Goal: Task Accomplishment & Management: Use online tool/utility

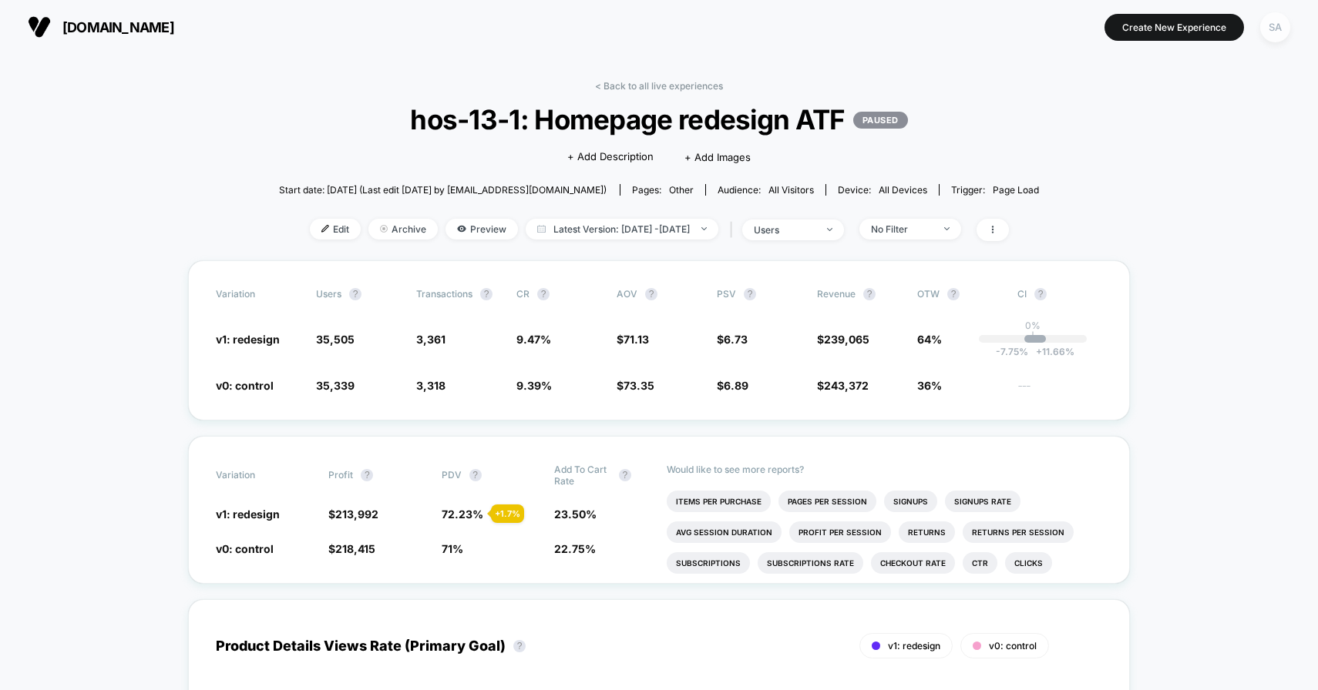
click at [1270, 26] on div "SA" at bounding box center [1275, 27] width 30 height 30
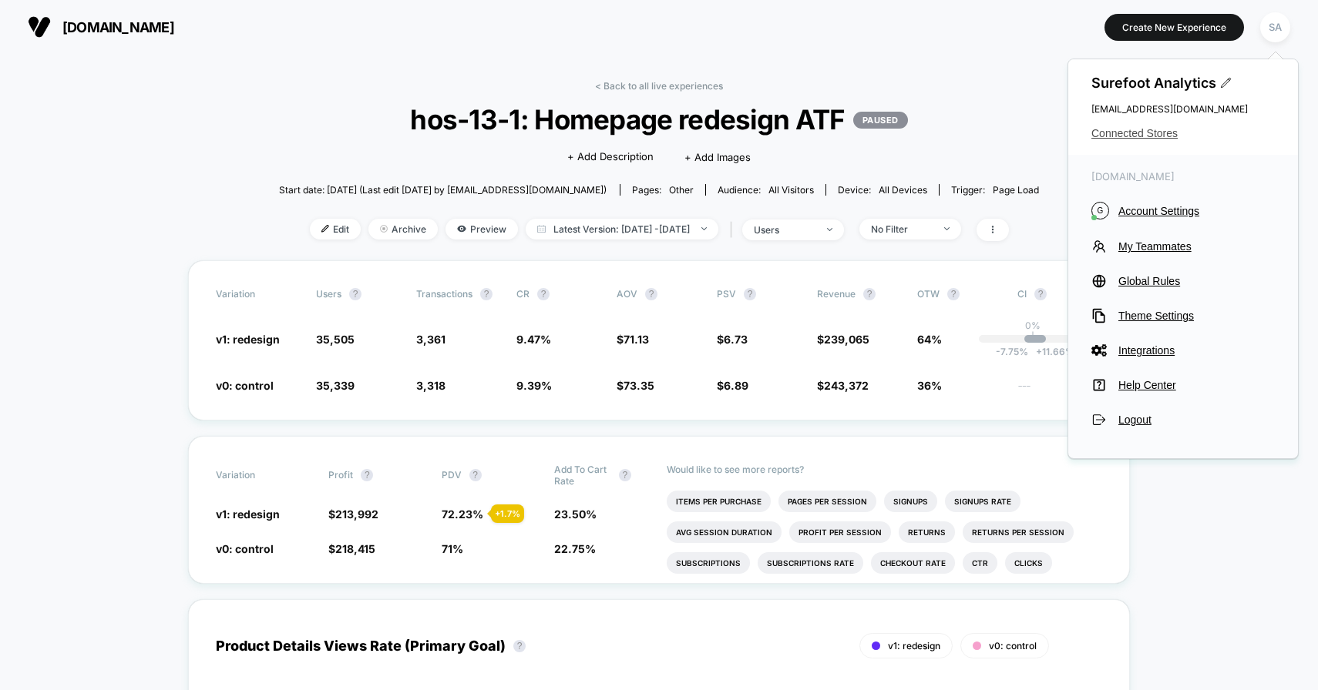
click at [1142, 129] on span "Connected Stores" at bounding box center [1182, 133] width 183 height 12
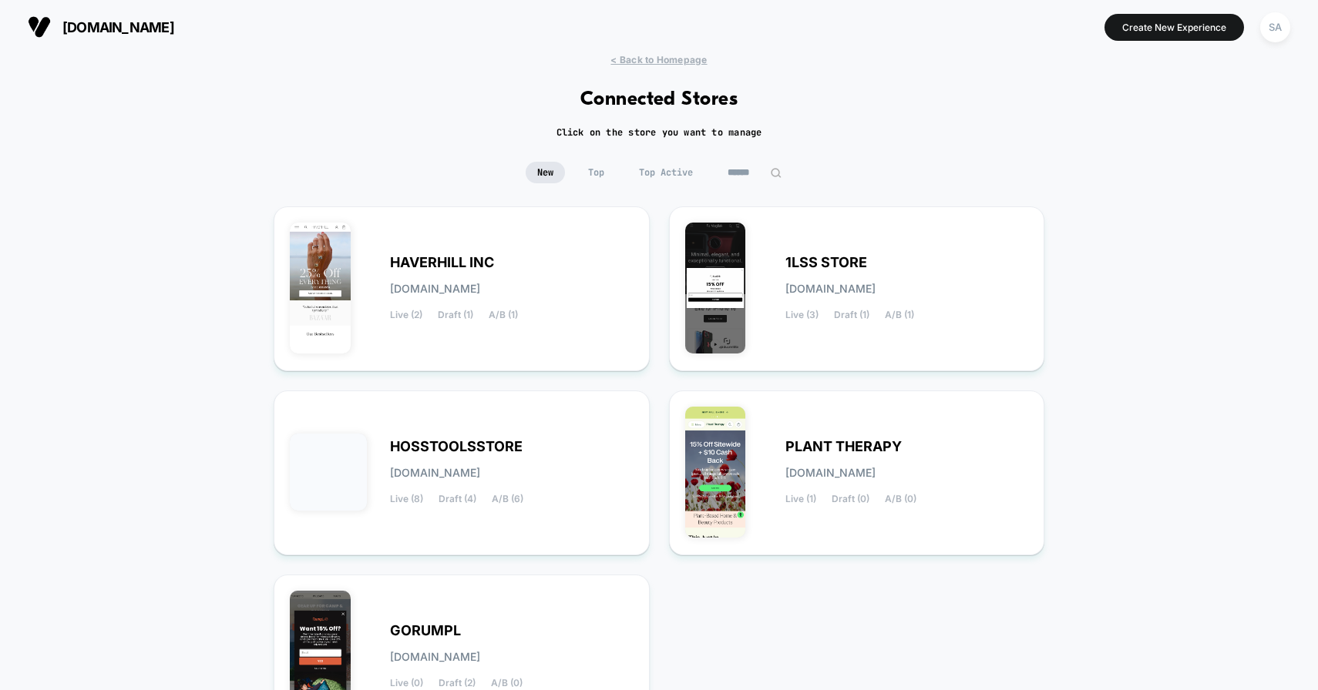
scroll to position [32, 0]
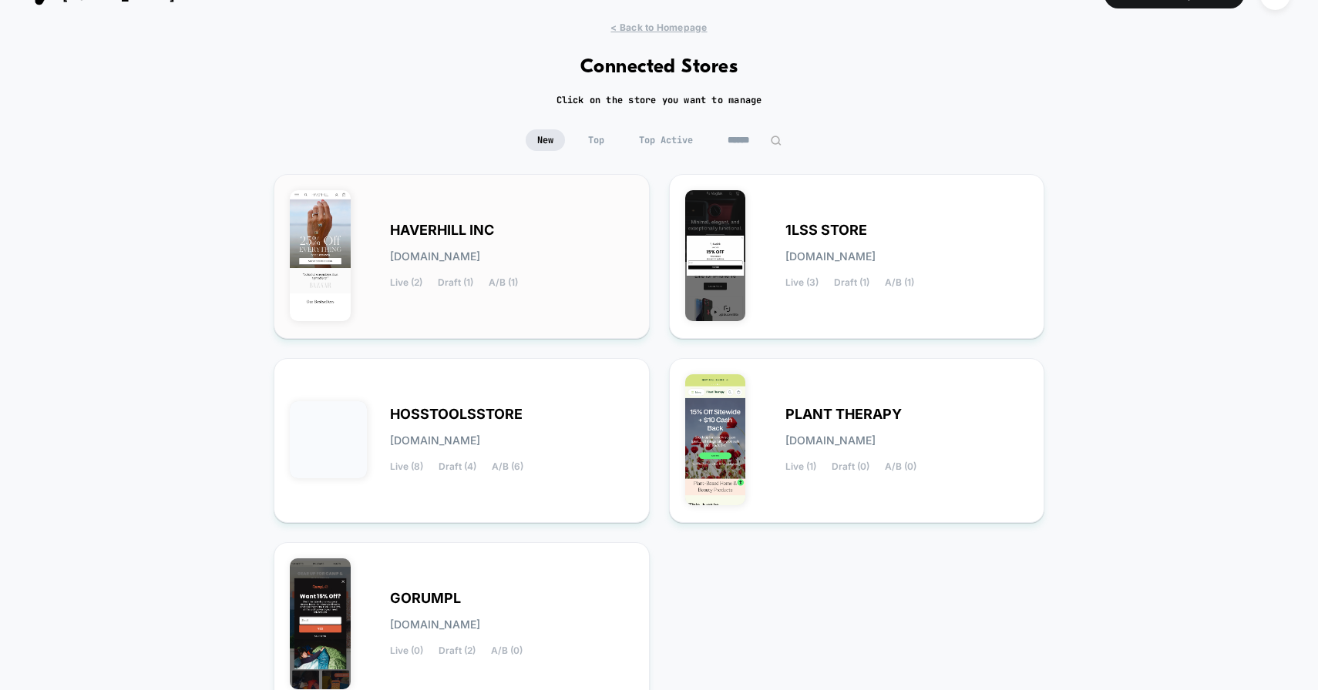
click at [545, 259] on div "HAVERHILL INC [DOMAIN_NAME] Live (2) Draft (1) A/B (1)" at bounding box center [511, 256] width 243 height 63
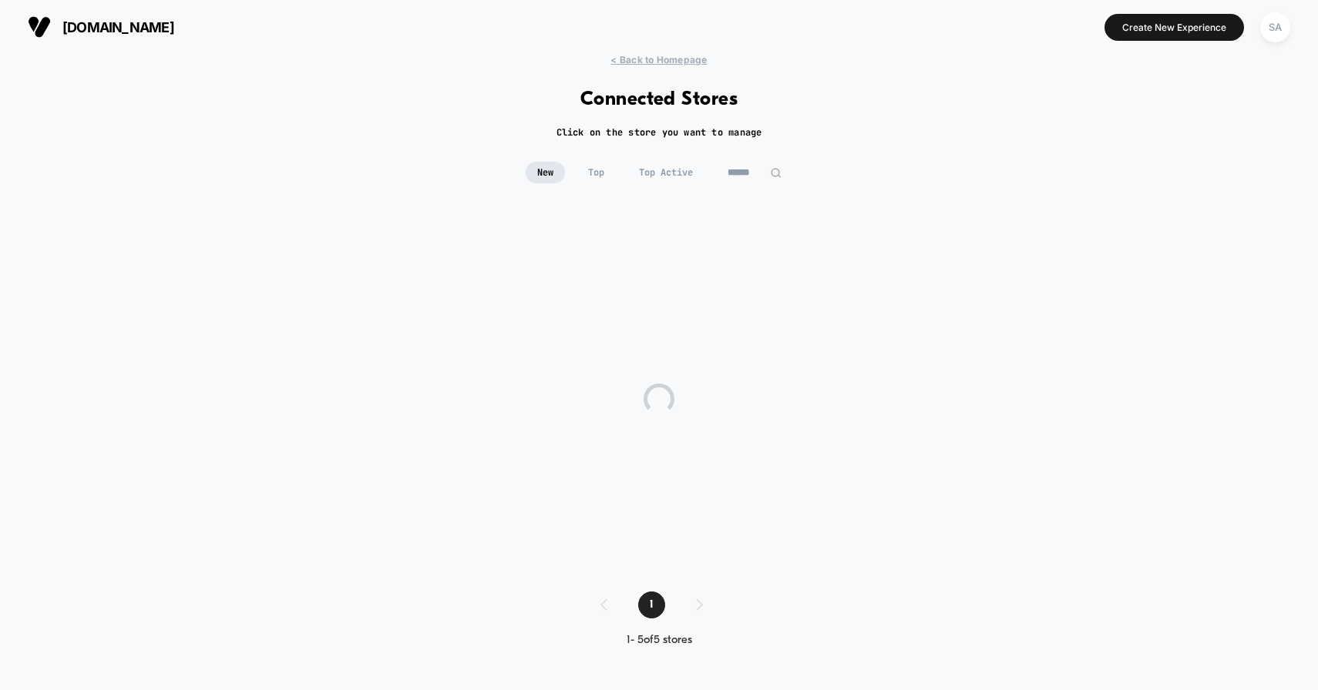
scroll to position [0, 0]
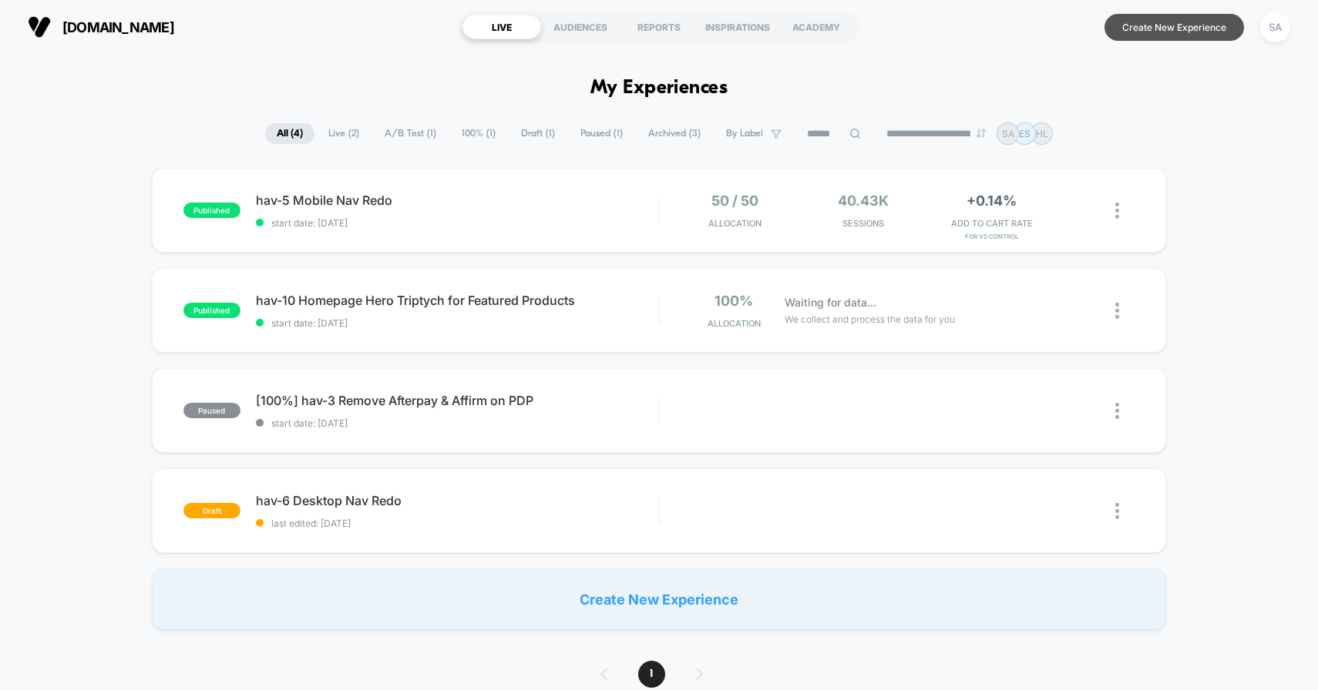
click at [1152, 25] on button "Create New Experience" at bounding box center [1173, 27] width 139 height 27
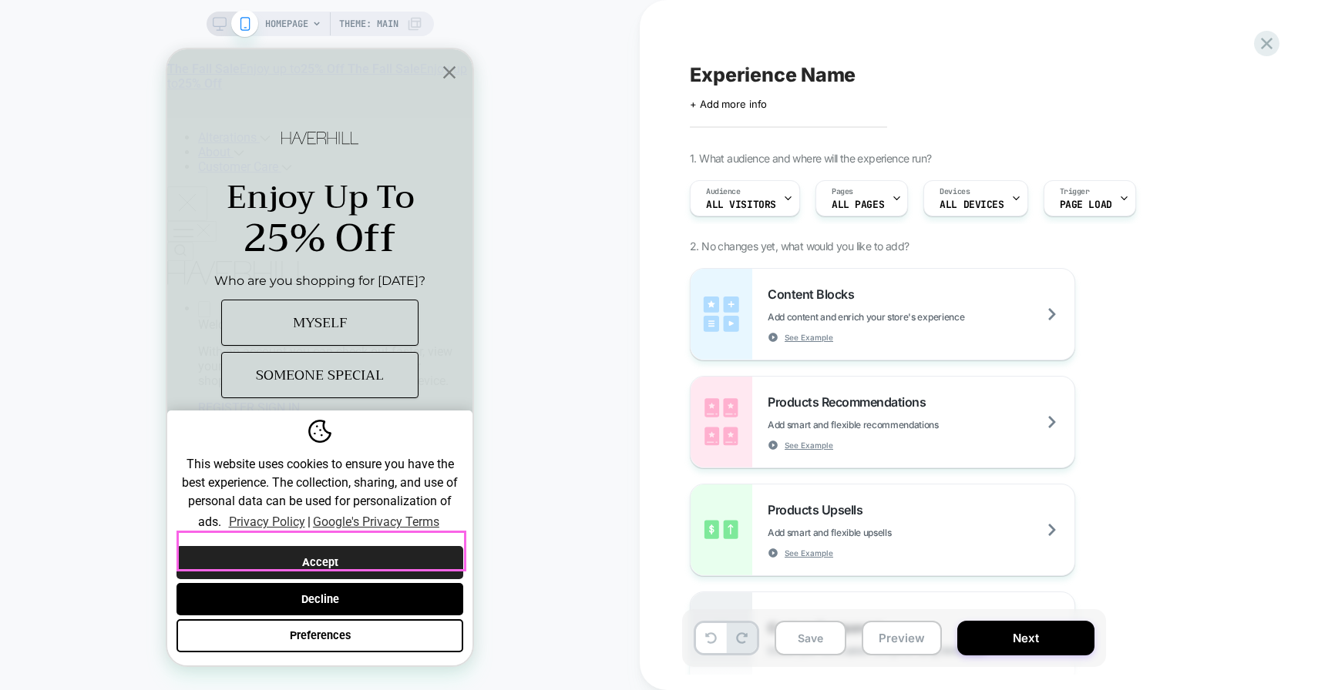
click at [305, 546] on button "Accept" at bounding box center [319, 562] width 287 height 33
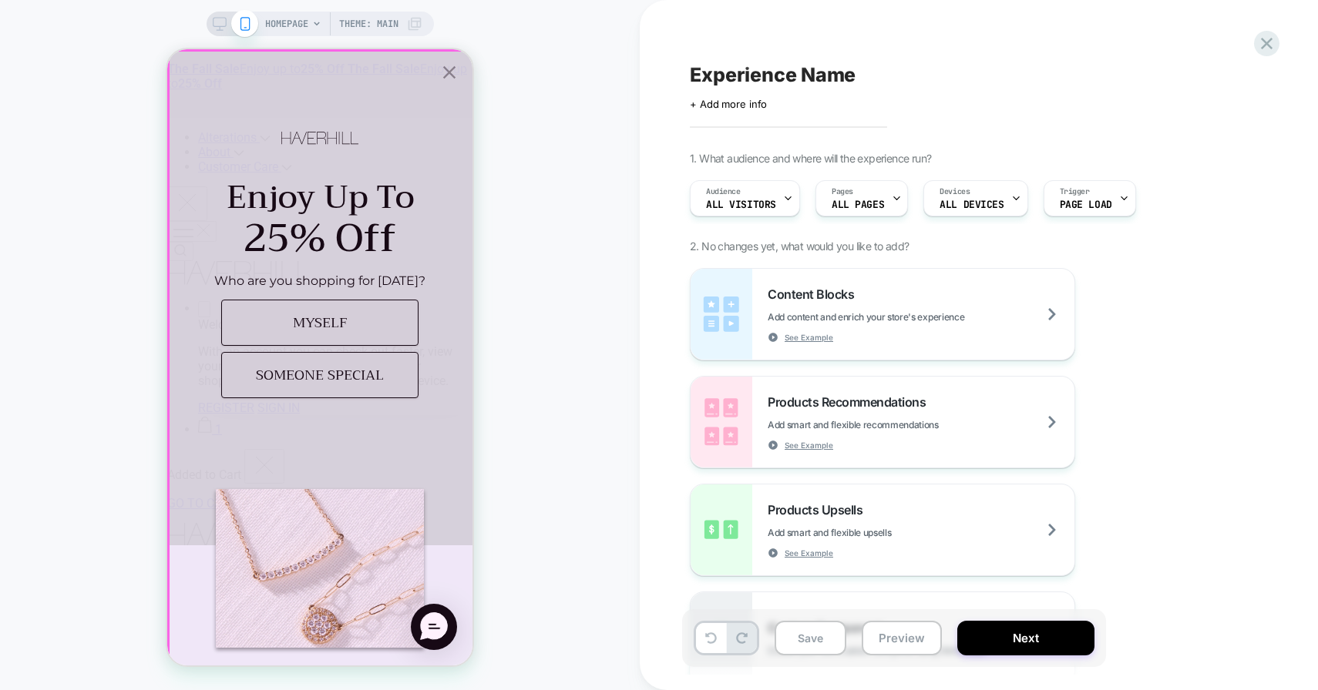
click at [452, 77] on icon "Close popup" at bounding box center [449, 73] width 22 height 22
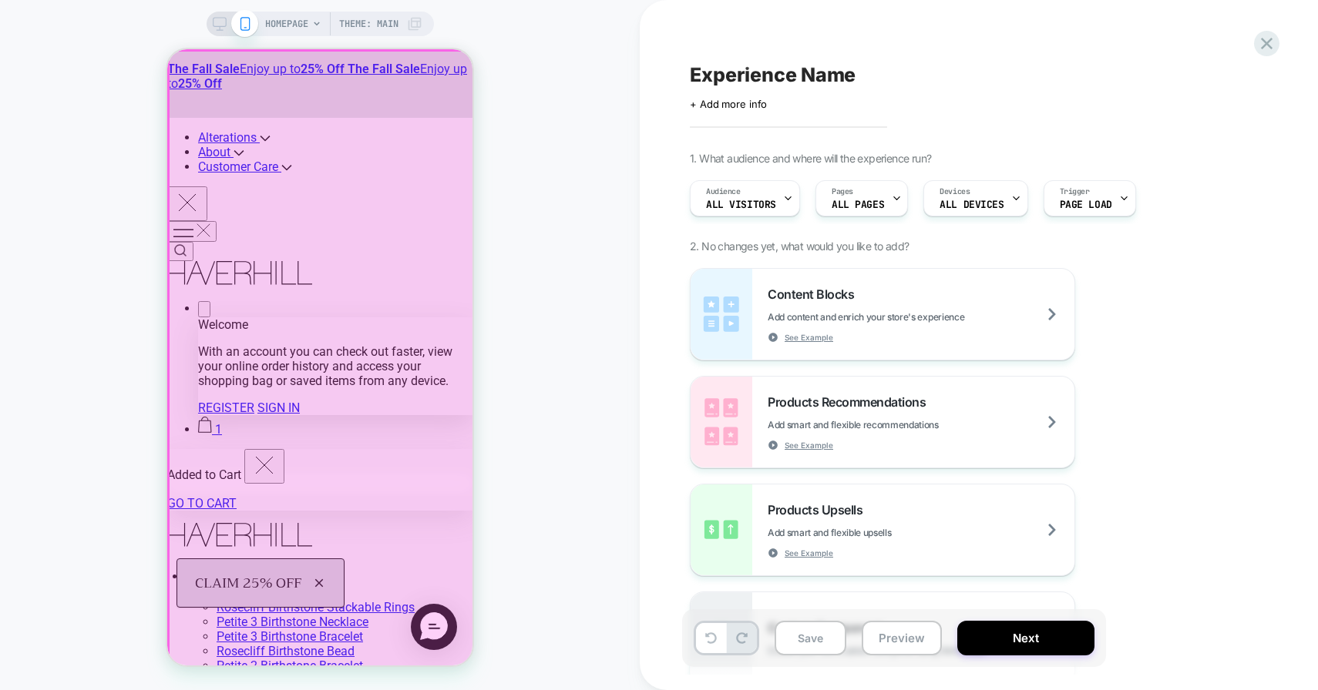
click at [205, 102] on div at bounding box center [321, 359] width 305 height 617
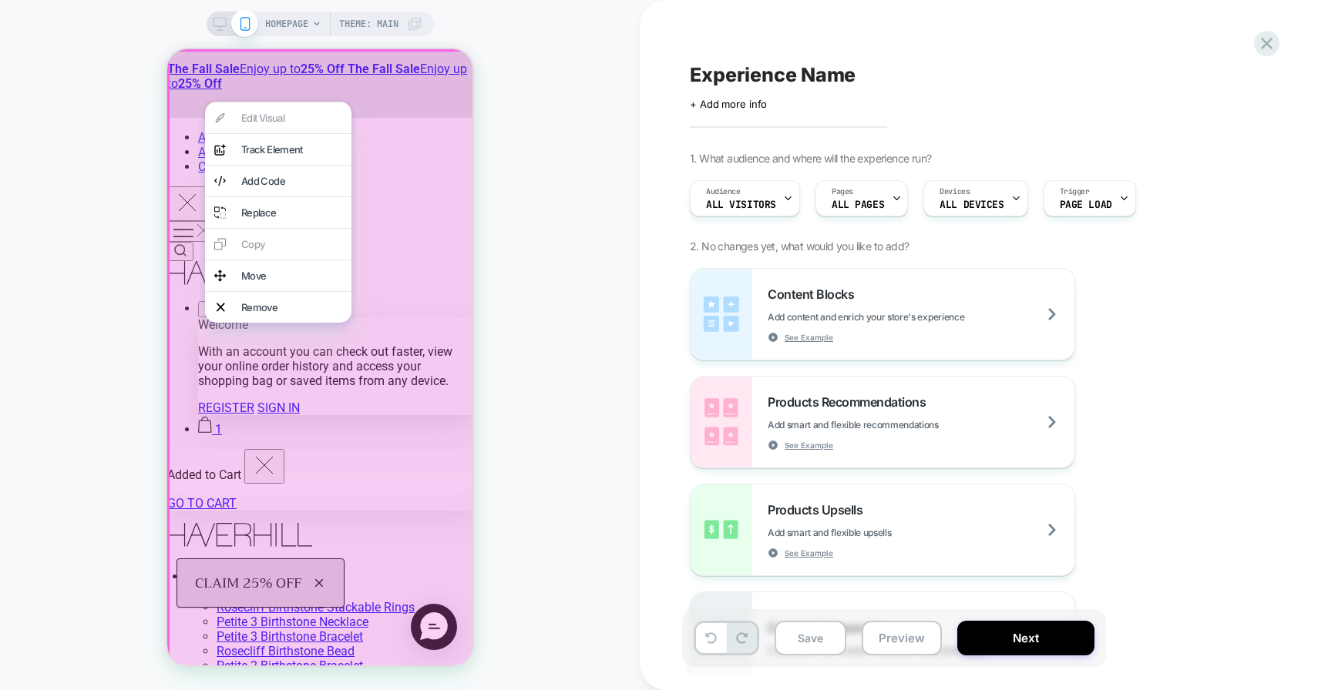
click at [149, 109] on div "HOMEPAGE Theme: MAIN" at bounding box center [320, 345] width 640 height 660
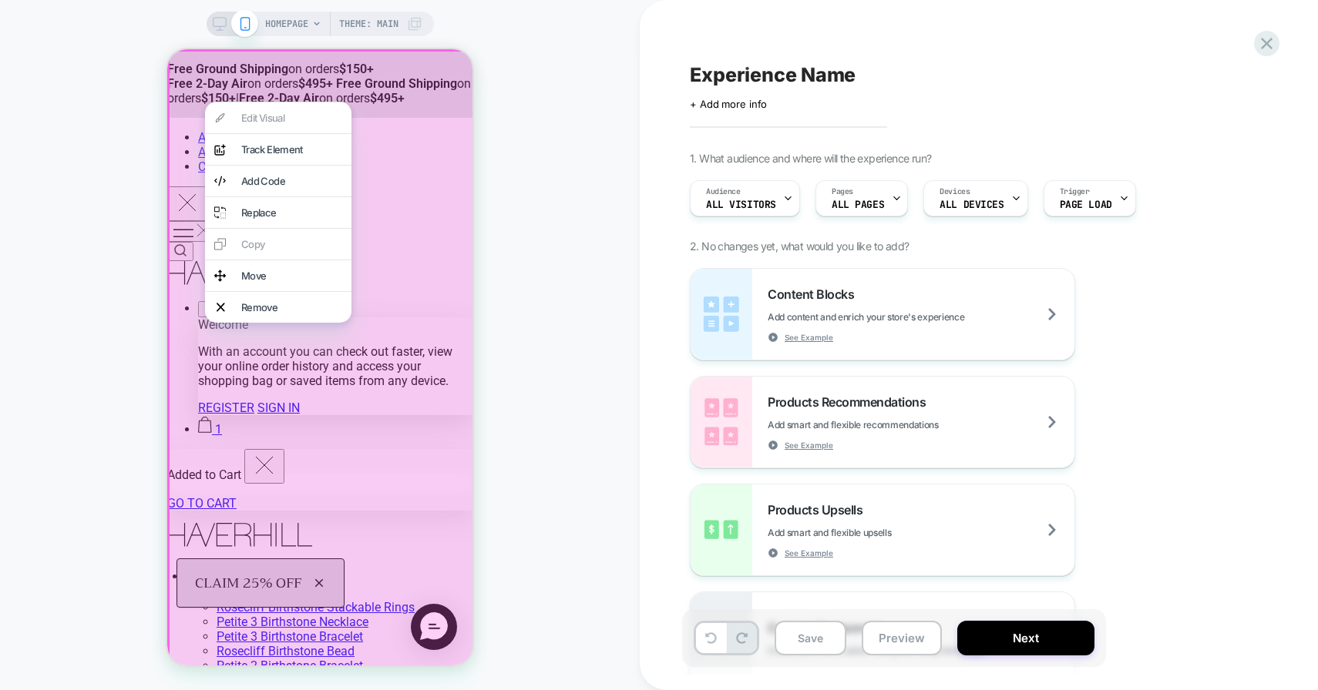
click at [129, 214] on div "HOMEPAGE Theme: MAIN" at bounding box center [320, 345] width 640 height 660
click at [509, 179] on div "HOMEPAGE Theme: MAIN" at bounding box center [320, 345] width 640 height 660
click at [290, 21] on span "HOMEPAGE" at bounding box center [286, 24] width 43 height 25
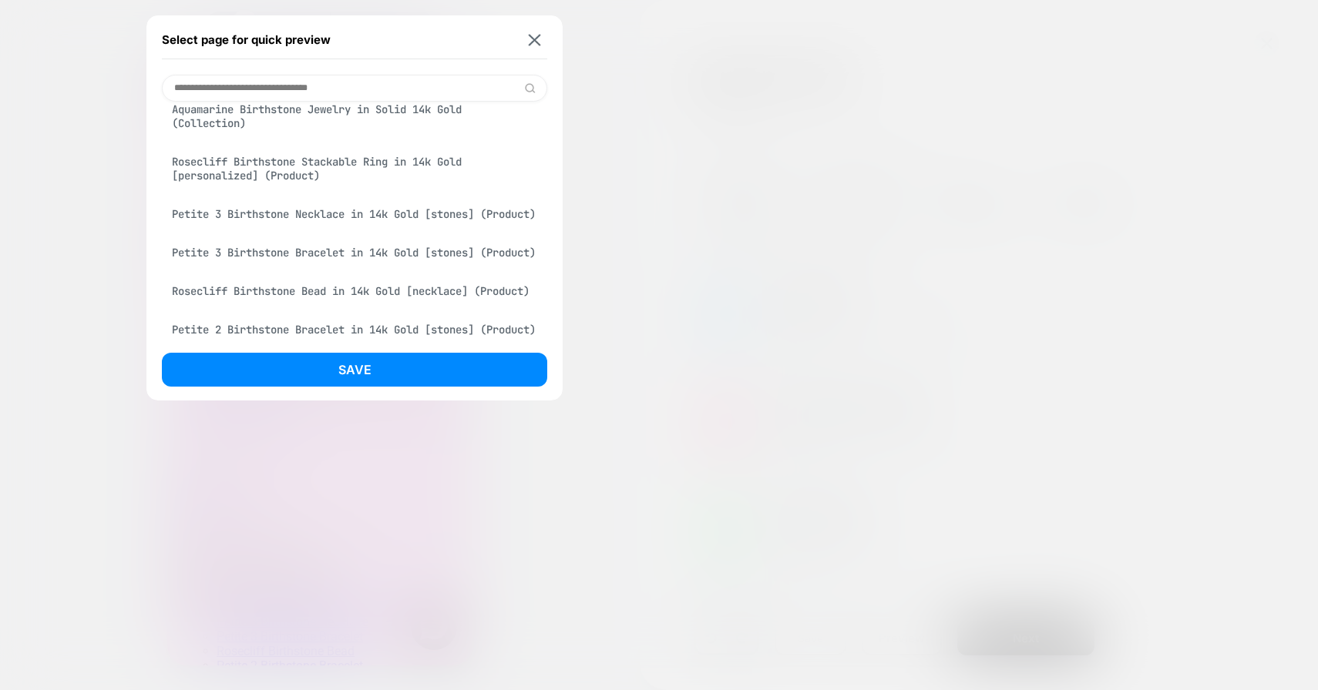
scroll to position [482, 0]
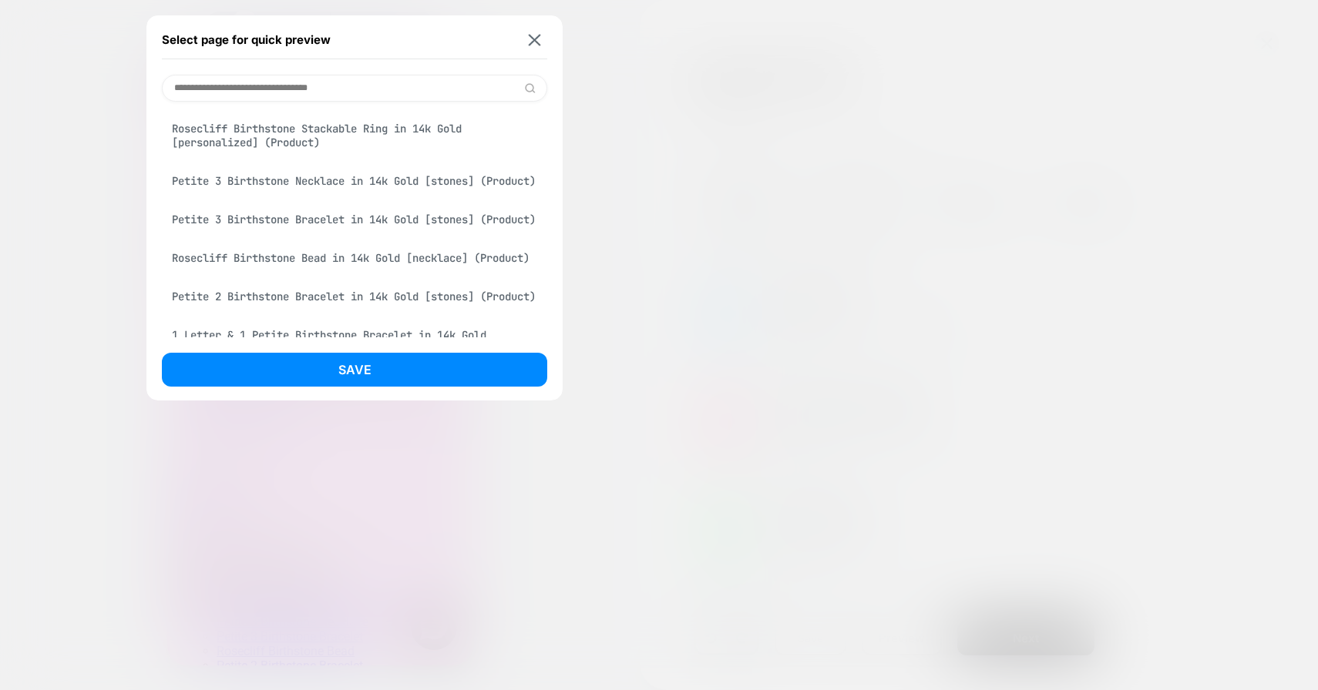
click at [316, 196] on div "Petite 3 Birthstone Necklace in 14k Gold [stones] (Product)" at bounding box center [354, 180] width 385 height 29
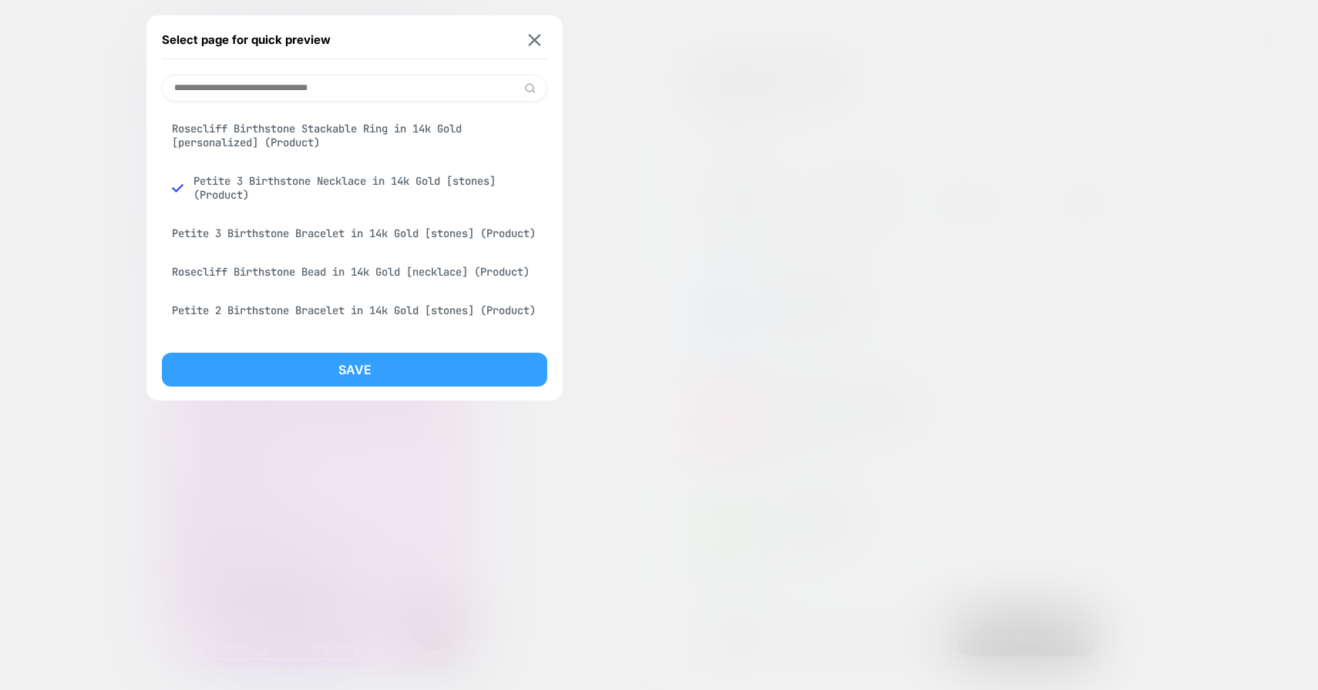
click at [355, 368] on button "Save" at bounding box center [354, 370] width 385 height 34
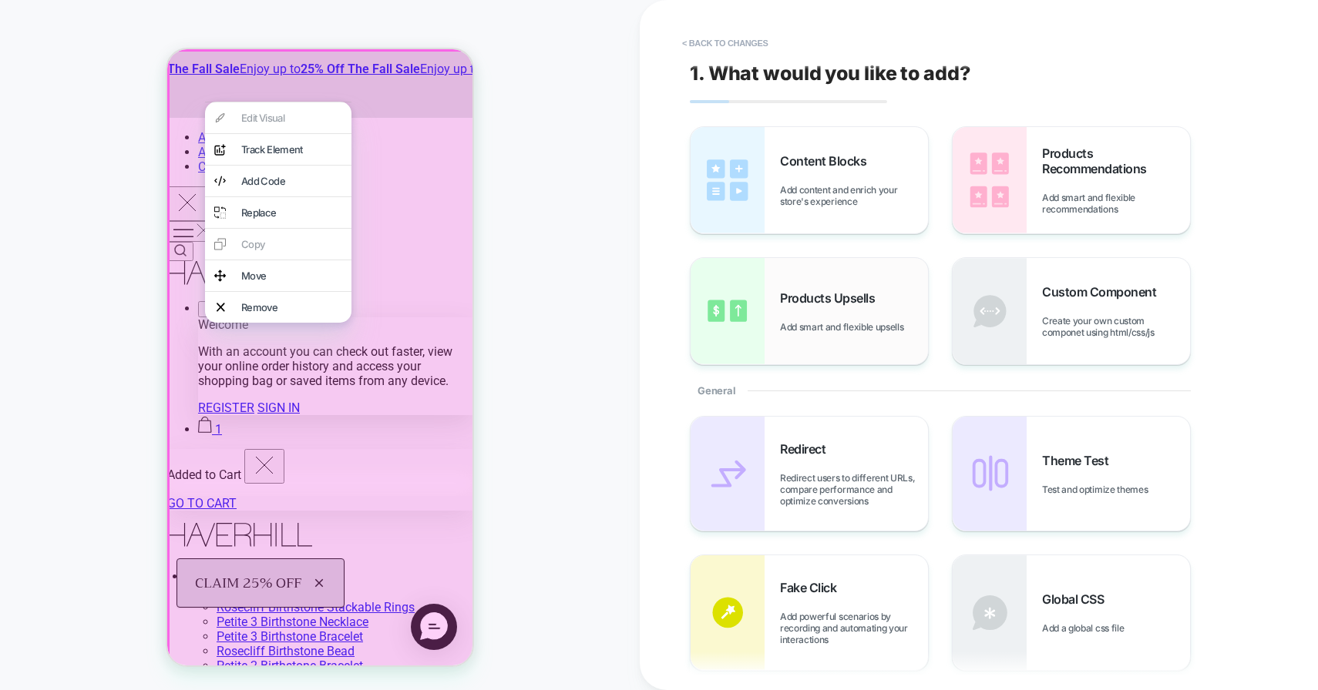
click at [849, 338] on div "Products Upsells Add smart and flexible upsells" at bounding box center [808, 311] width 237 height 106
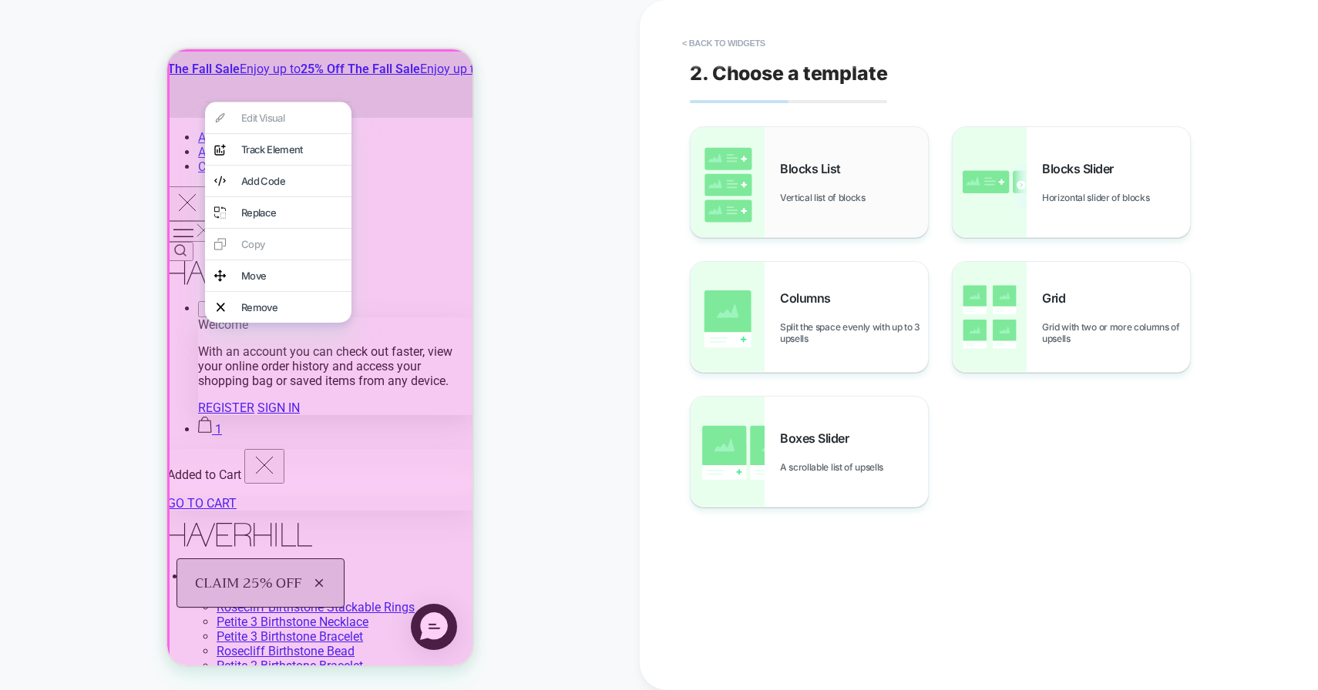
click at [783, 169] on span "Blocks List" at bounding box center [814, 168] width 69 height 15
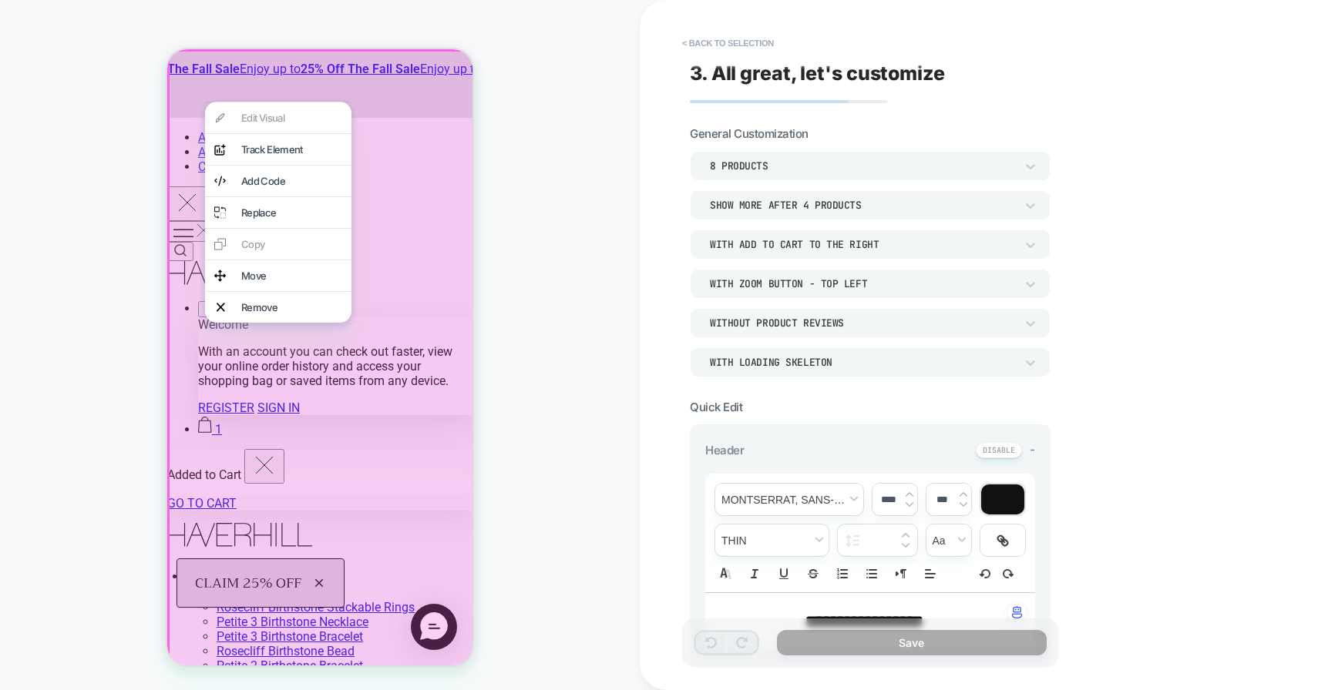
click at [972, 116] on div "**********" at bounding box center [870, 345] width 376 height 660
click at [1031, 163] on icon at bounding box center [1030, 166] width 15 height 15
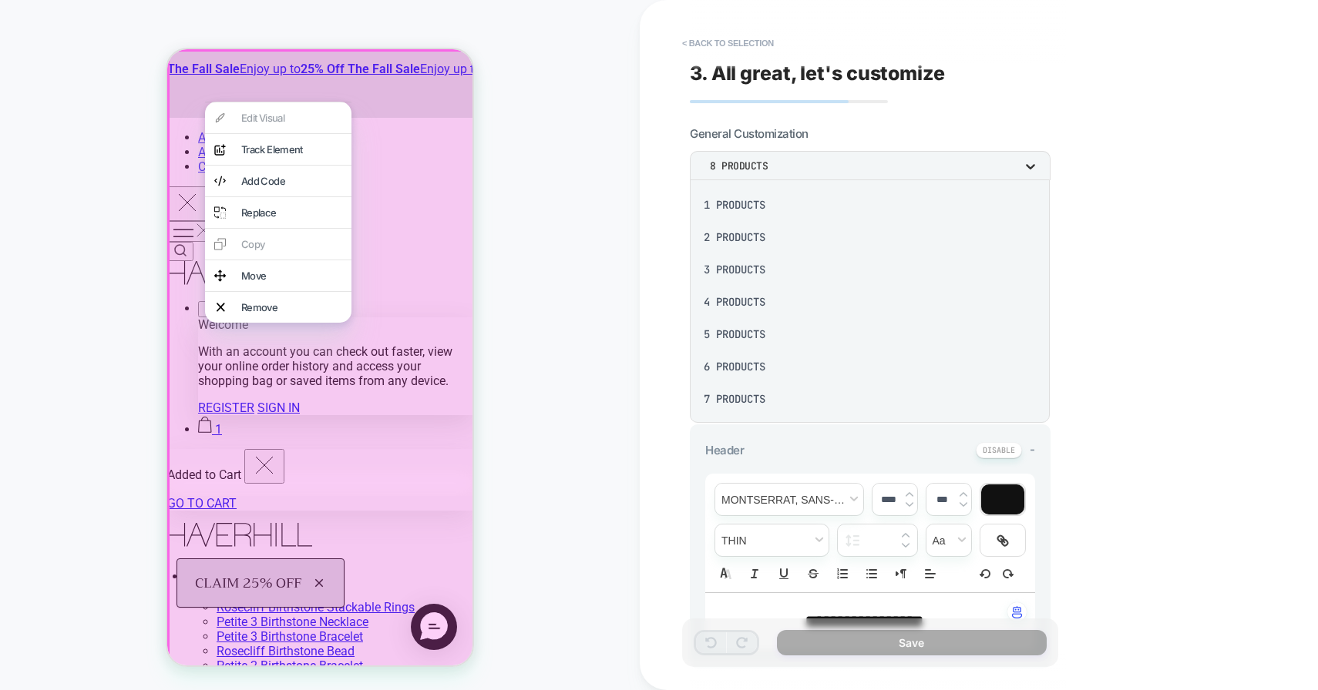
click at [1031, 163] on div at bounding box center [659, 345] width 1318 height 690
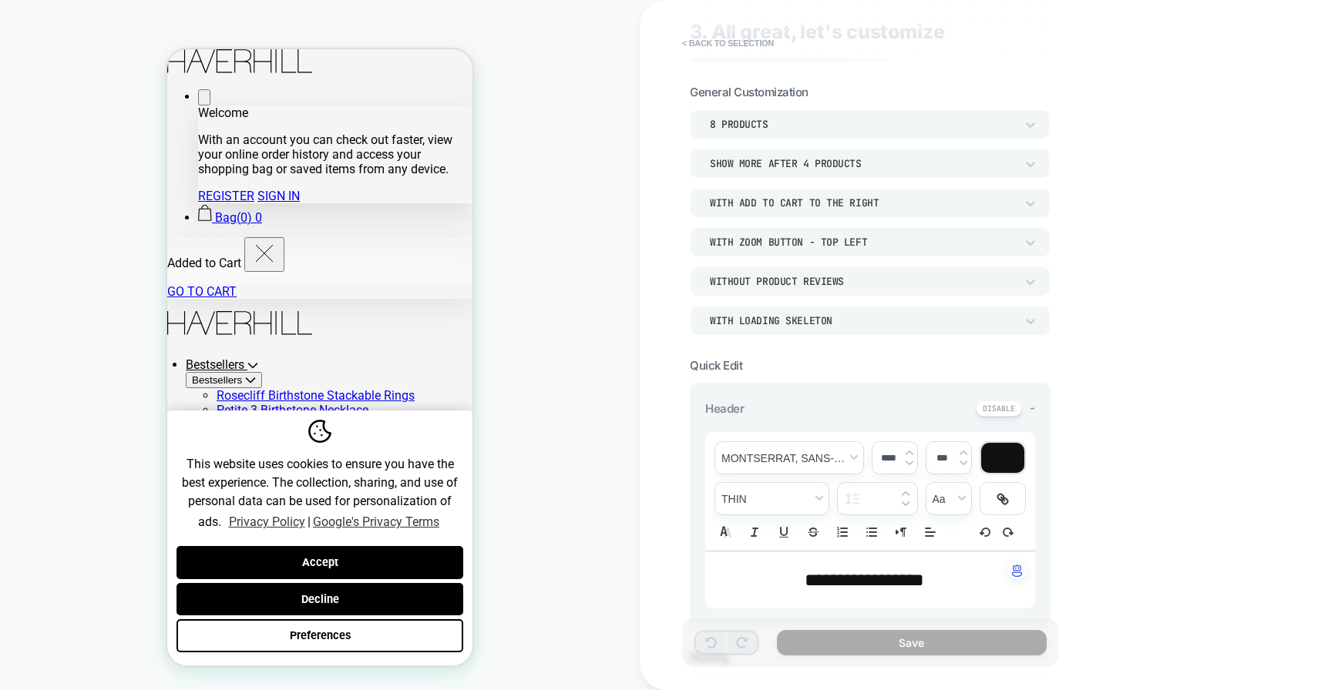
scroll to position [0, 0]
click at [362, 546] on button "Accept" at bounding box center [319, 562] width 287 height 33
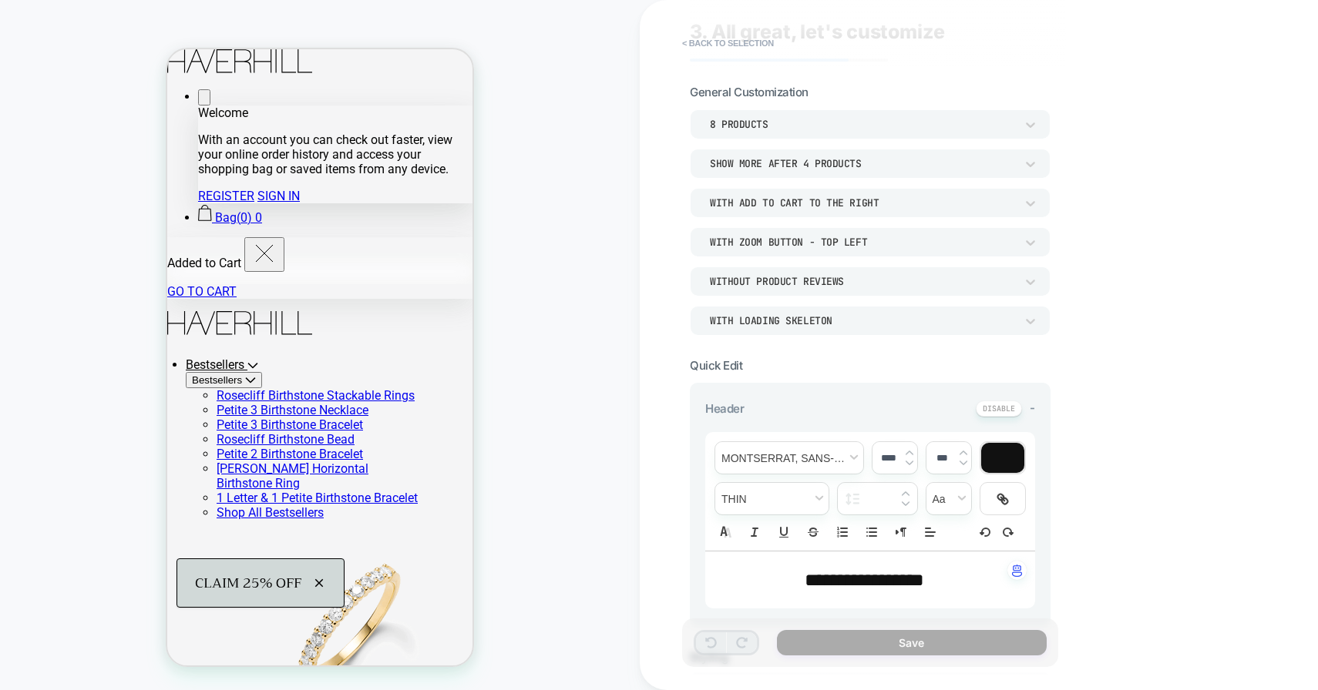
scroll to position [351, 0]
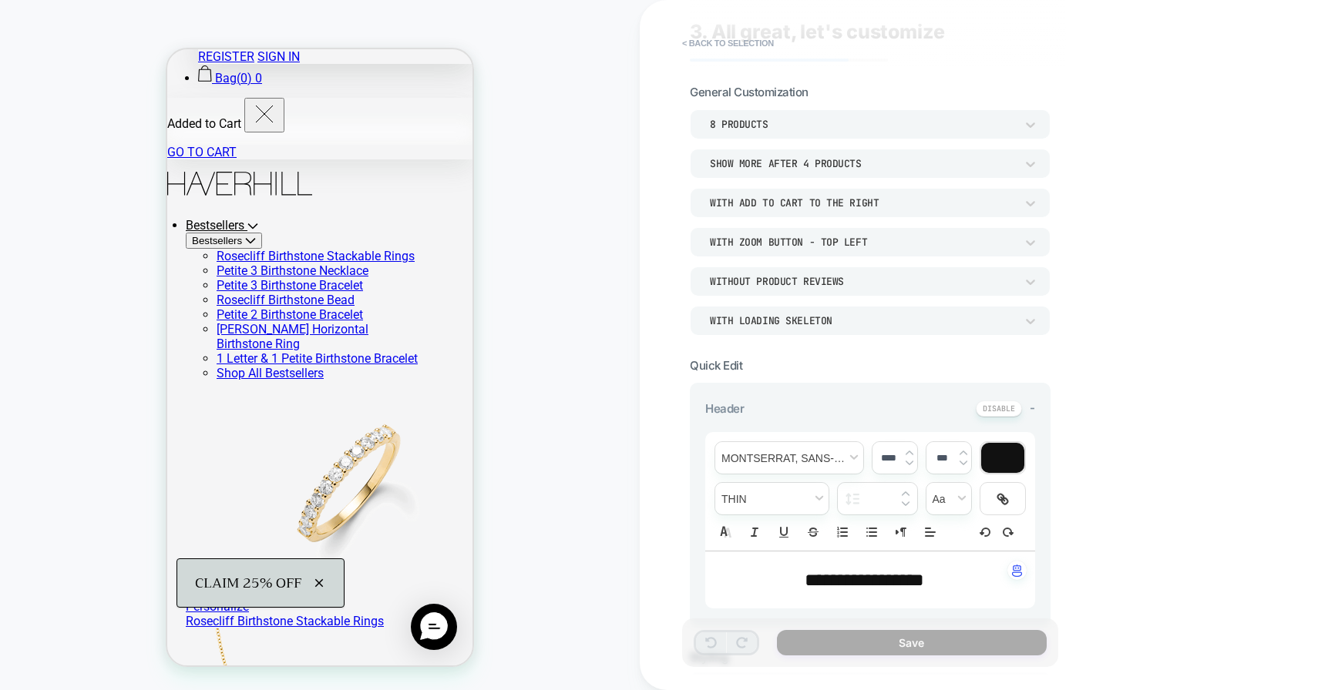
click at [838, 122] on div "8 Products" at bounding box center [862, 124] width 305 height 13
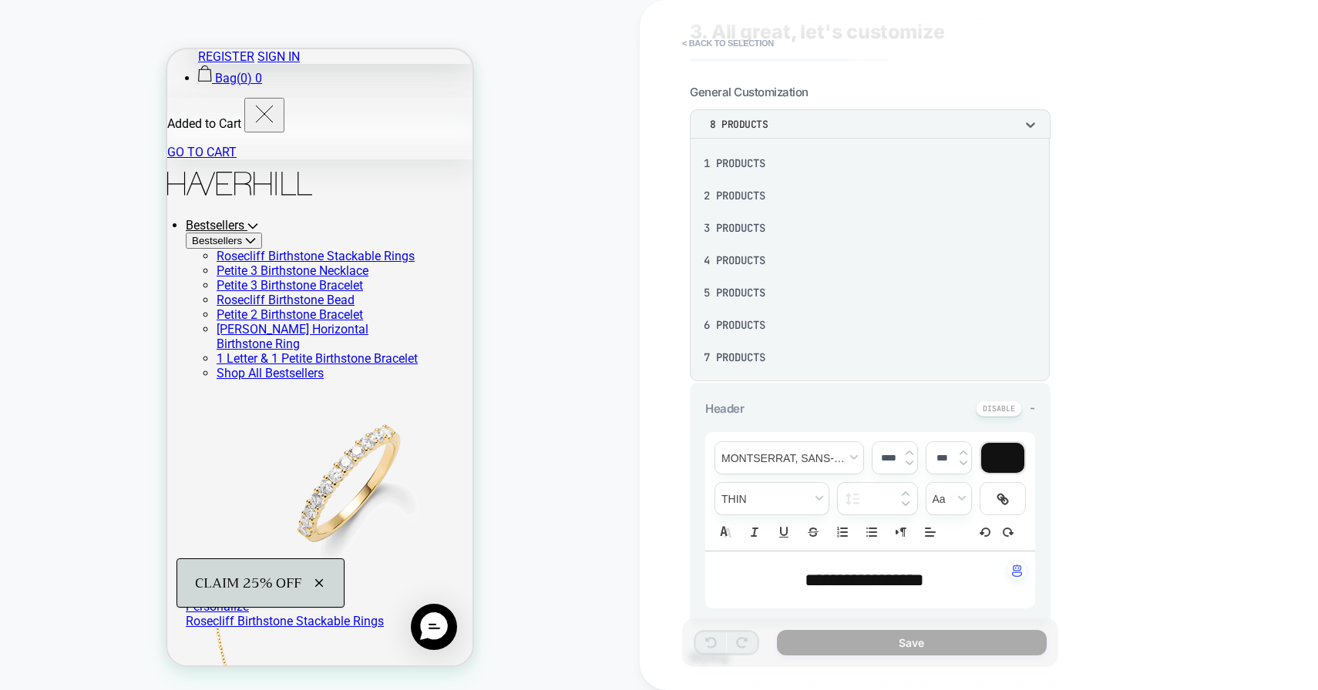
click at [838, 122] on div at bounding box center [659, 345] width 1318 height 690
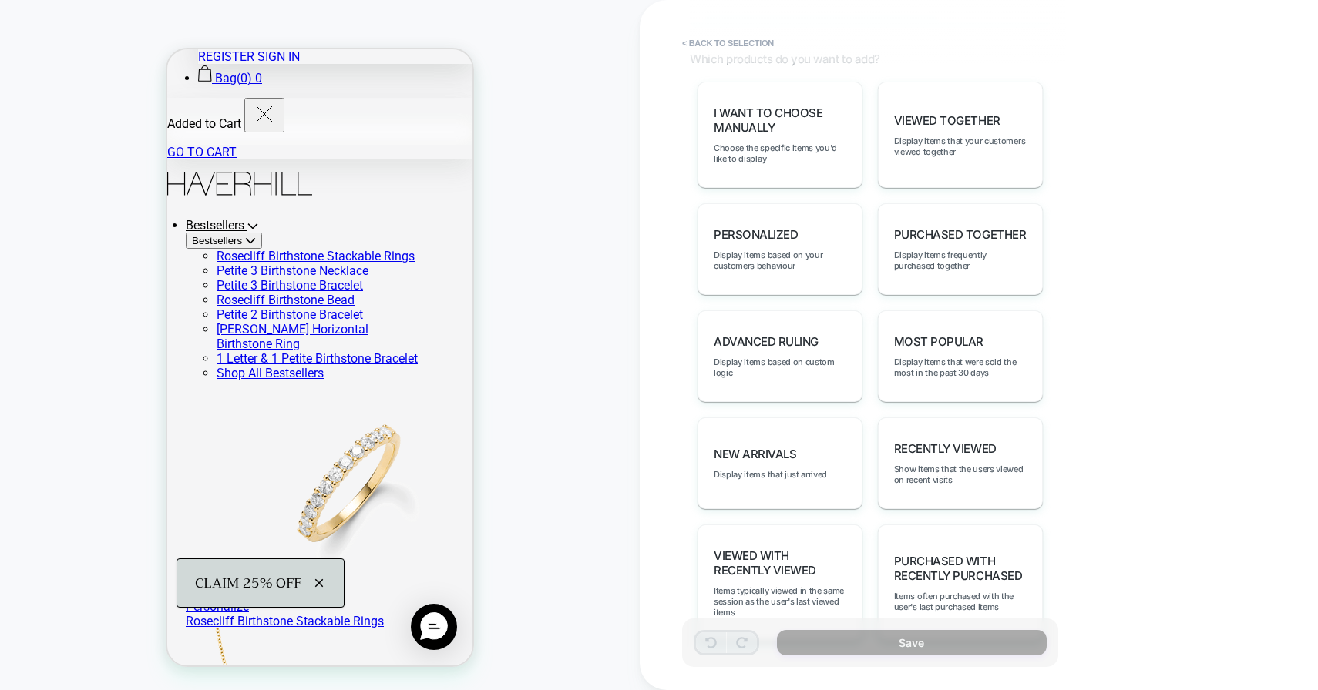
scroll to position [0, 0]
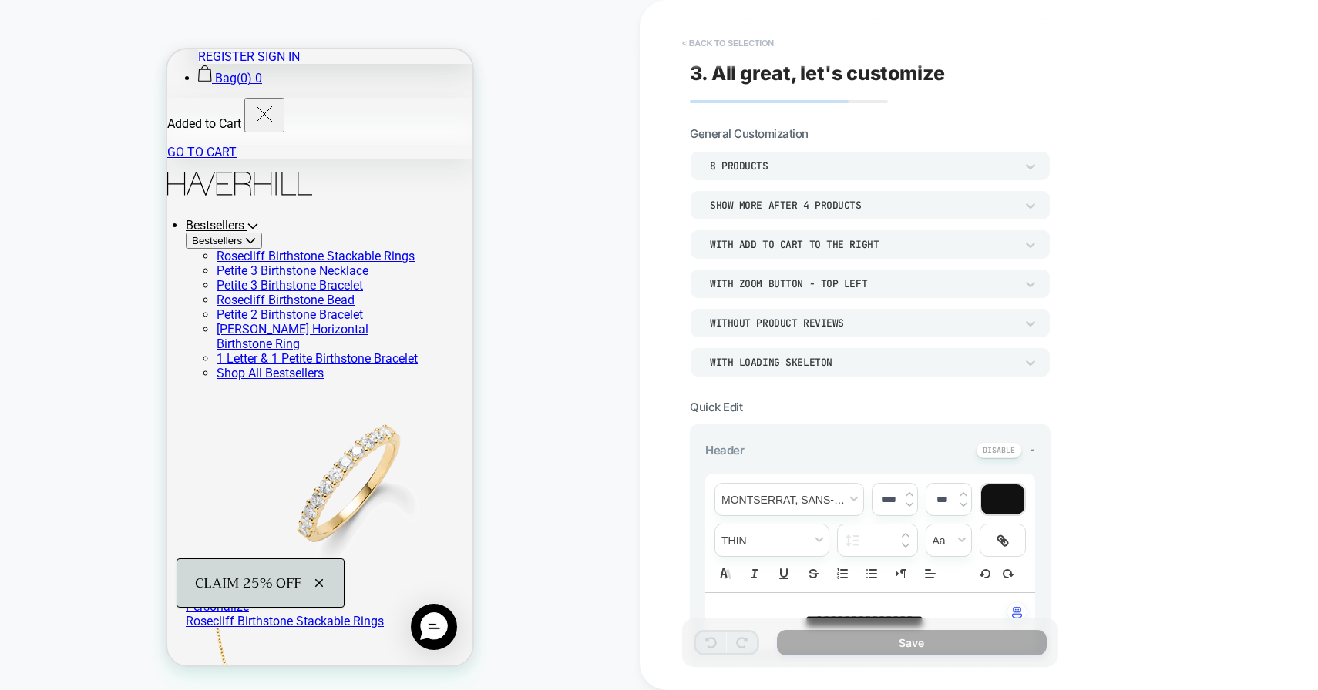
click at [734, 37] on button "< Back to selection" at bounding box center [727, 43] width 107 height 25
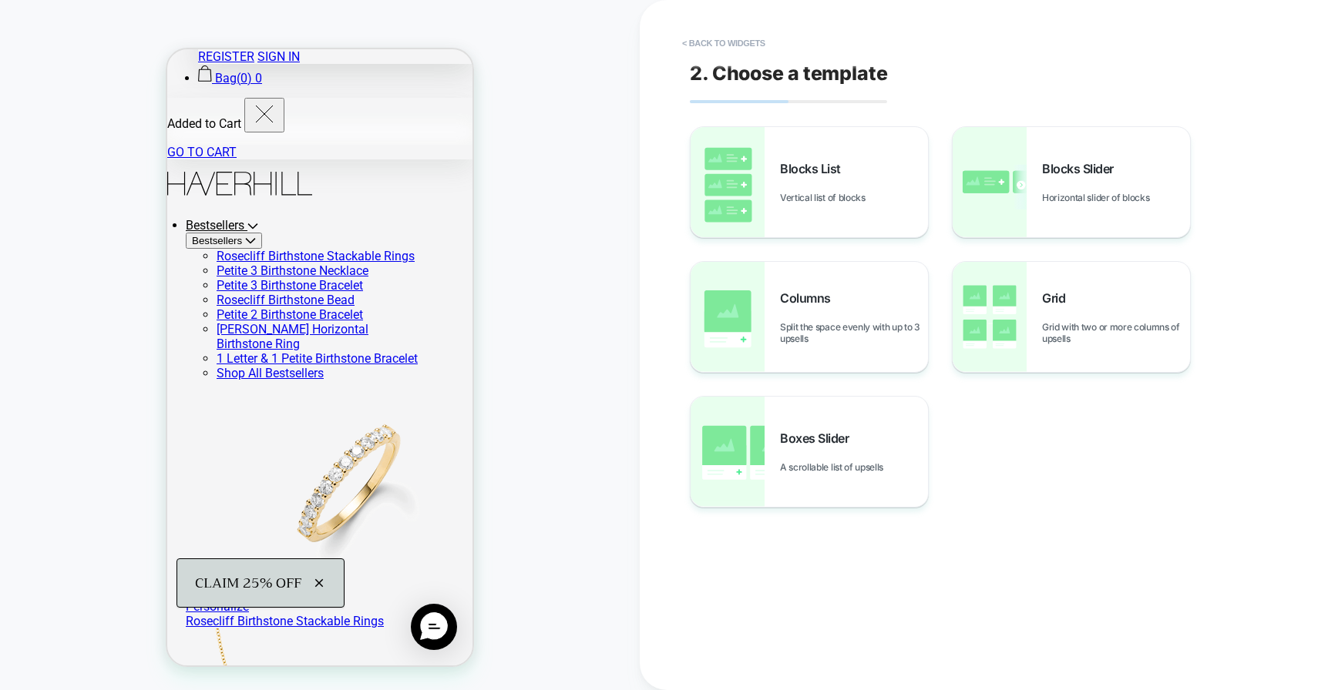
click at [734, 37] on button "< Back to widgets" at bounding box center [723, 43] width 99 height 25
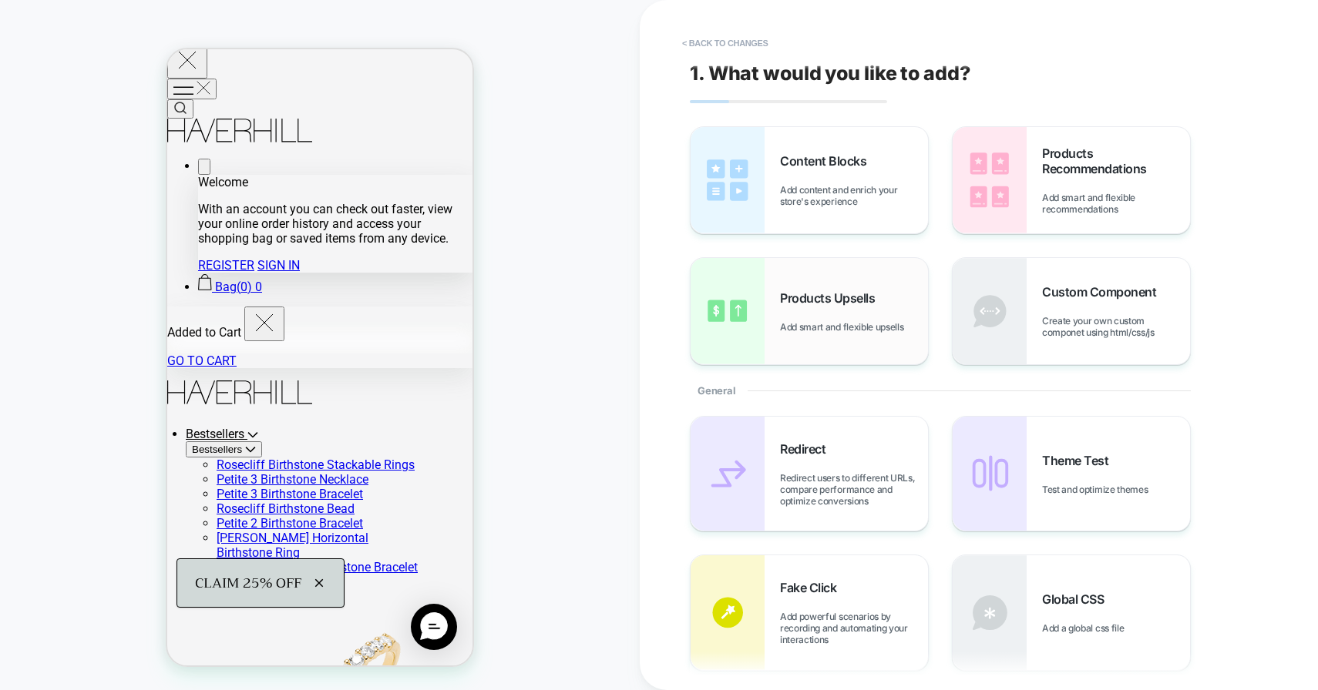
scroll to position [139, 0]
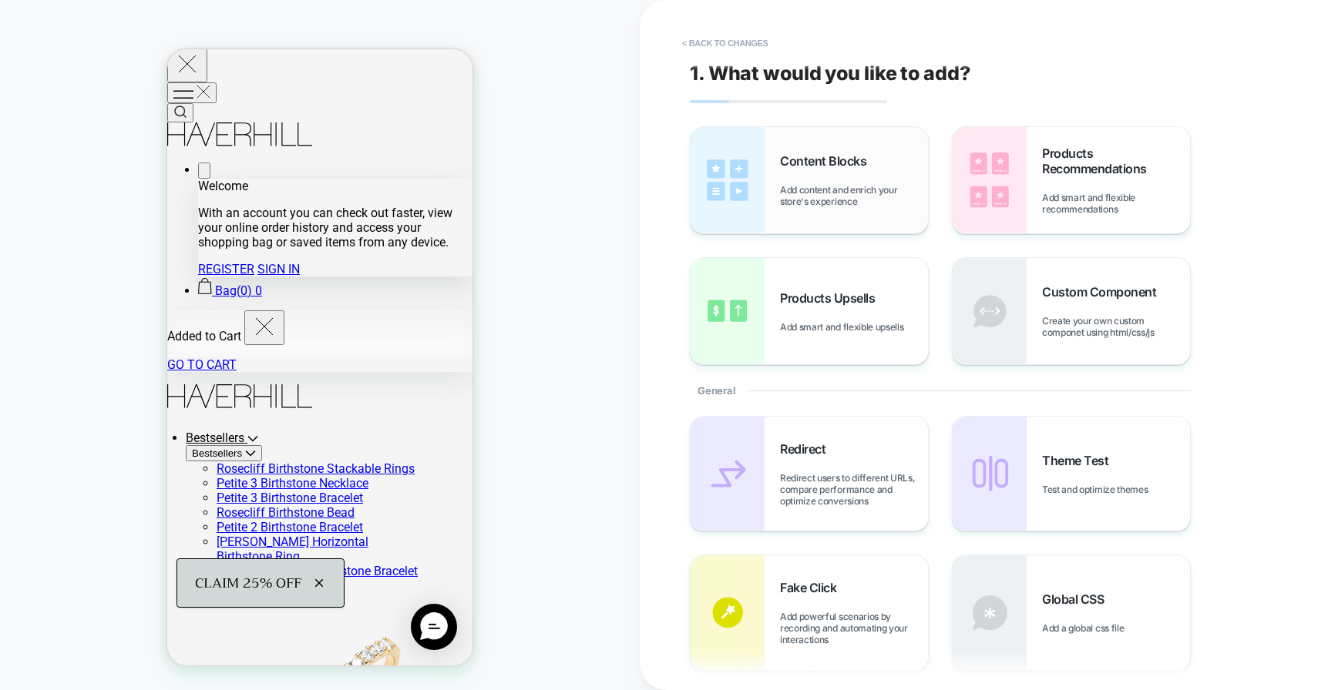
click at [855, 206] on span "Add content and enrich your store's experience" at bounding box center [854, 195] width 148 height 23
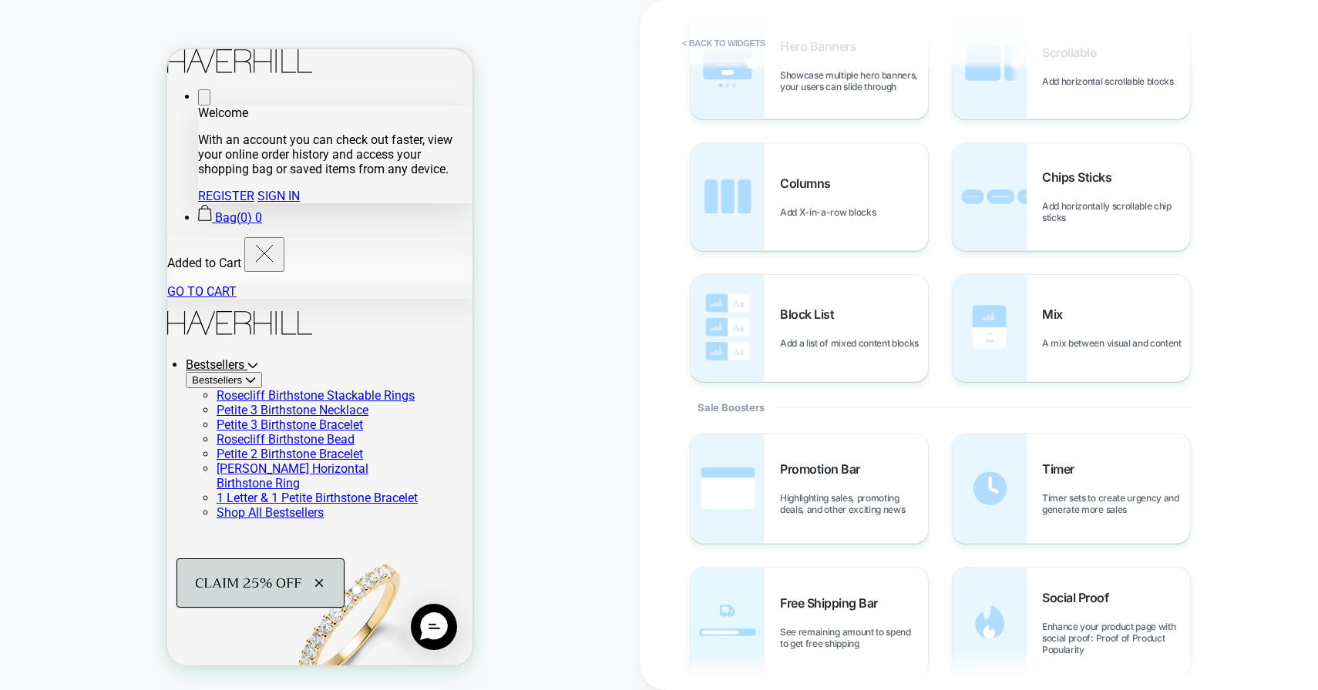
scroll to position [599, 0]
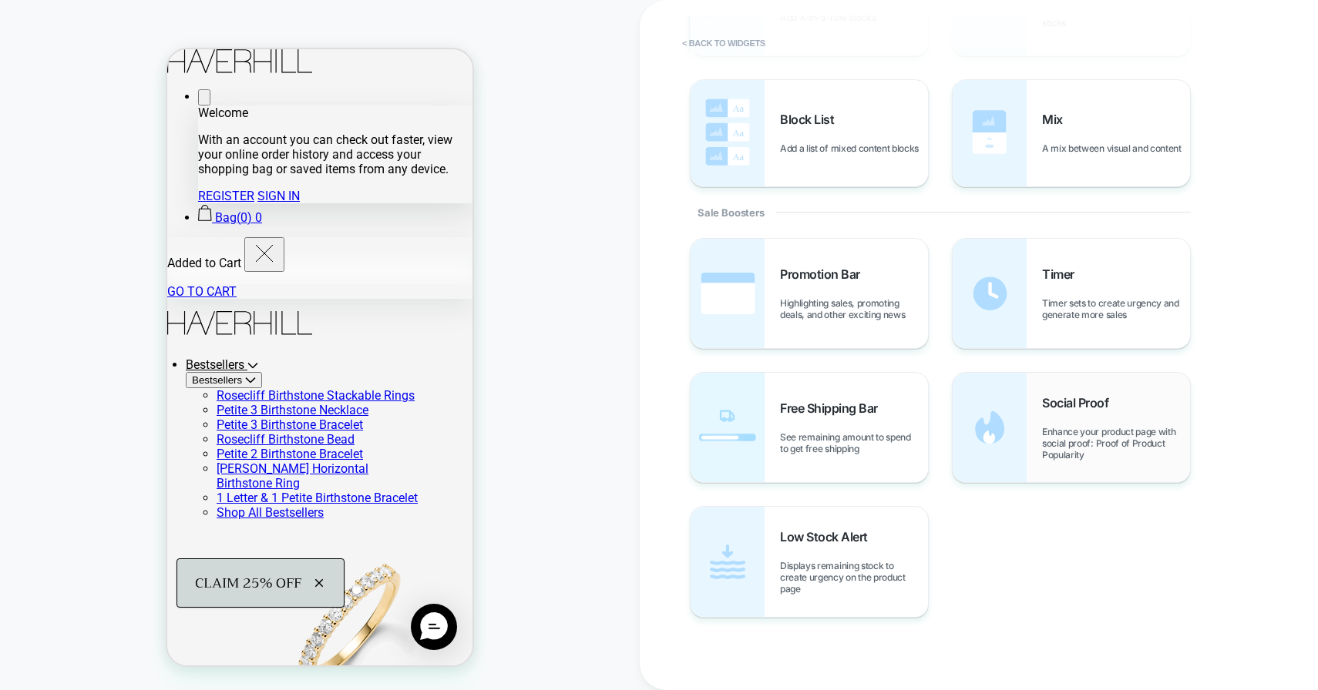
click at [1036, 451] on div "Social Proof Enhance your product page with social proof: Proof of Product Popu…" at bounding box center [1070, 427] width 237 height 109
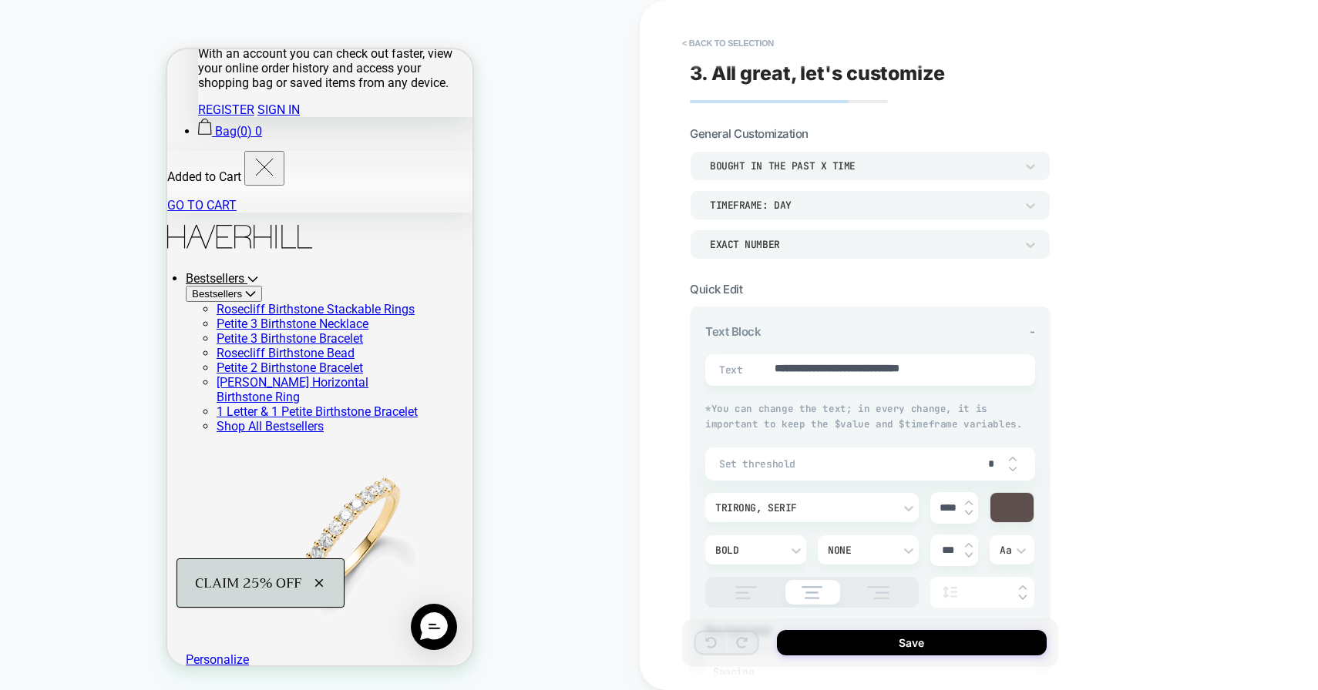
scroll to position [316, 0]
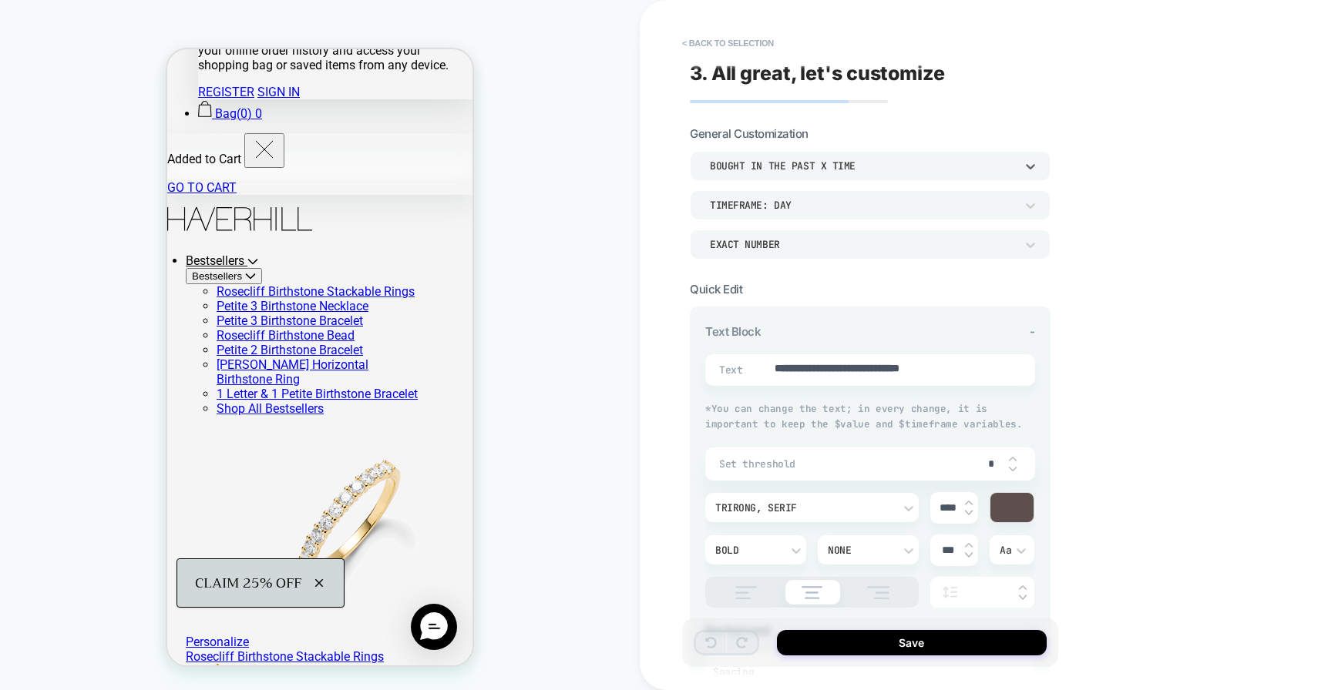
click at [938, 166] on div "bought in the past x time" at bounding box center [862, 166] width 305 height 13
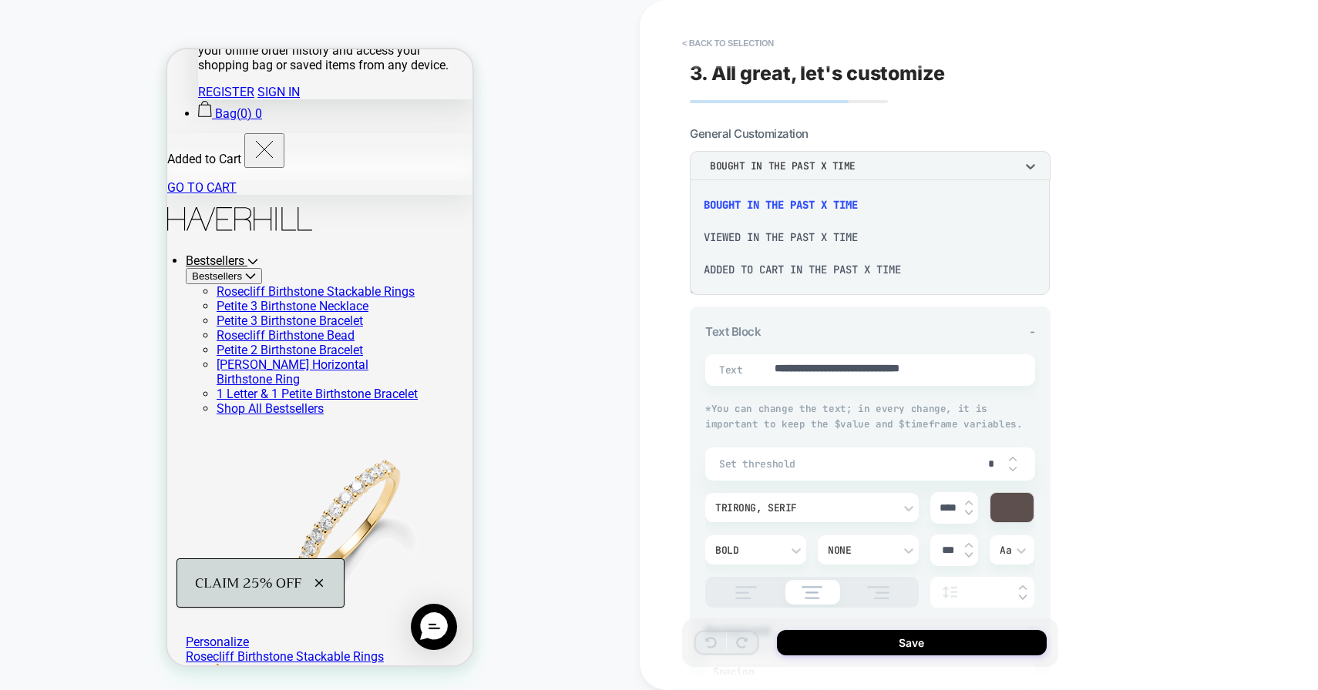
click at [843, 270] on div "Added to cart in the past x time" at bounding box center [870, 270] width 348 height 32
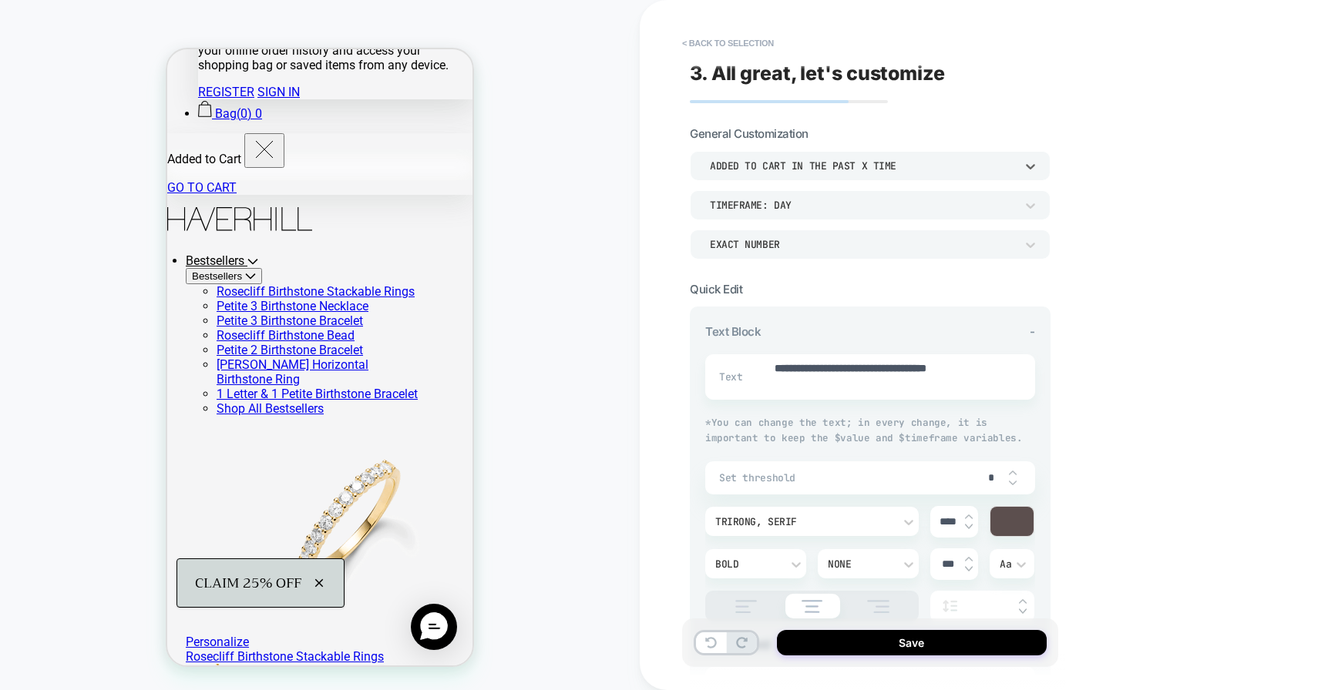
click at [897, 244] on div "EXACT NUMBER" at bounding box center [862, 244] width 305 height 13
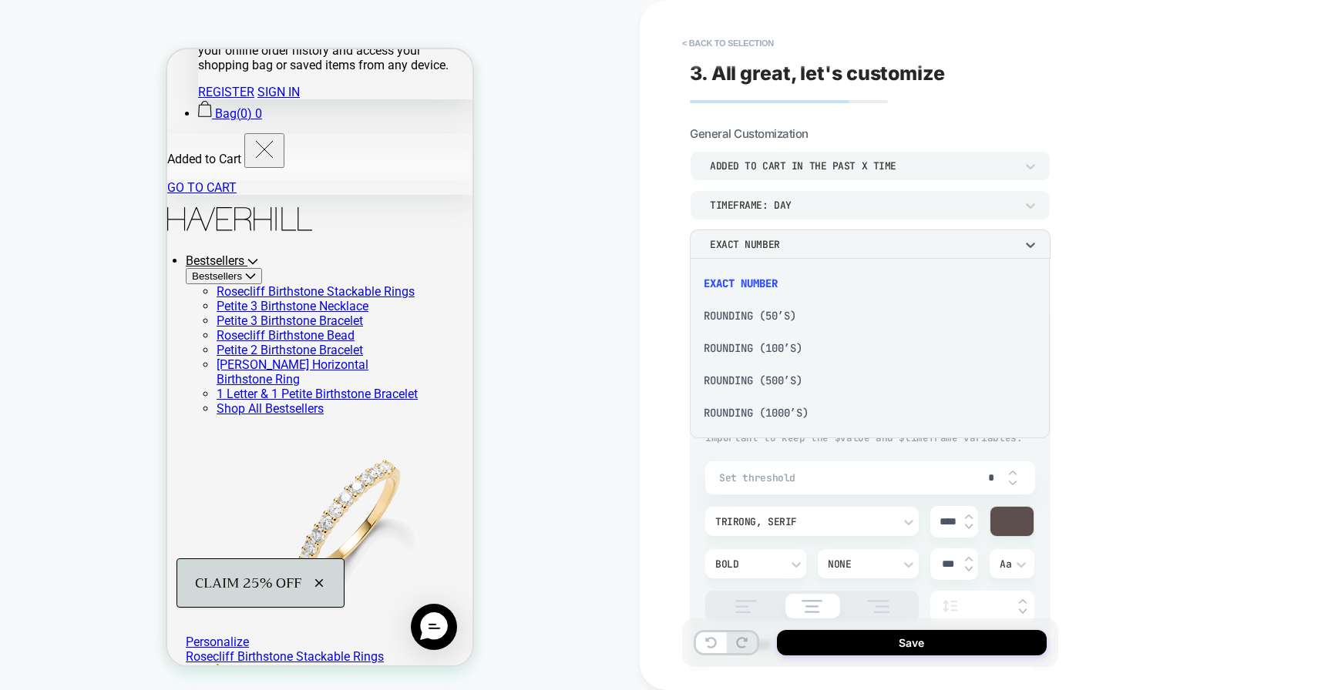
click at [781, 252] on div at bounding box center [659, 345] width 1318 height 690
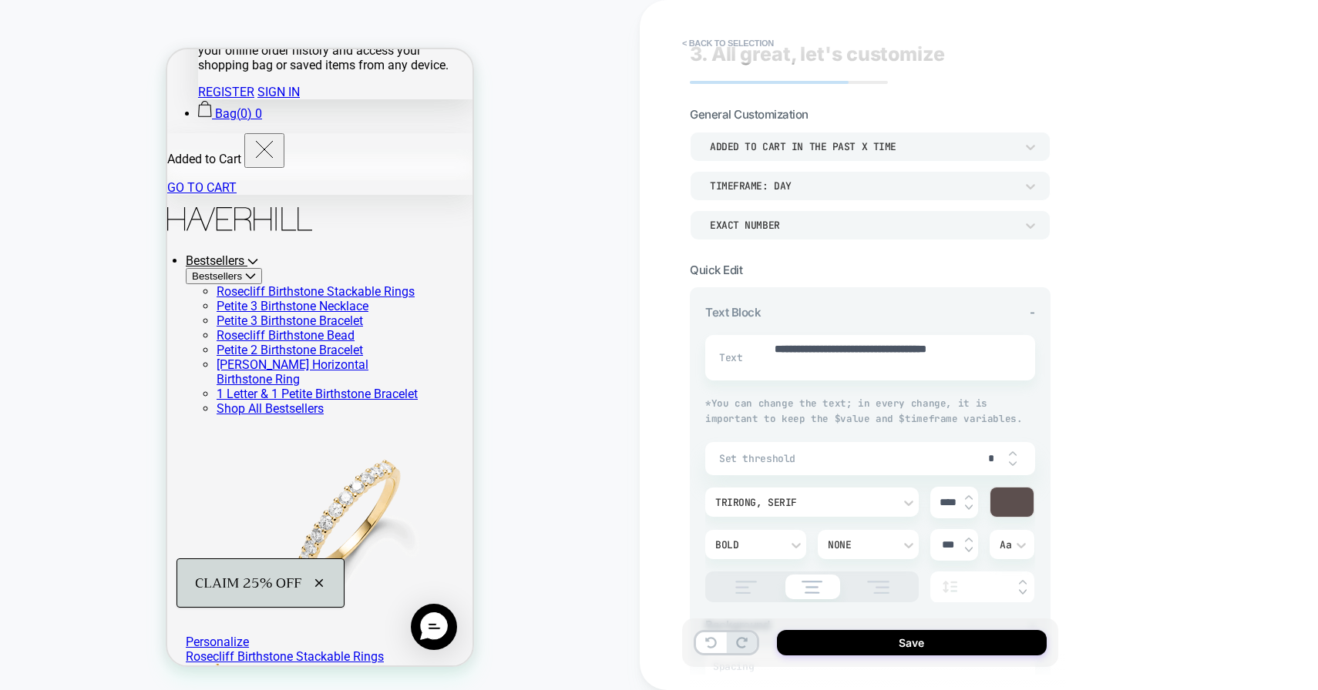
scroll to position [0, 0]
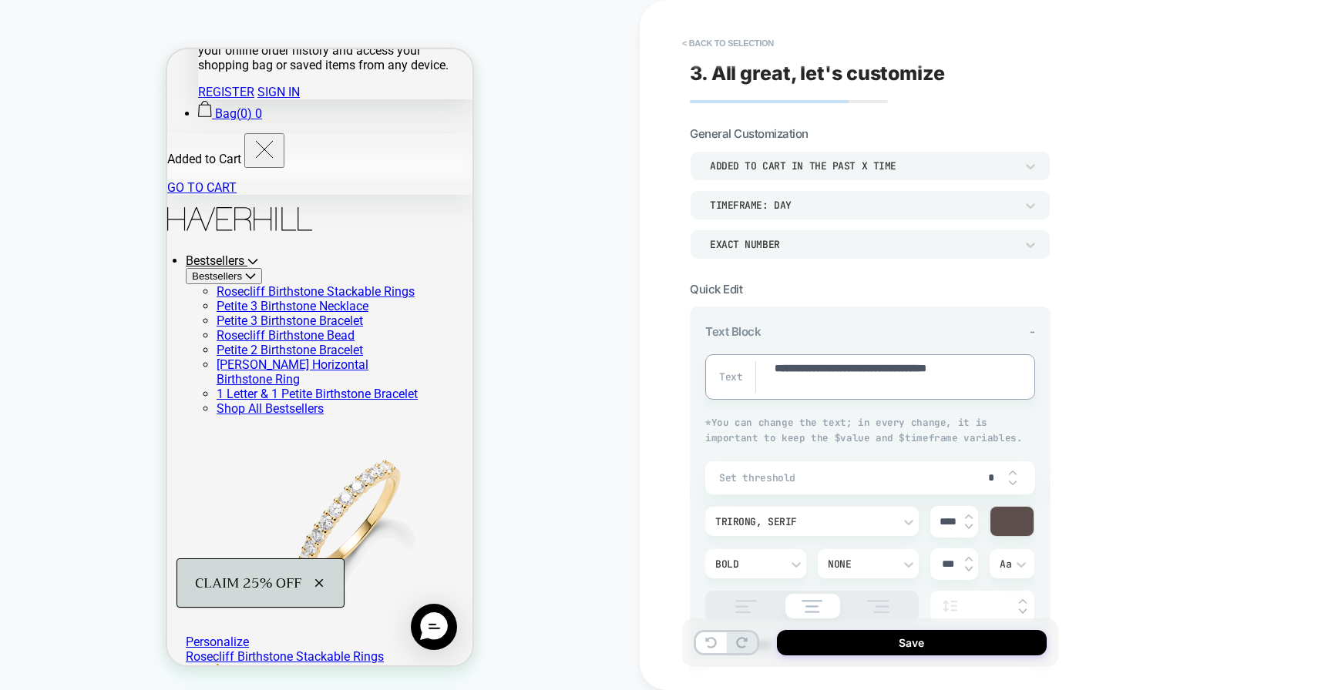
click at [851, 386] on textarea "**********" at bounding box center [885, 377] width 224 height 32
click at [1167, 459] on div "**********" at bounding box center [979, 345] width 678 height 690
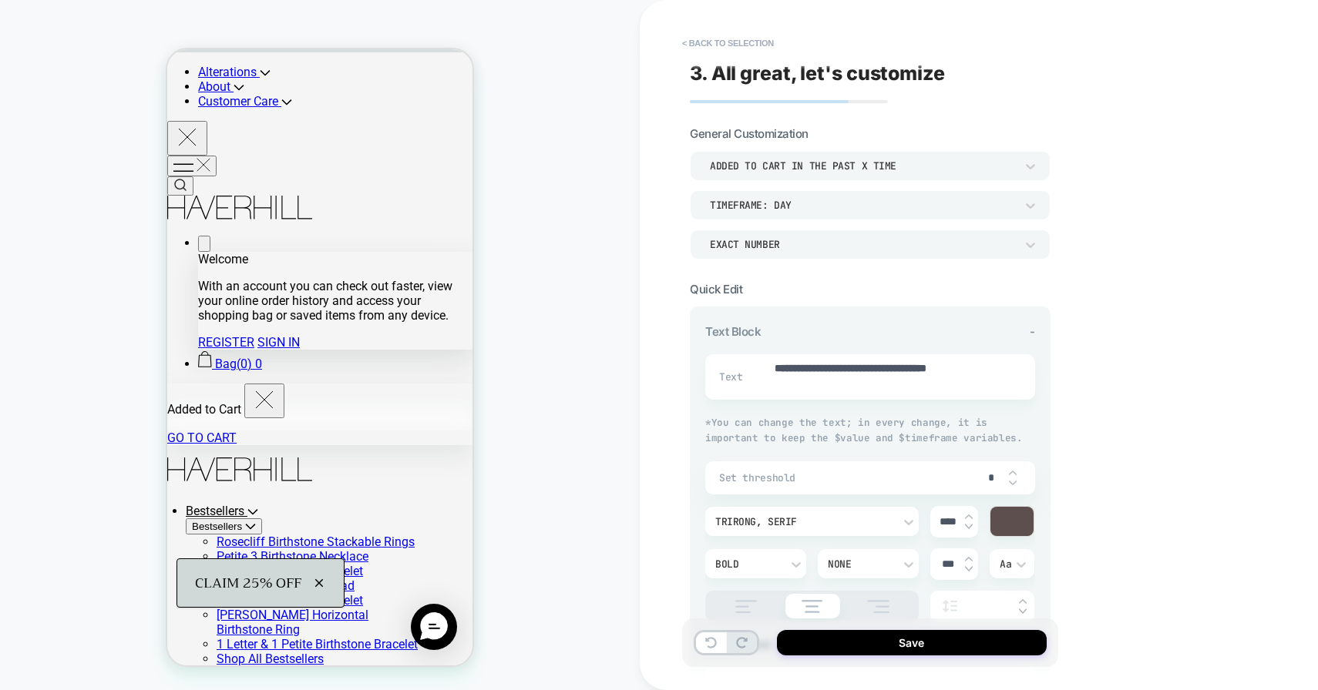
scroll to position [66, 0]
click at [892, 199] on div "TIMEFRAME: day" at bounding box center [862, 205] width 305 height 13
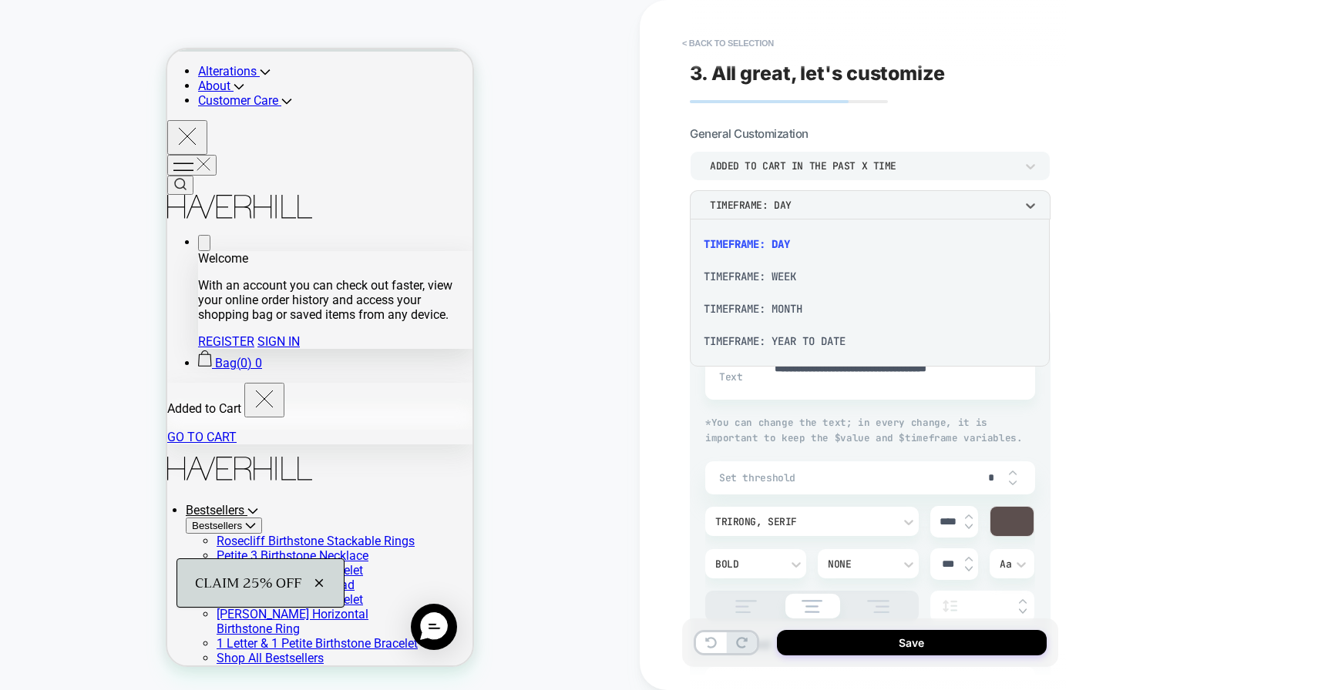
click at [892, 199] on div at bounding box center [659, 345] width 1318 height 690
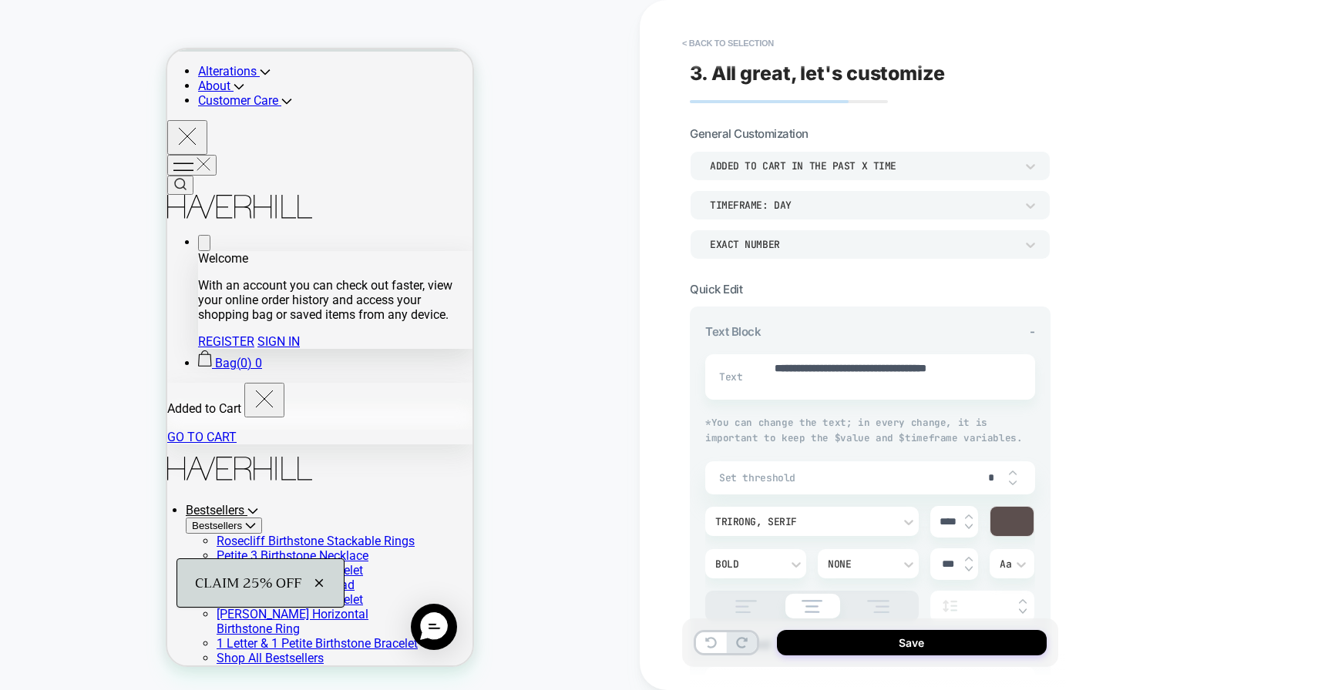
click at [871, 238] on div "EXACT NUMBER" at bounding box center [862, 244] width 305 height 13
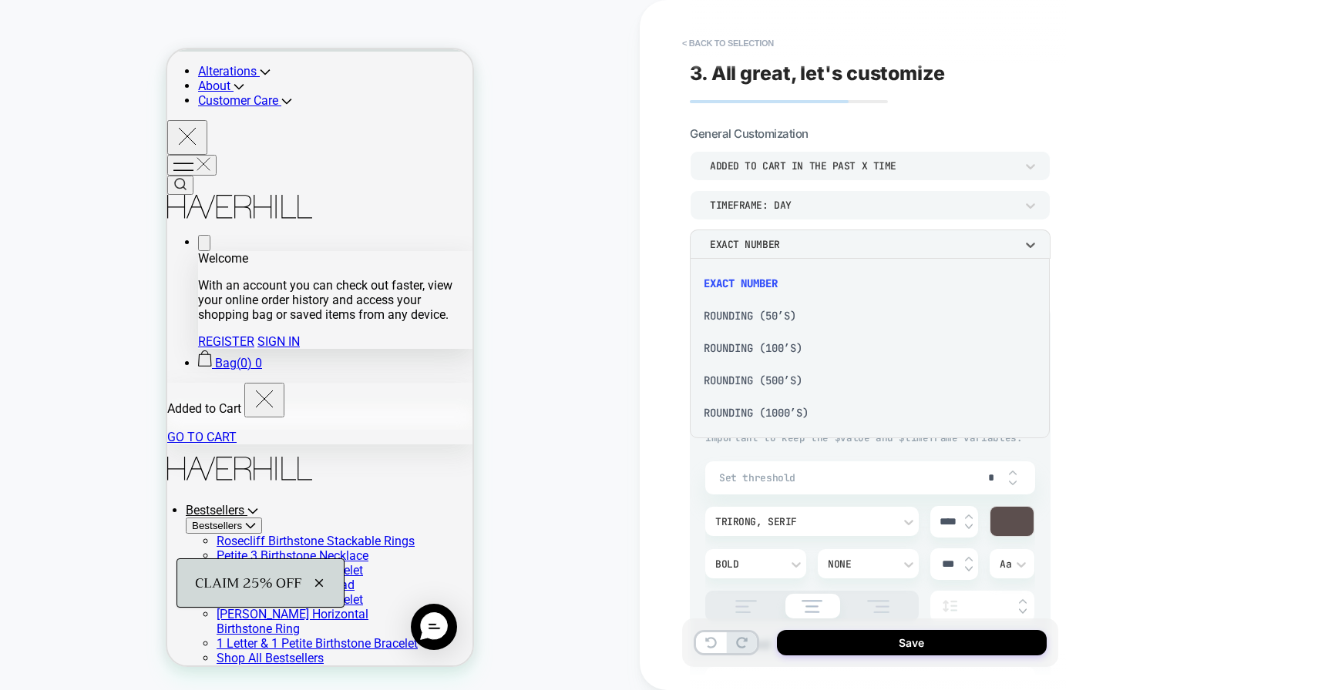
click at [826, 303] on div "Rounding (50’s)" at bounding box center [870, 316] width 348 height 32
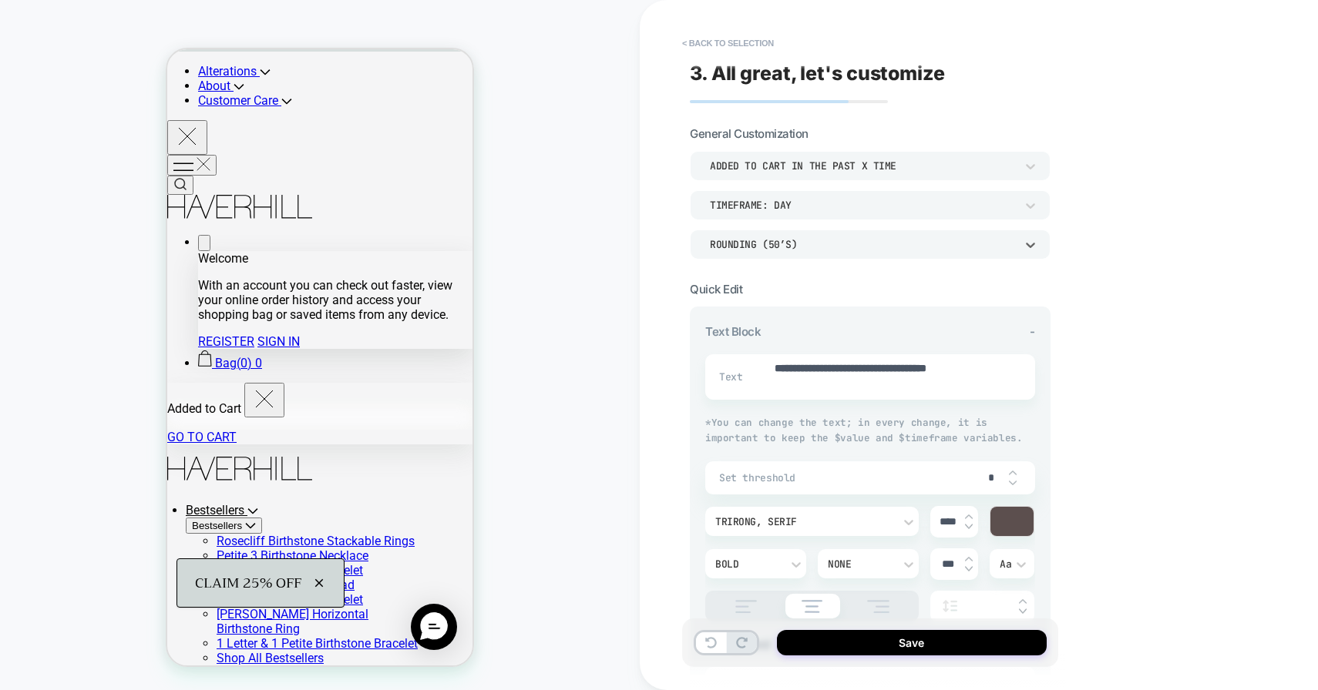
click at [848, 234] on div "Rounding (50’s)" at bounding box center [870, 244] width 361 height 29
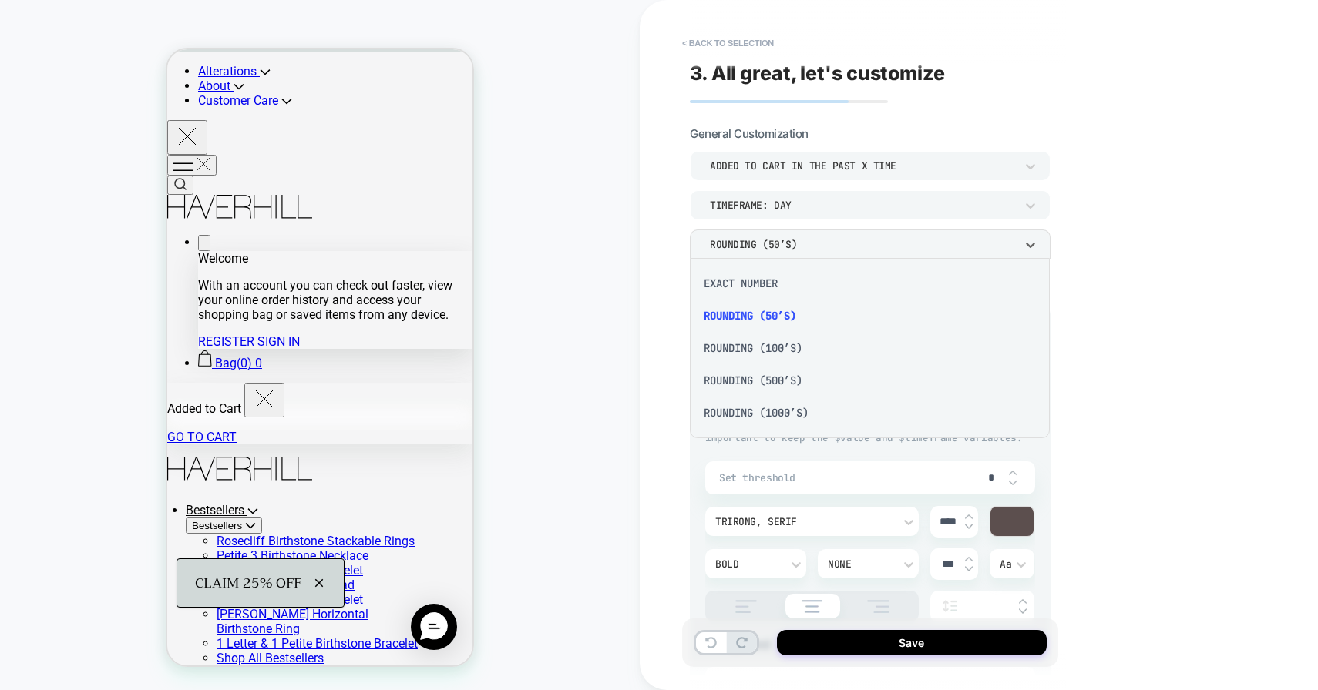
click at [818, 282] on div "EXACT NUMBER" at bounding box center [870, 283] width 348 height 32
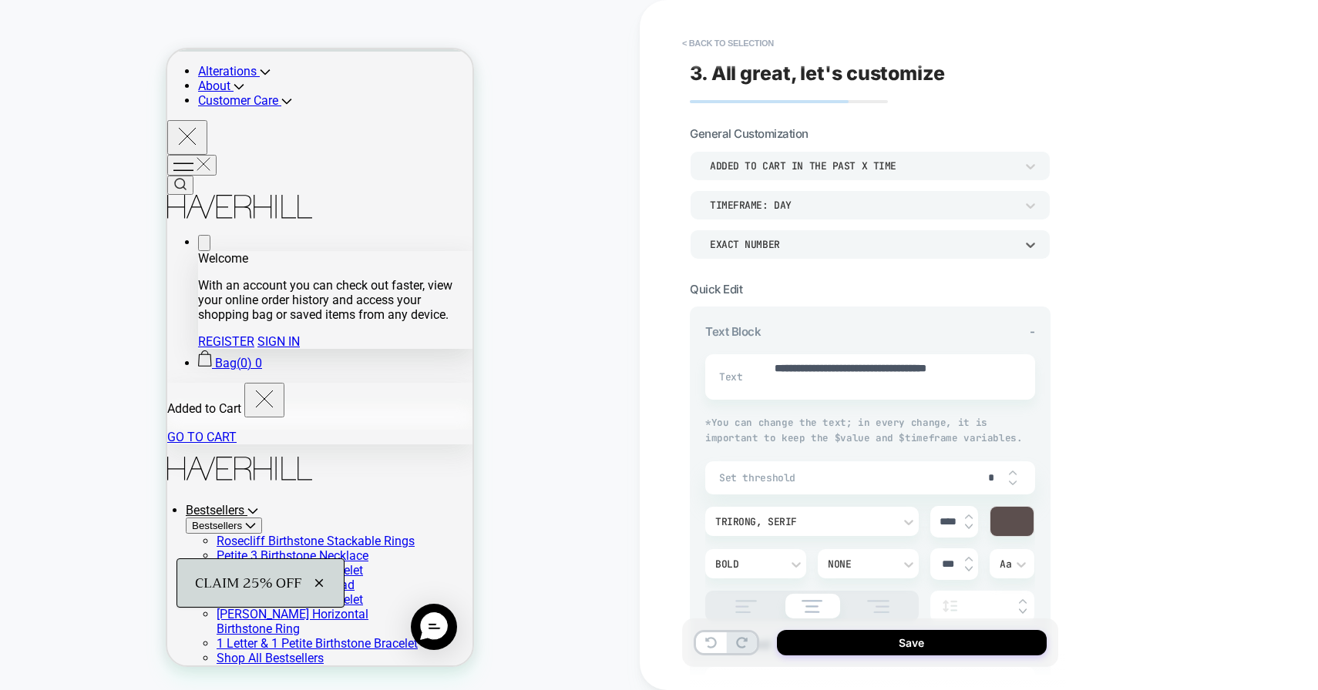
click at [850, 216] on div "TIMEFRAME: day" at bounding box center [870, 204] width 361 height 29
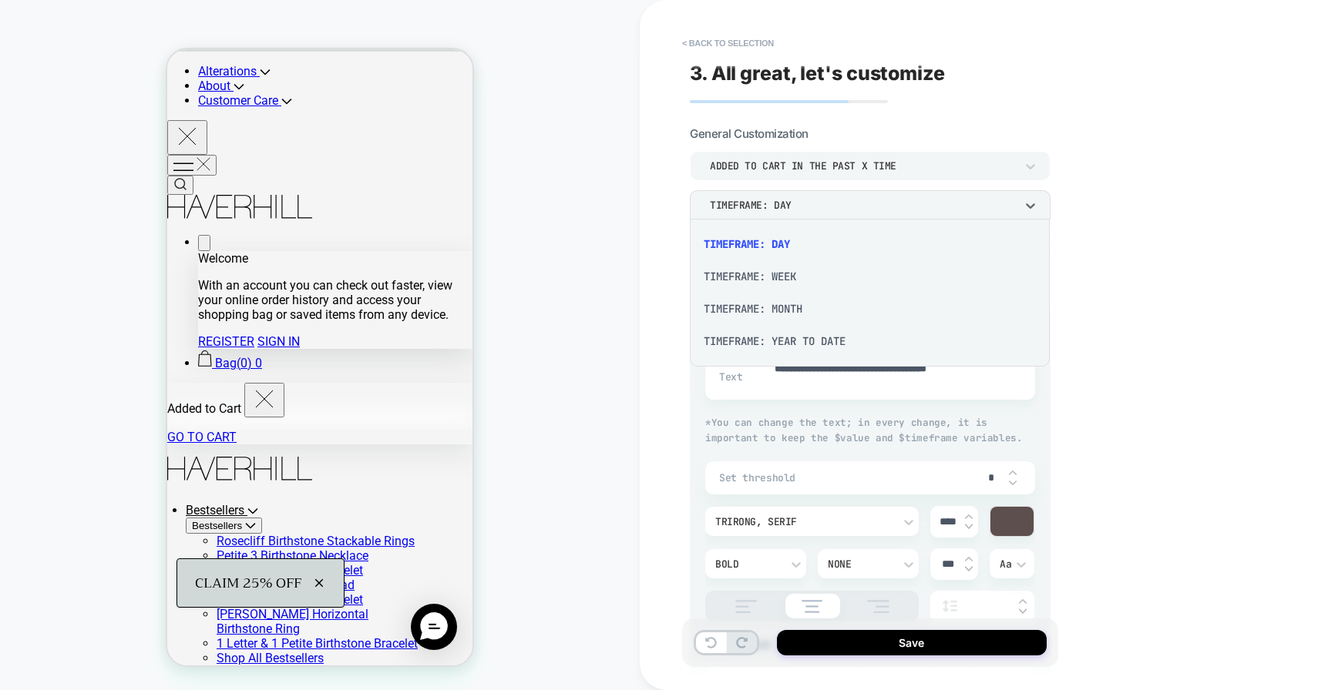
click at [818, 279] on div "TIMEFRAME: WEEK" at bounding box center [870, 276] width 348 height 32
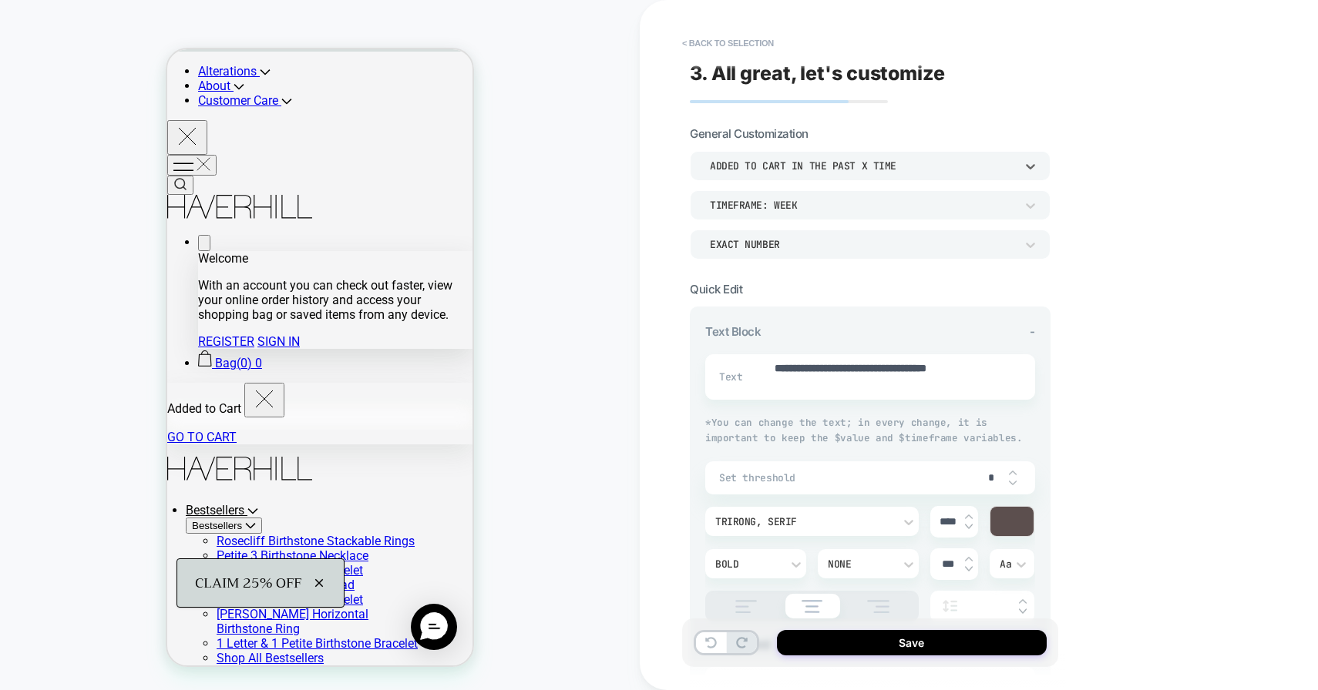
click at [828, 174] on div "Added to cart in the past x time" at bounding box center [870, 165] width 361 height 29
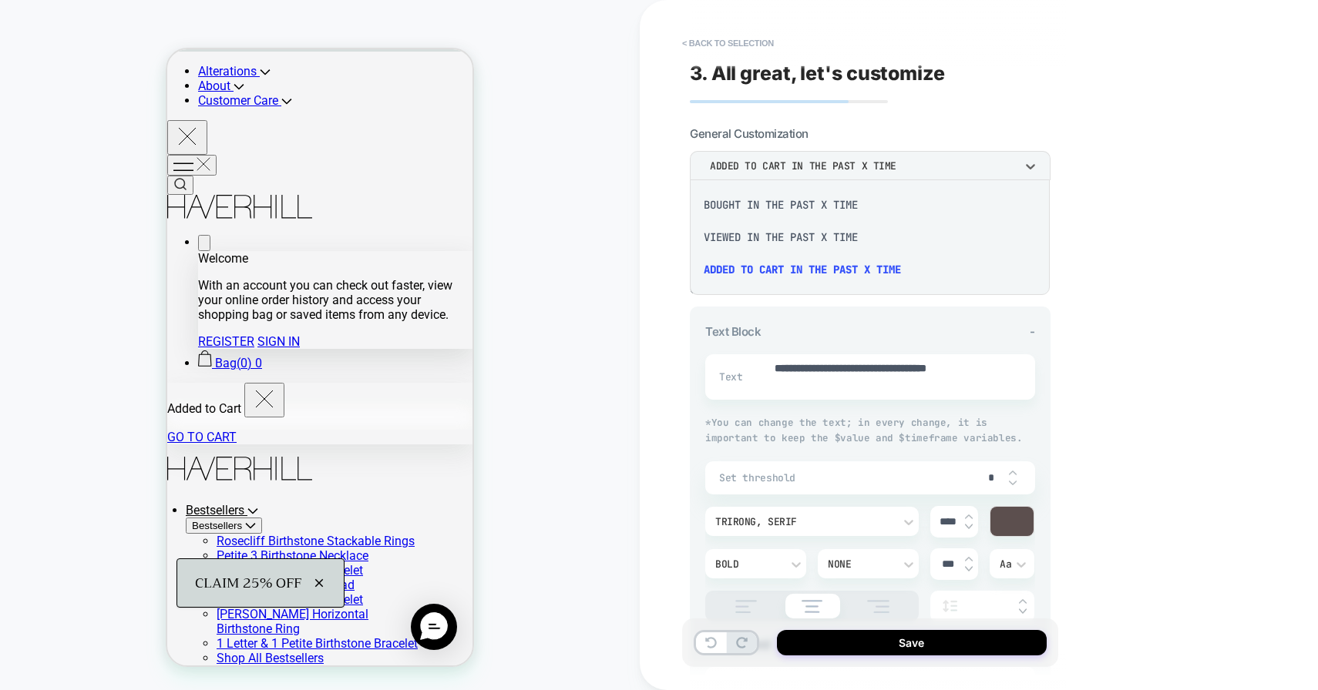
click at [811, 204] on div "bought in the past x time" at bounding box center [870, 205] width 348 height 32
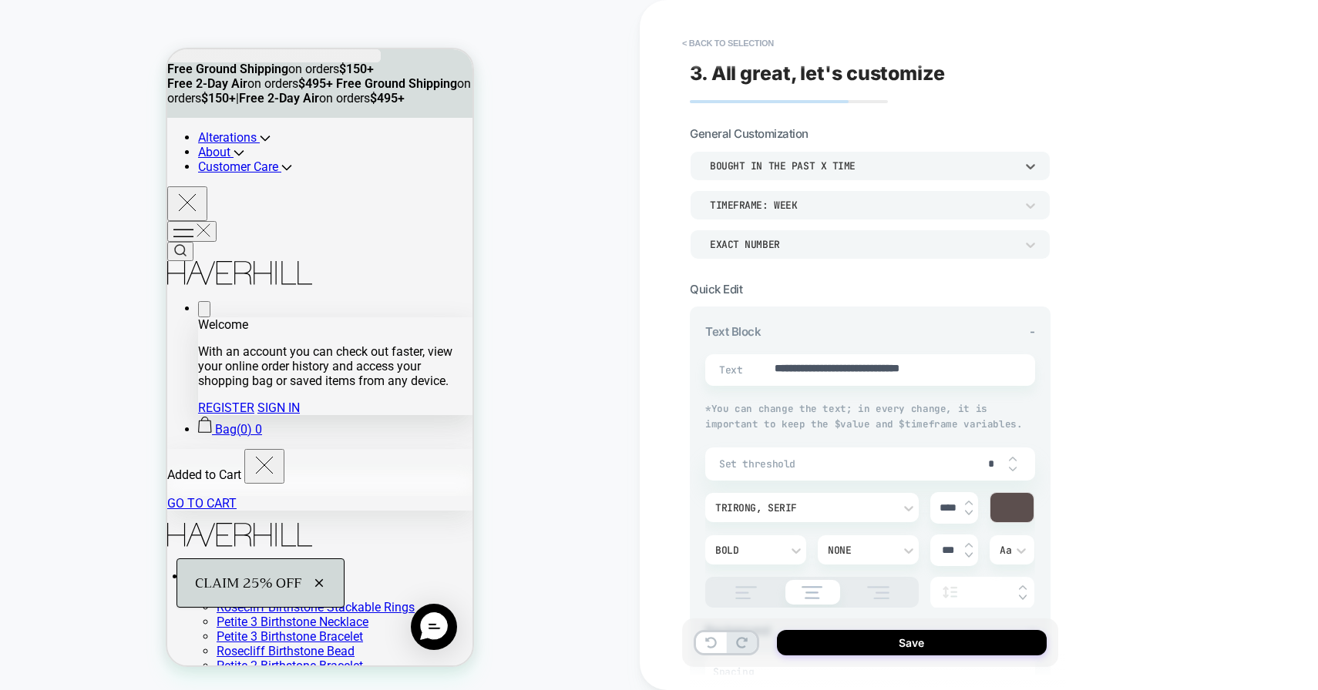
scroll to position [33, 0]
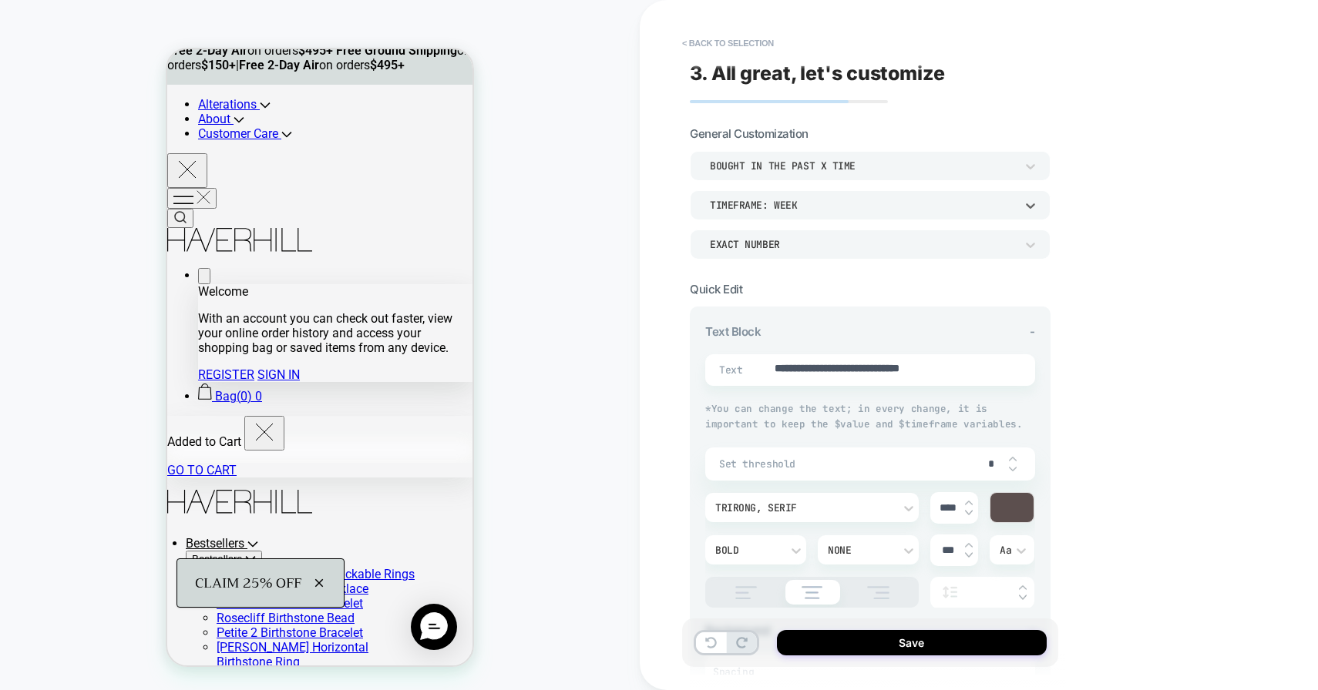
click at [812, 206] on div "TIMEFRAME: WEEK" at bounding box center [862, 205] width 305 height 13
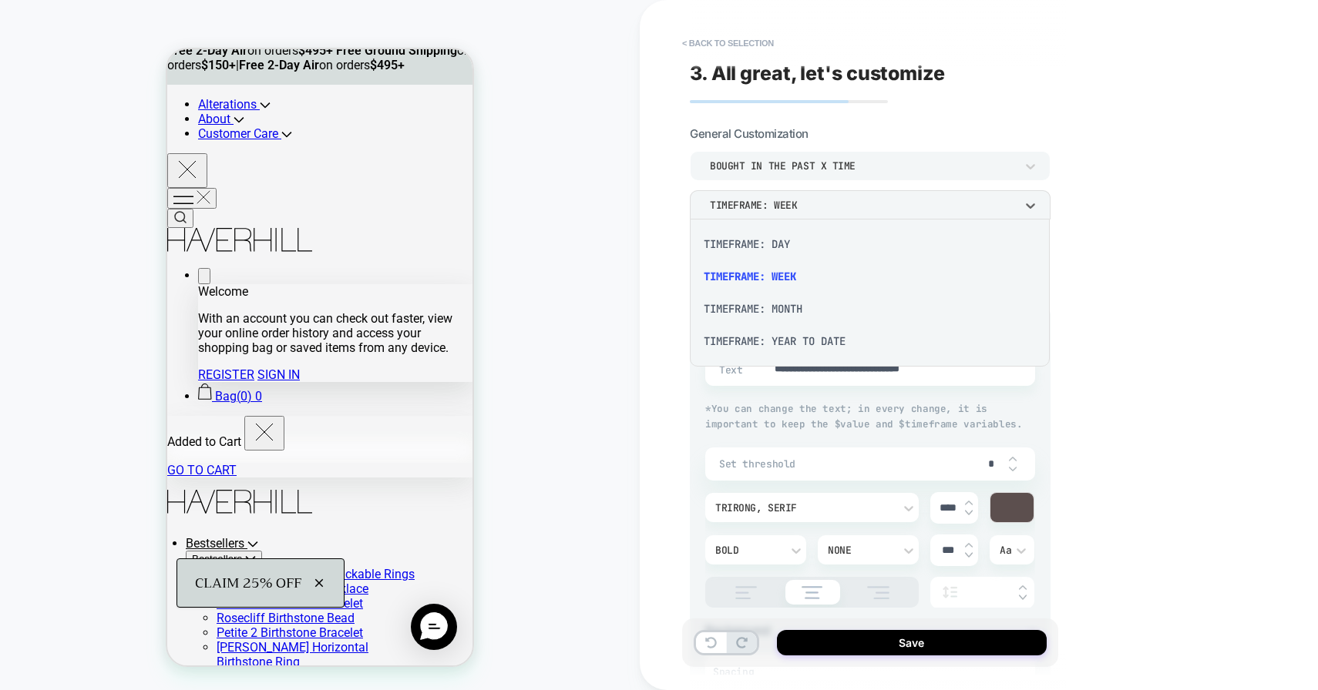
click at [786, 311] on div "TIMEFRAME: MONTH" at bounding box center [870, 309] width 348 height 32
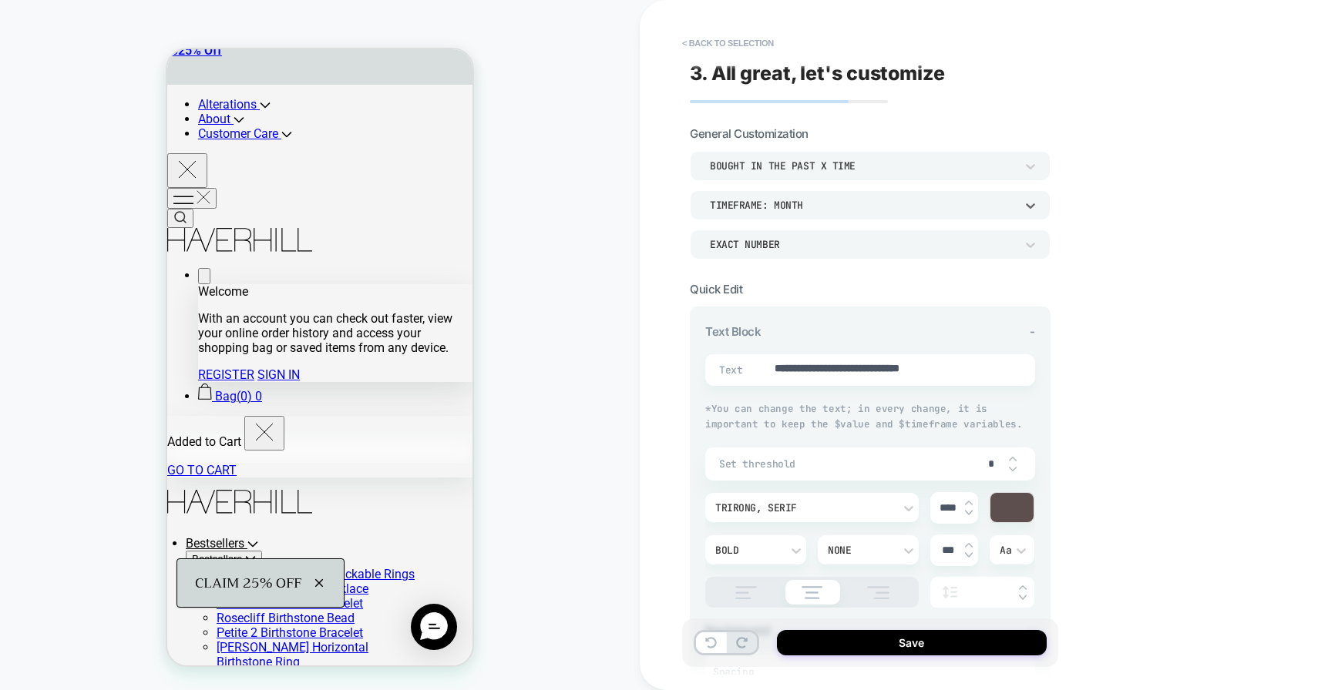
click at [763, 205] on div "TIMEFRAME: MONTH" at bounding box center [862, 205] width 305 height 13
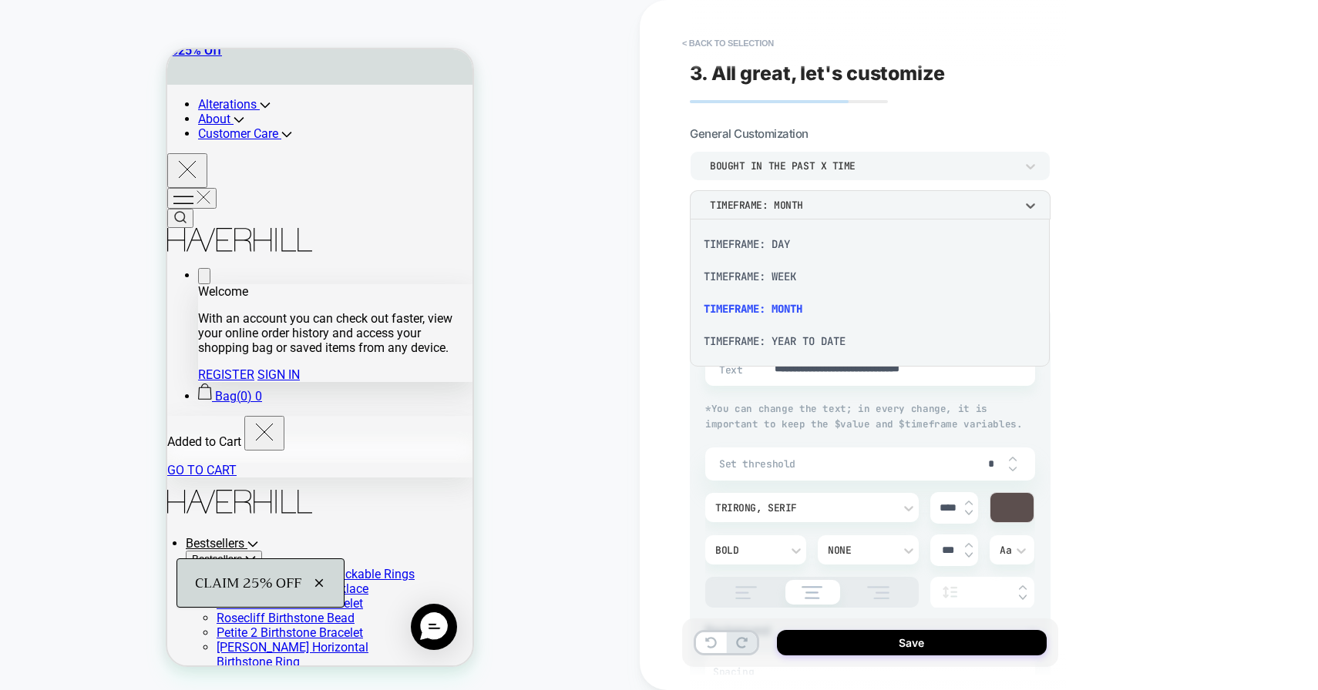
click at [757, 278] on div "TIMEFRAME: WEEK" at bounding box center [870, 276] width 348 height 32
type textarea "*"
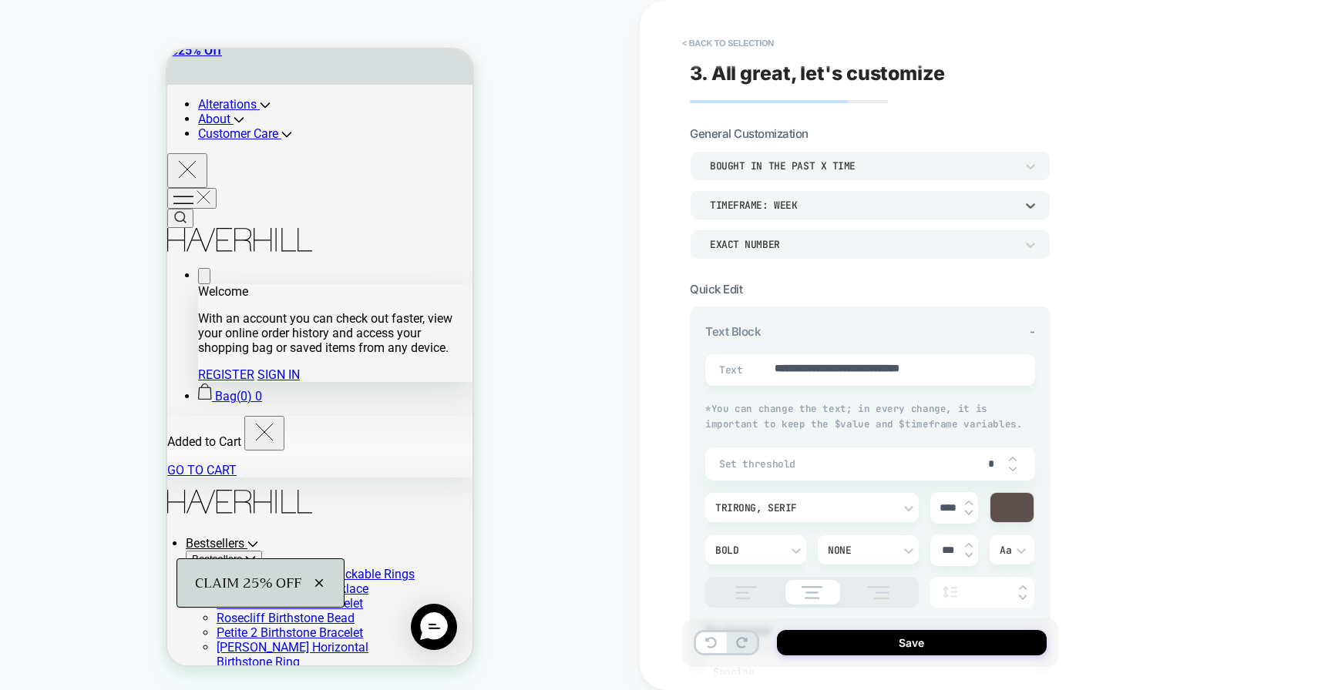
scroll to position [0, 0]
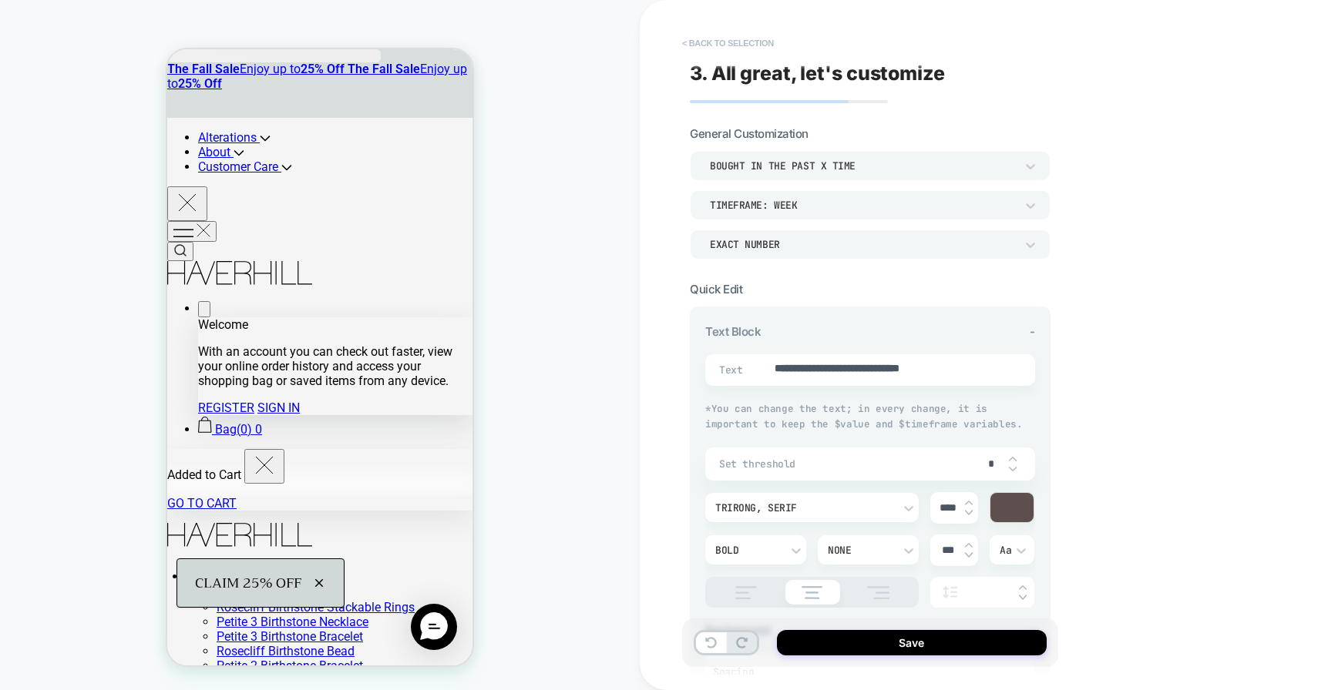
click at [720, 42] on button "< Back to selection" at bounding box center [727, 43] width 107 height 25
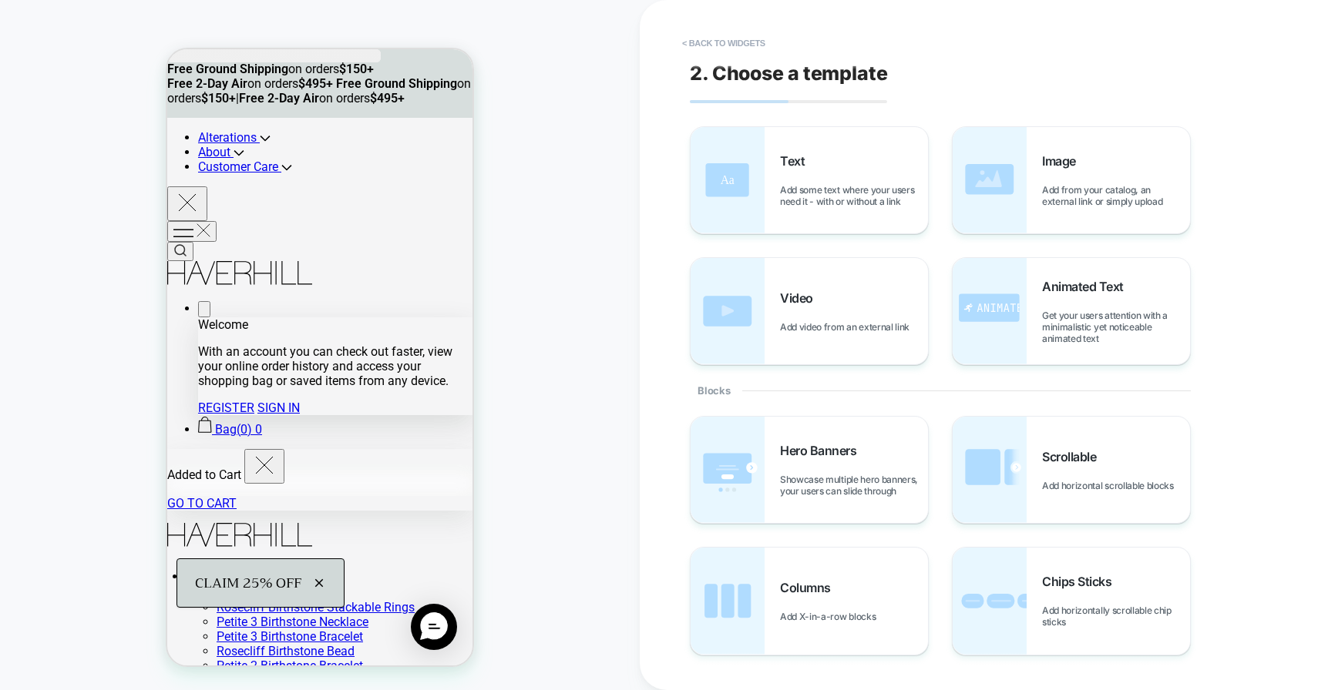
click at [720, 42] on button "< Back to widgets" at bounding box center [723, 43] width 99 height 25
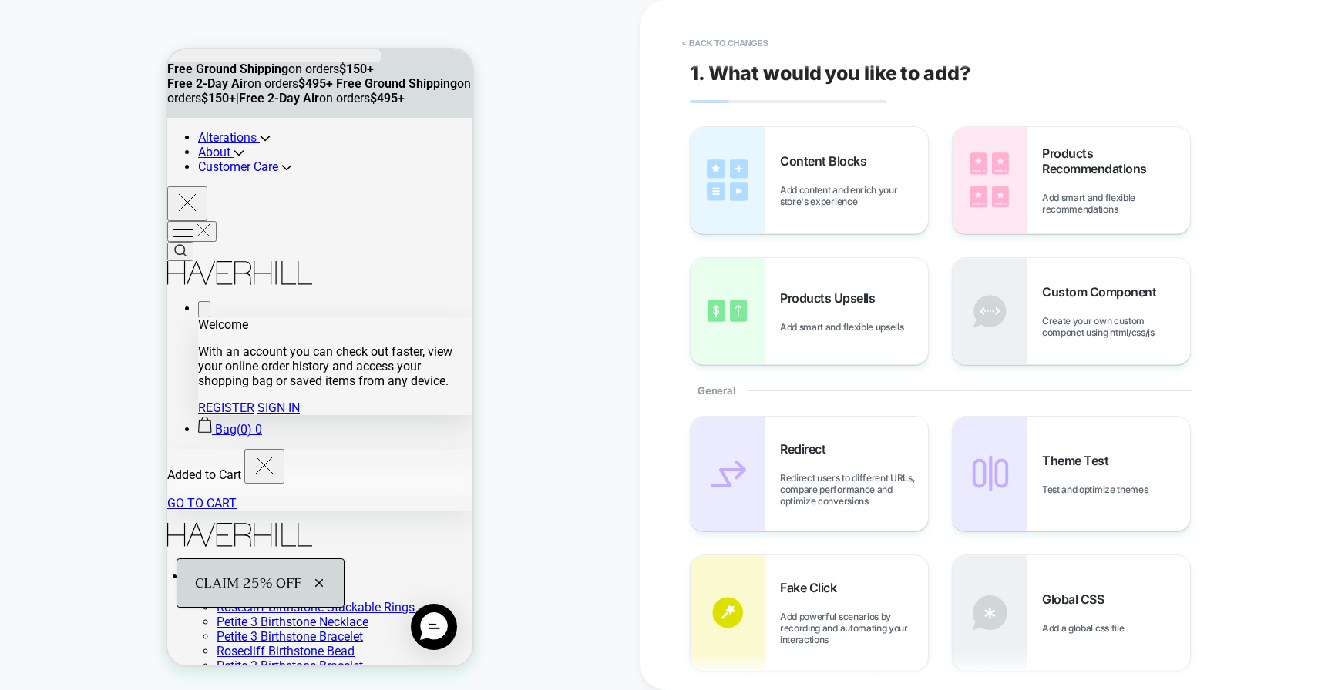
scroll to position [141, 0]
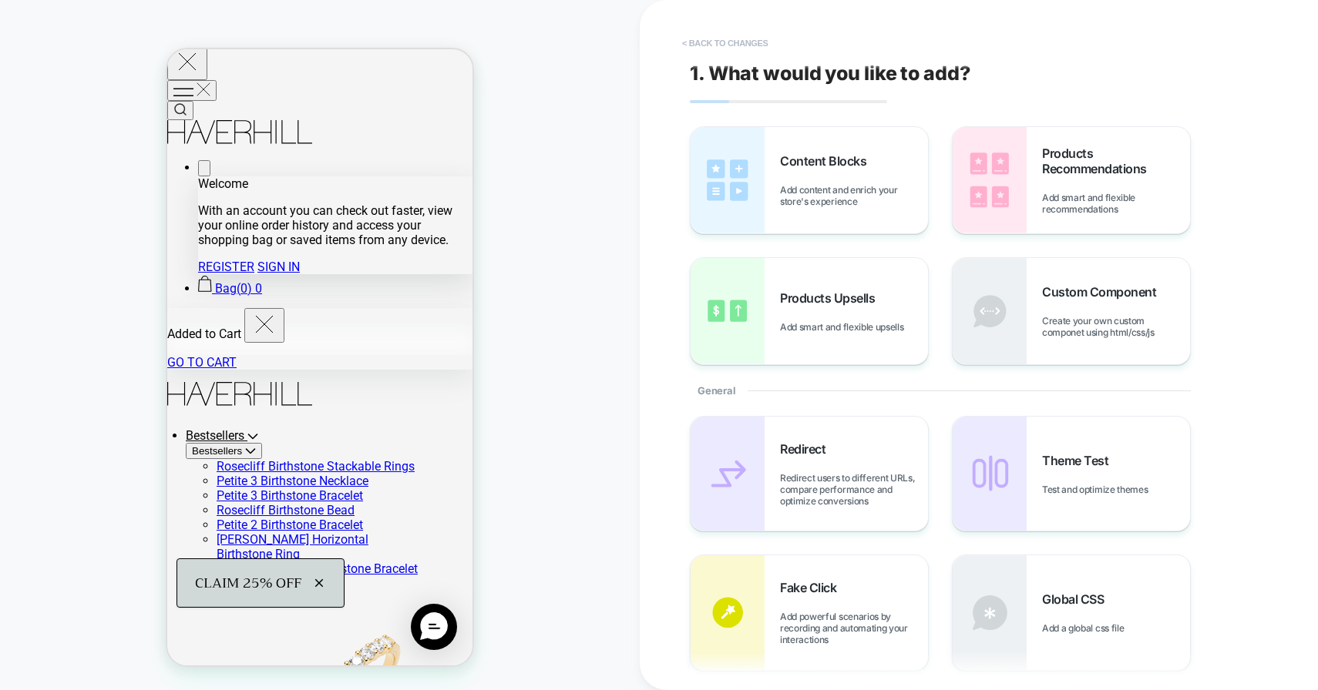
click at [710, 42] on button "< Back to changes" at bounding box center [725, 43] width 102 height 25
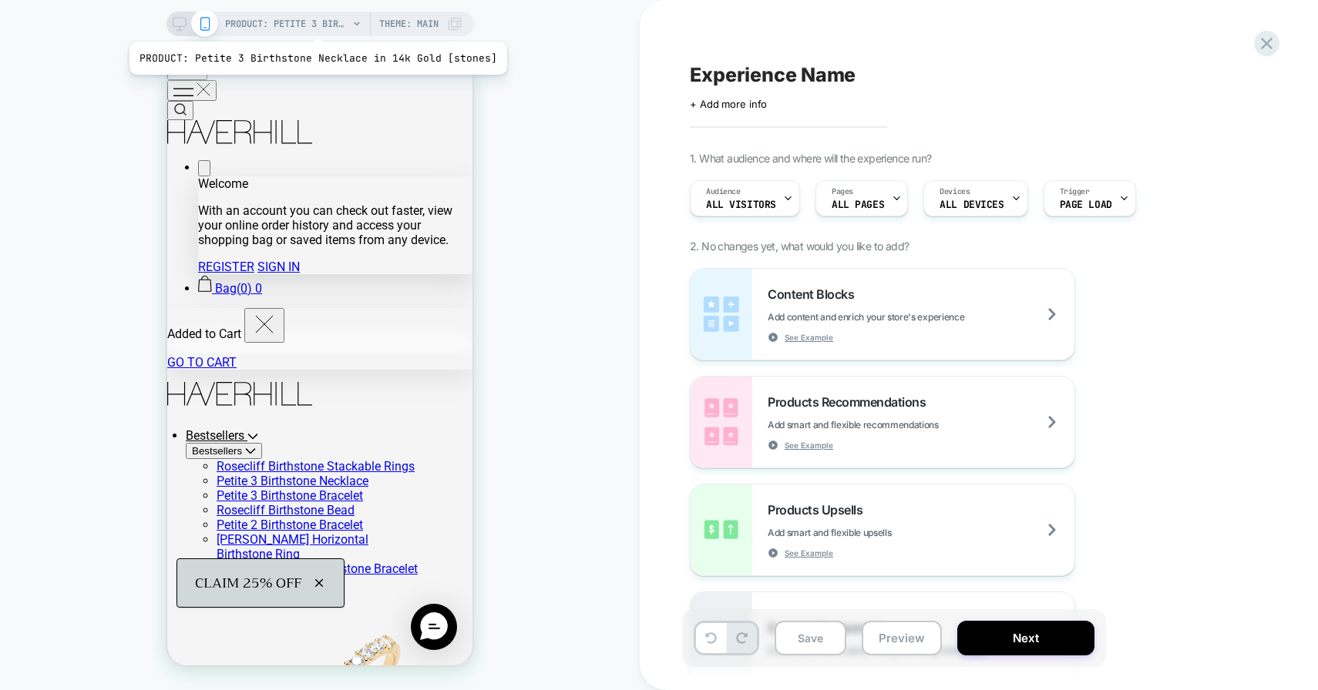
click at [314, 22] on span "PRODUCT: Petite 3 Birthstone Necklace in 14k Gold [stones]" at bounding box center [286, 24] width 123 height 25
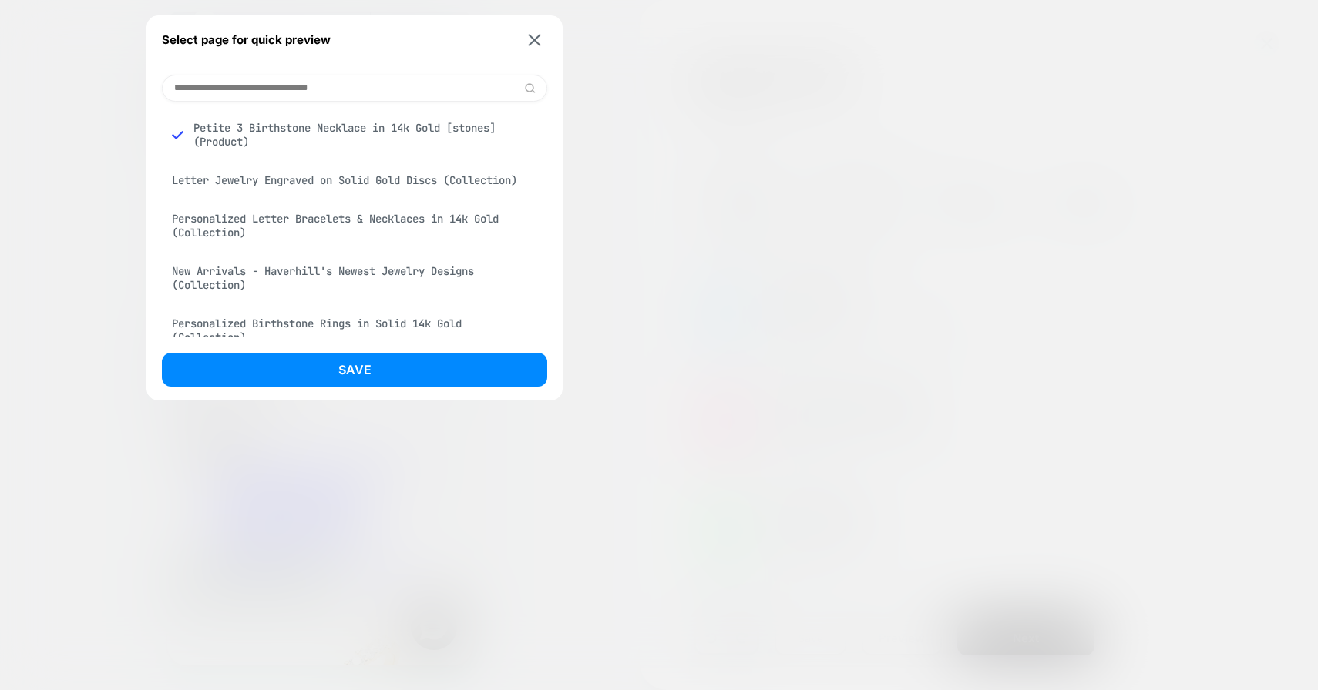
click at [321, 92] on input at bounding box center [354, 88] width 385 height 27
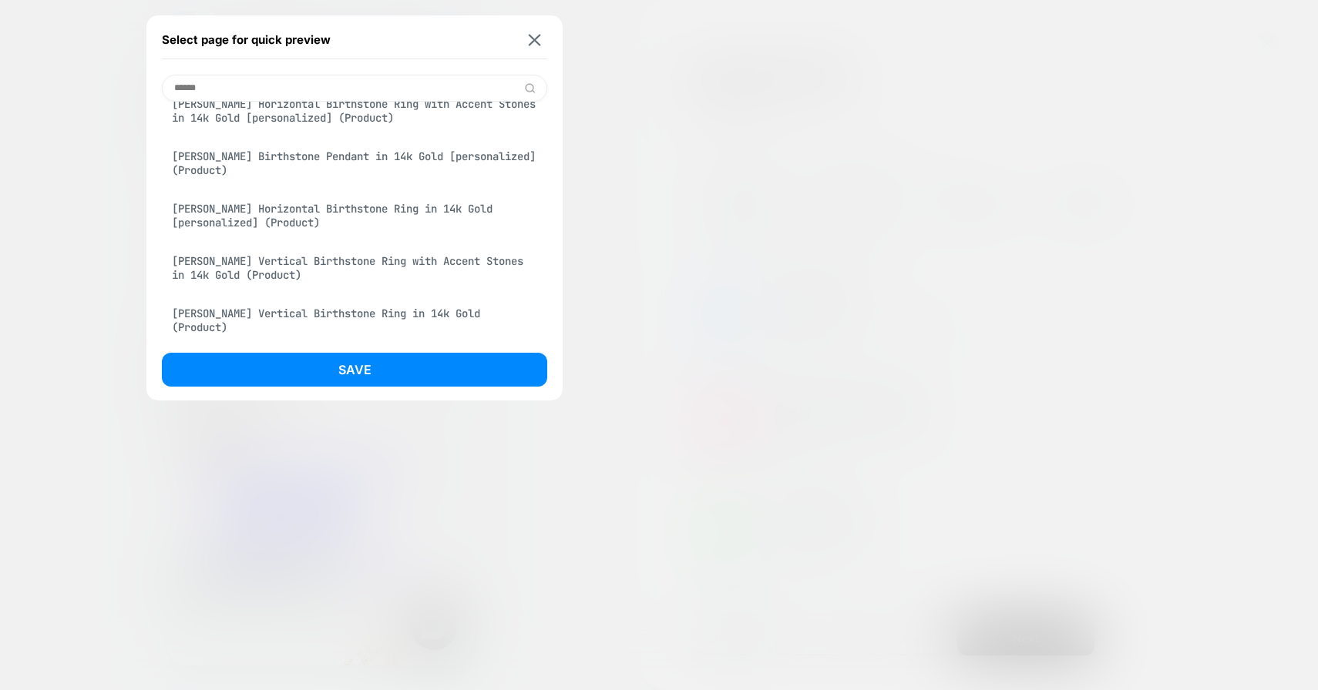
scroll to position [233, 0]
type input "******"
click at [322, 267] on div "[PERSON_NAME] Vertical Birthstone Ring with Accent Stones in 14k Gold (Product)" at bounding box center [354, 265] width 385 height 43
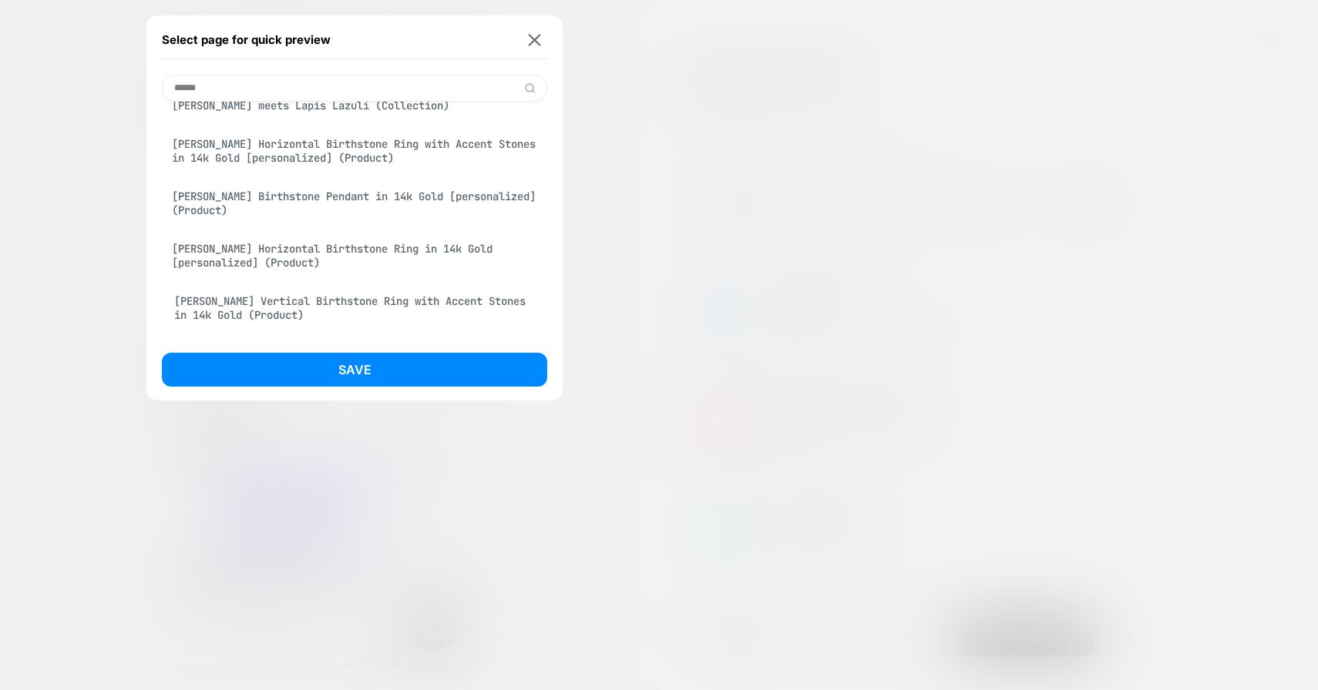
scroll to position [275, 0]
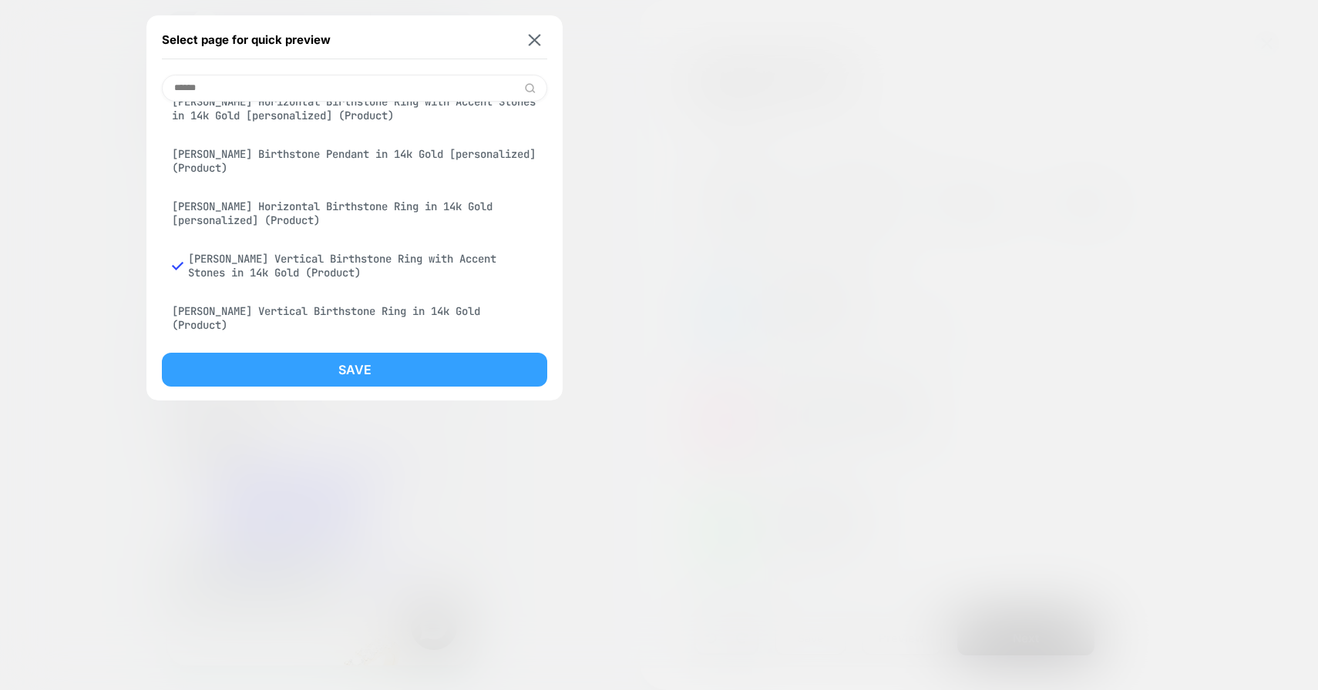
click at [338, 366] on button "Save" at bounding box center [354, 370] width 385 height 34
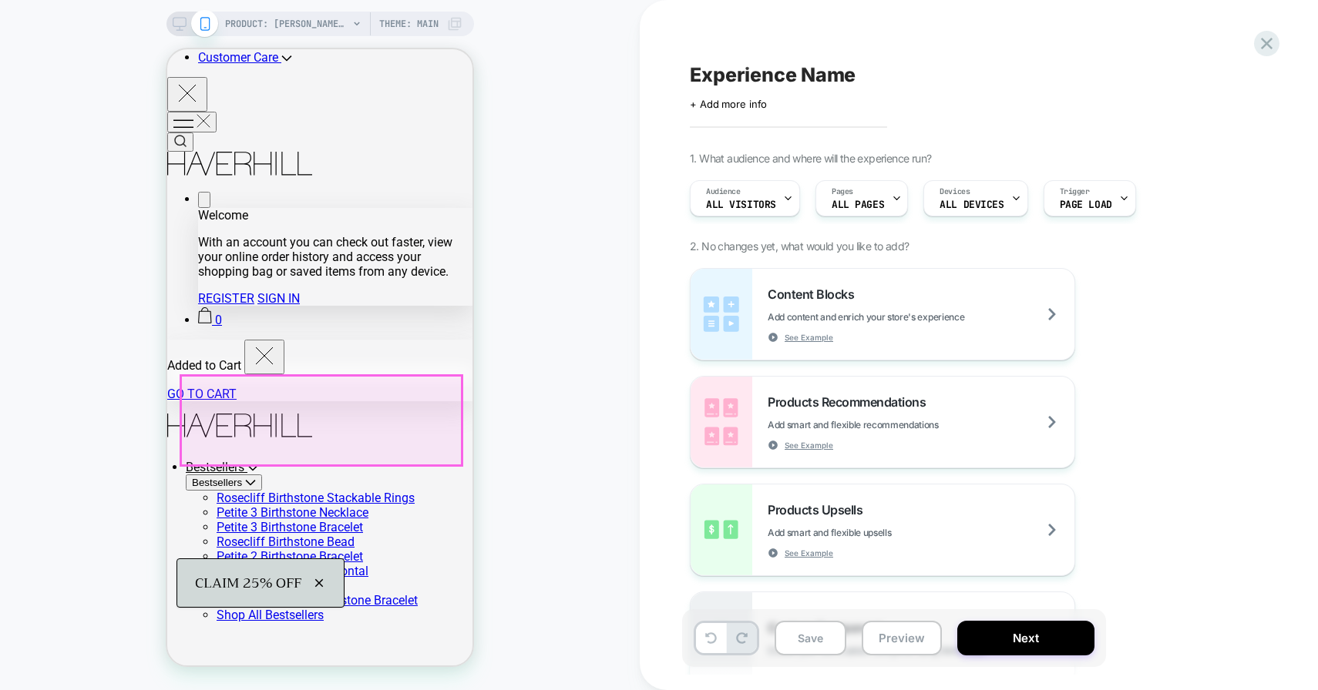
scroll to position [0, 0]
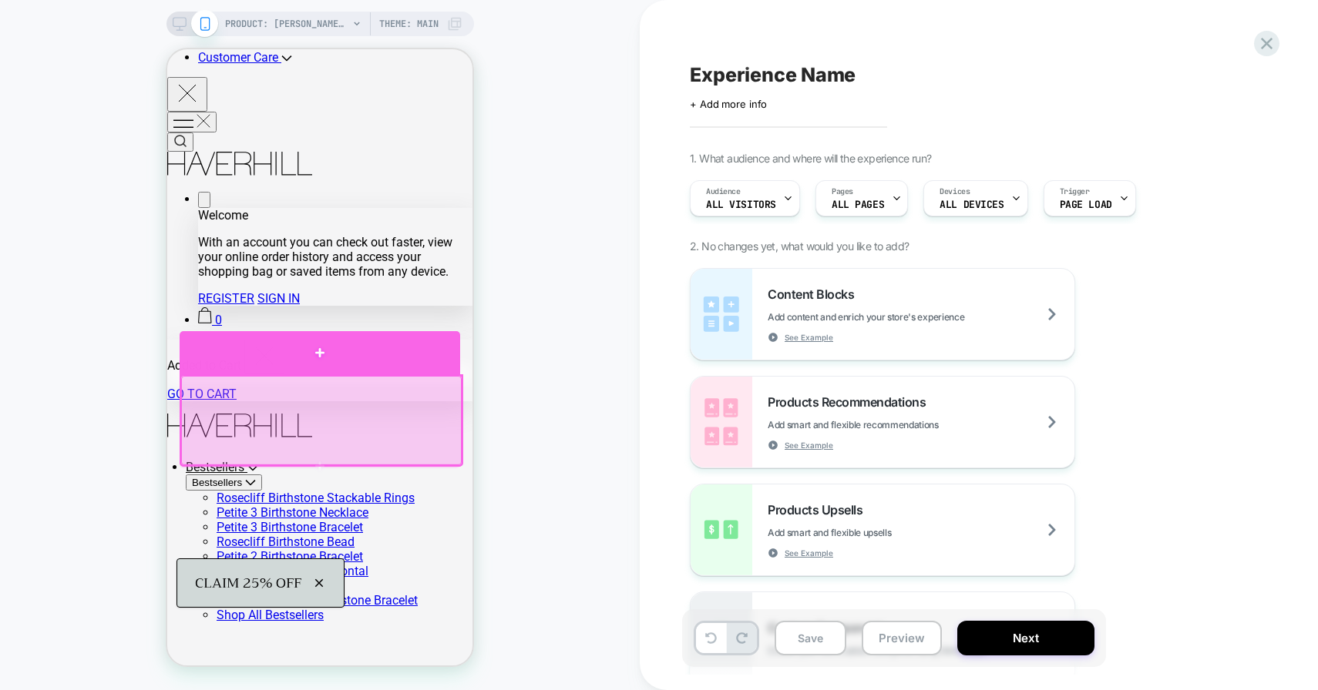
click at [328, 358] on div at bounding box center [320, 352] width 280 height 43
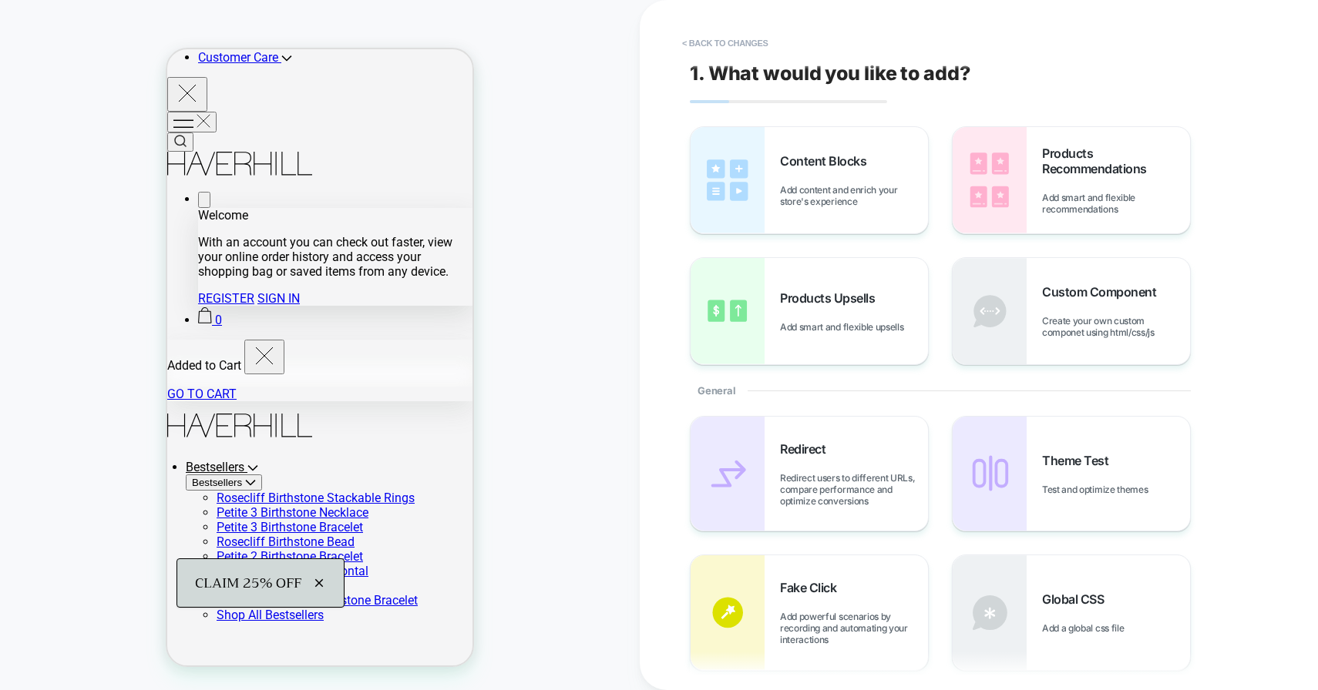
scroll to position [157, 0]
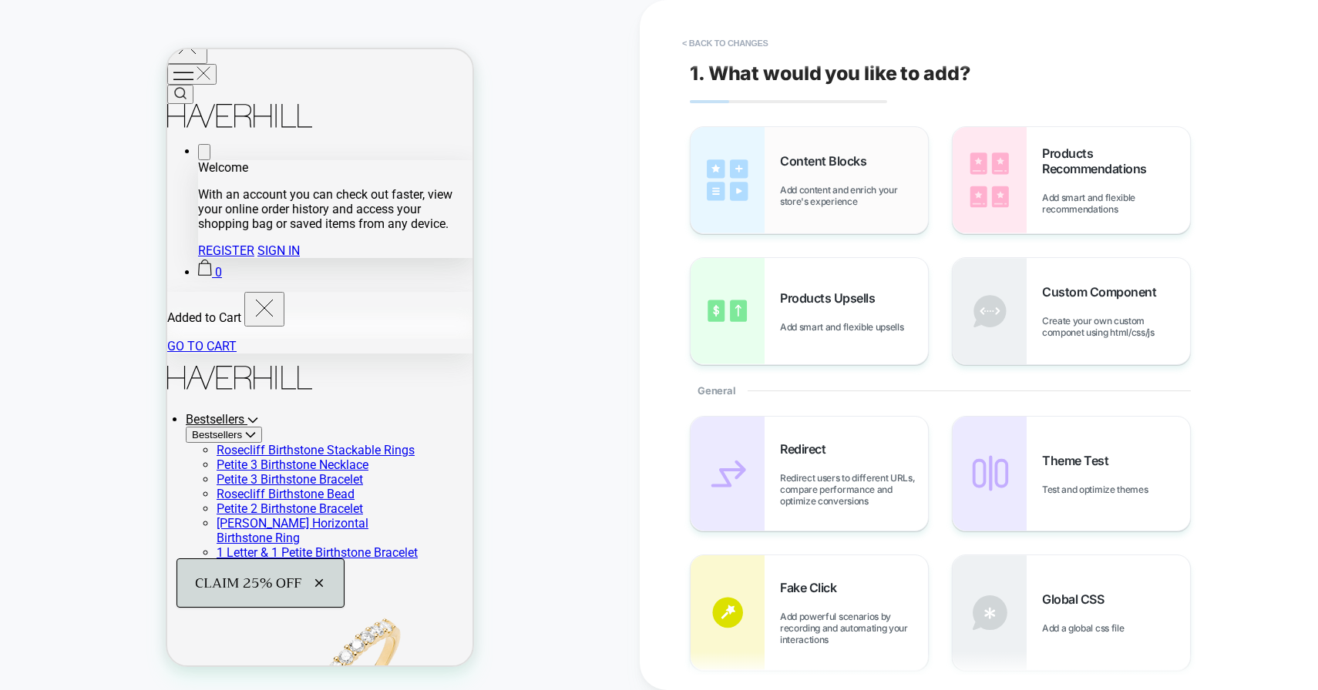
click at [764, 172] on img at bounding box center [727, 180] width 74 height 106
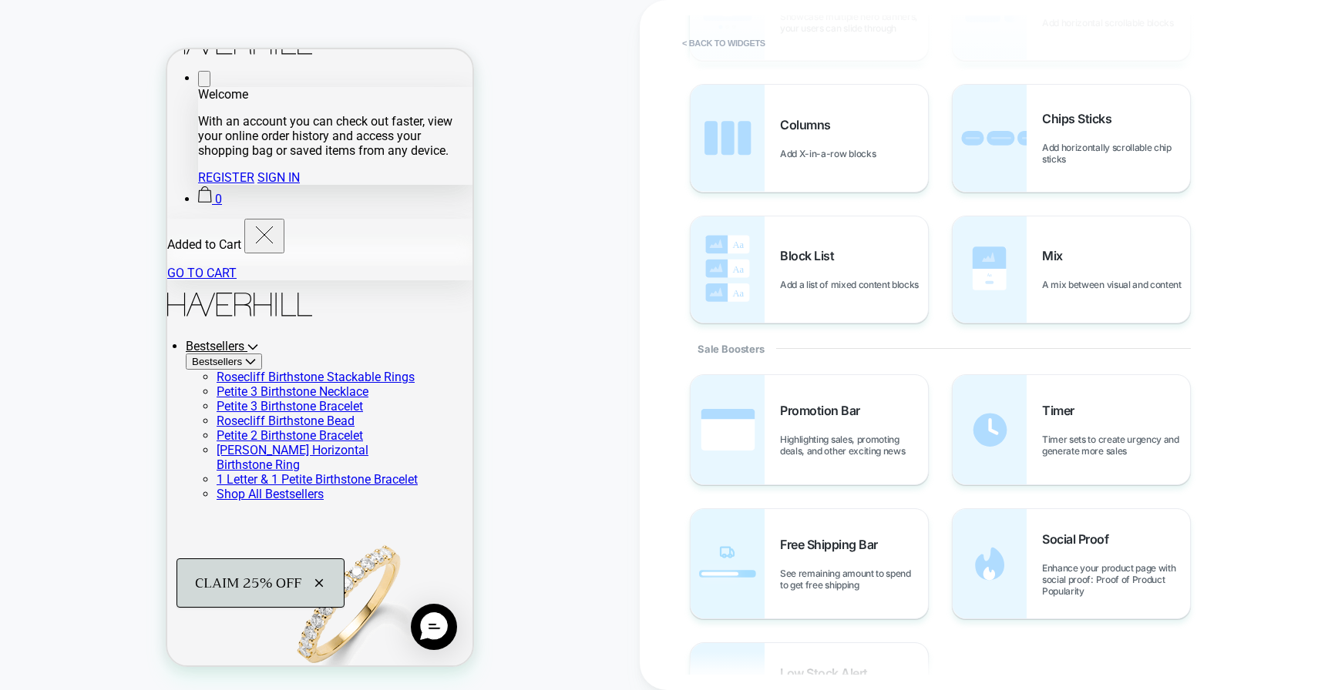
scroll to position [583, 0]
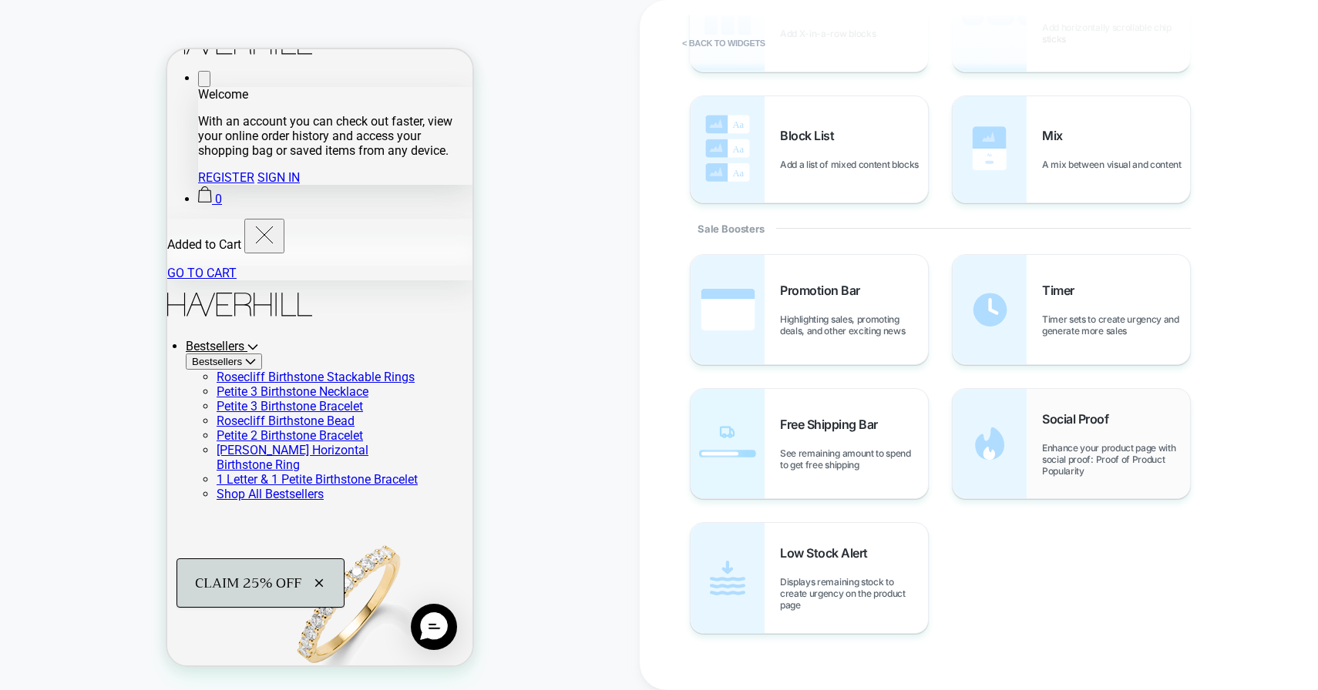
click at [1025, 457] on img at bounding box center [989, 443] width 74 height 109
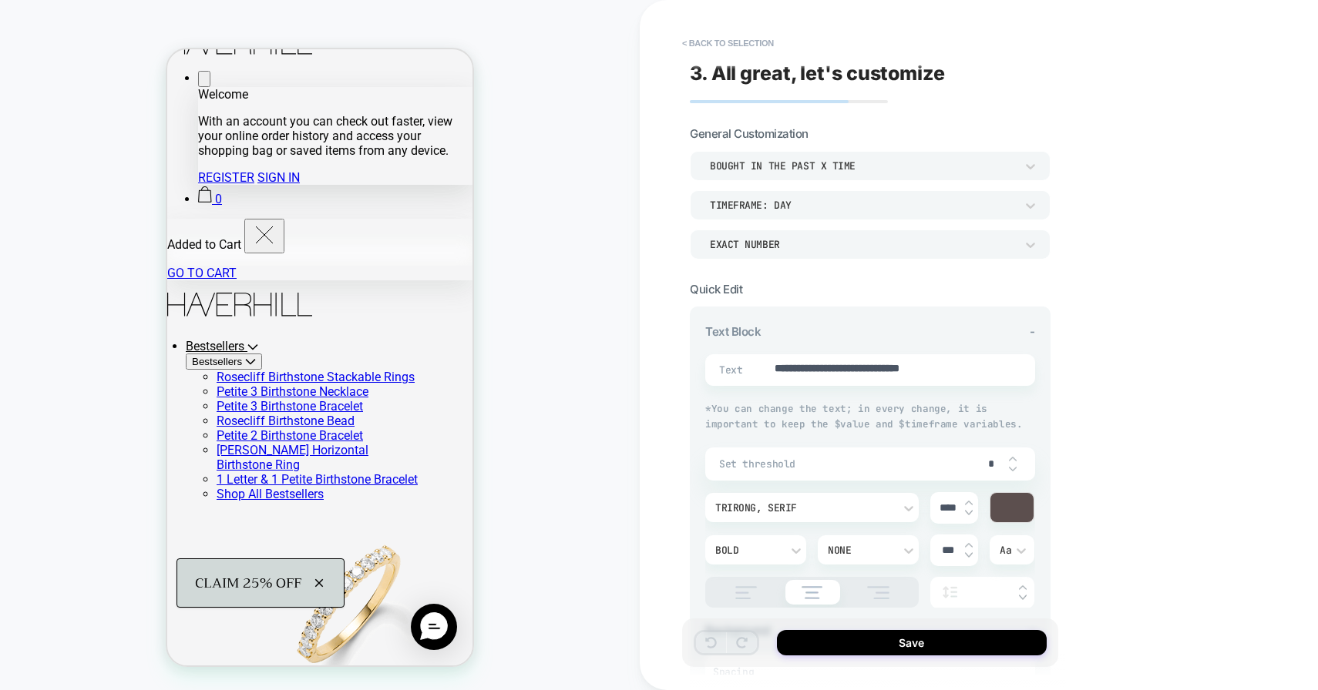
click at [801, 174] on div "bought in the past x time" at bounding box center [870, 165] width 361 height 29
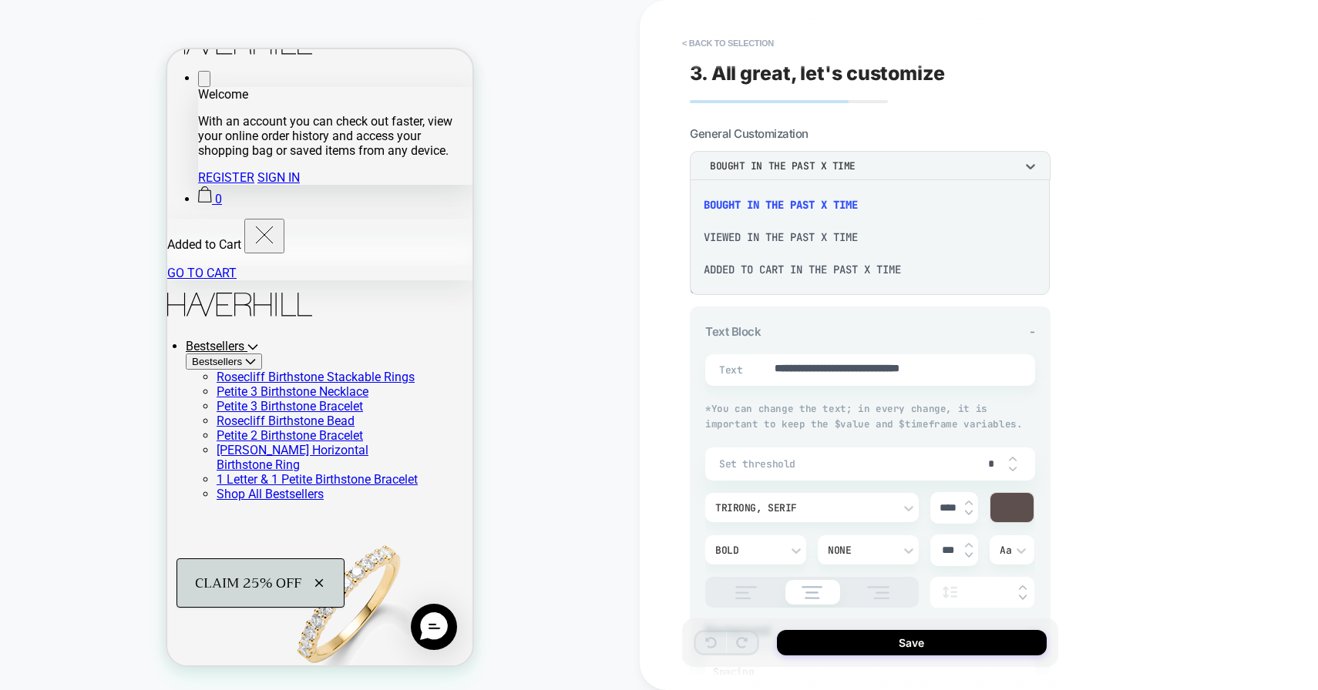
click at [798, 170] on div at bounding box center [659, 345] width 1318 height 690
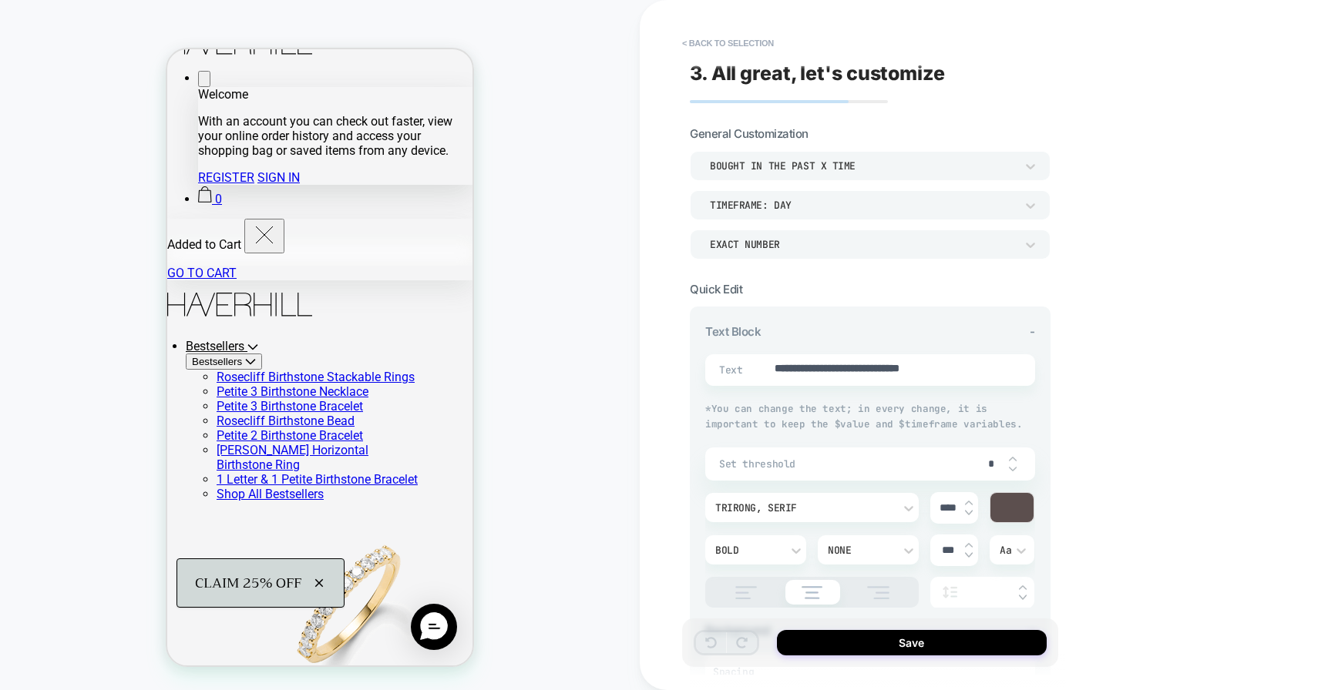
click at [789, 210] on div "TIMEFRAME: day" at bounding box center [862, 205] width 305 height 13
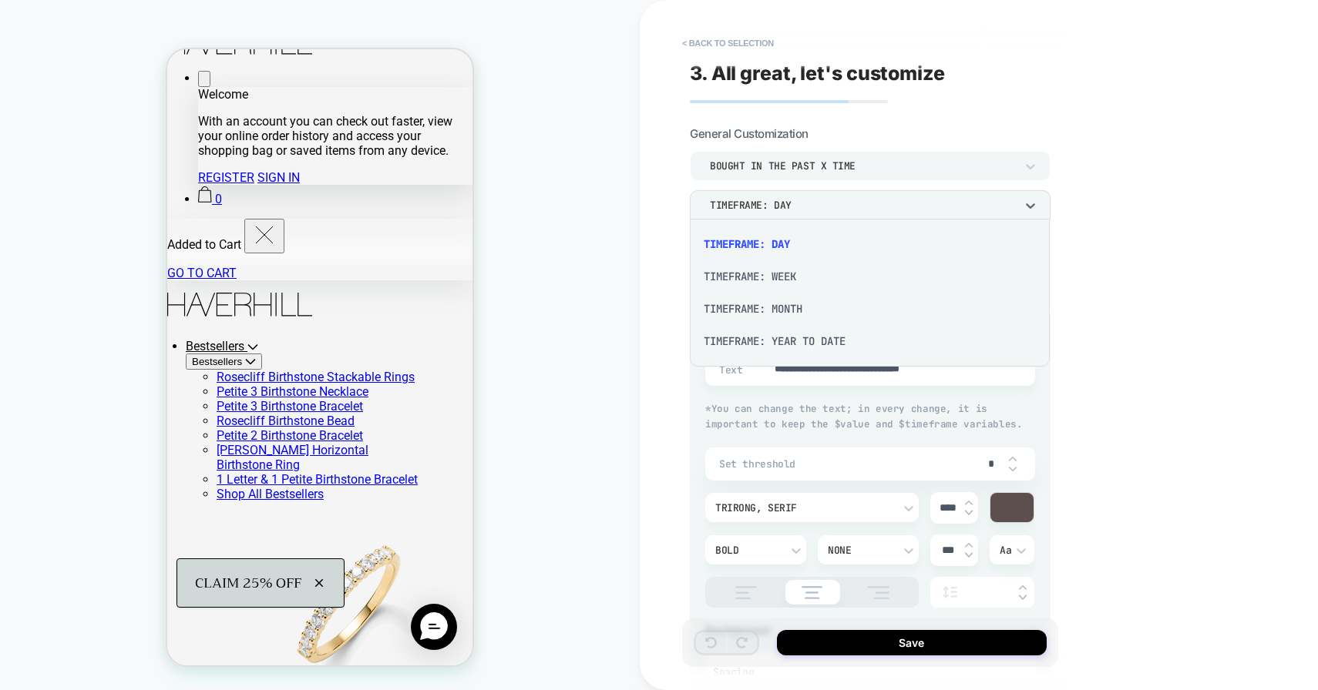
click at [794, 287] on div "TIMEFRAME: WEEK" at bounding box center [870, 276] width 348 height 32
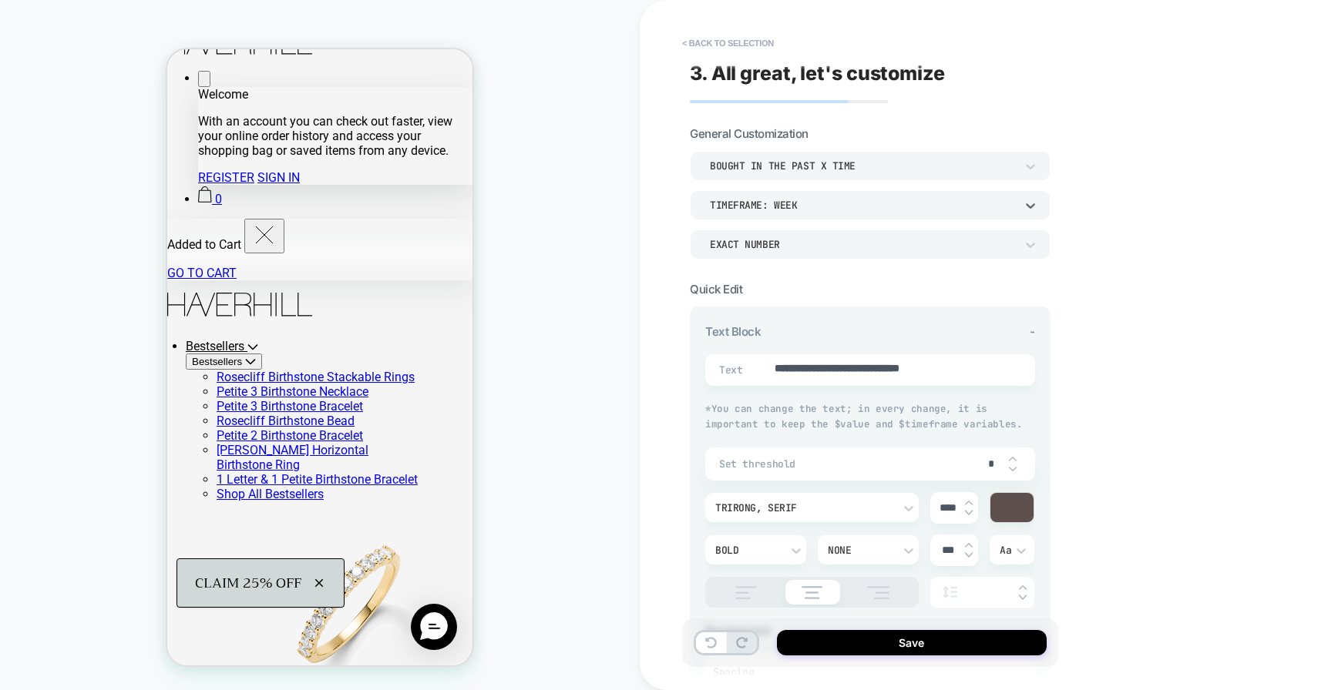
click at [832, 203] on div "TIMEFRAME: WEEK" at bounding box center [862, 205] width 305 height 13
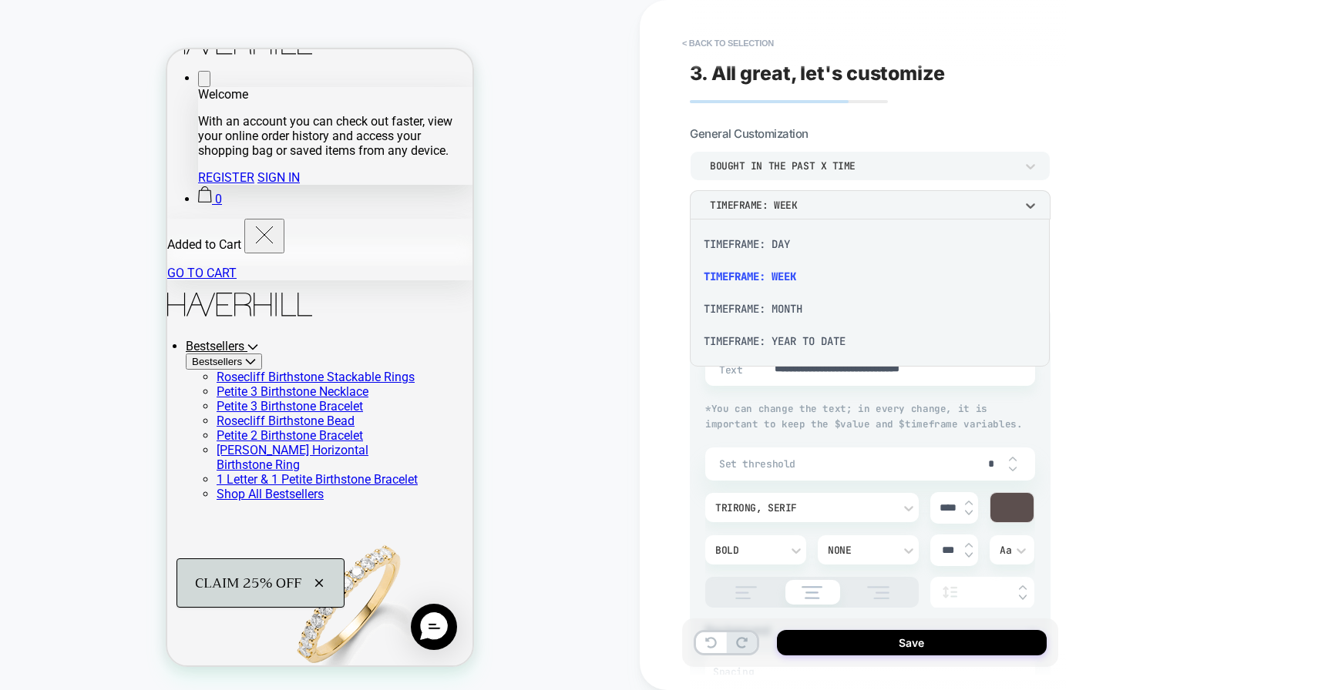
click at [801, 307] on div "TIMEFRAME: MONTH" at bounding box center [870, 309] width 348 height 32
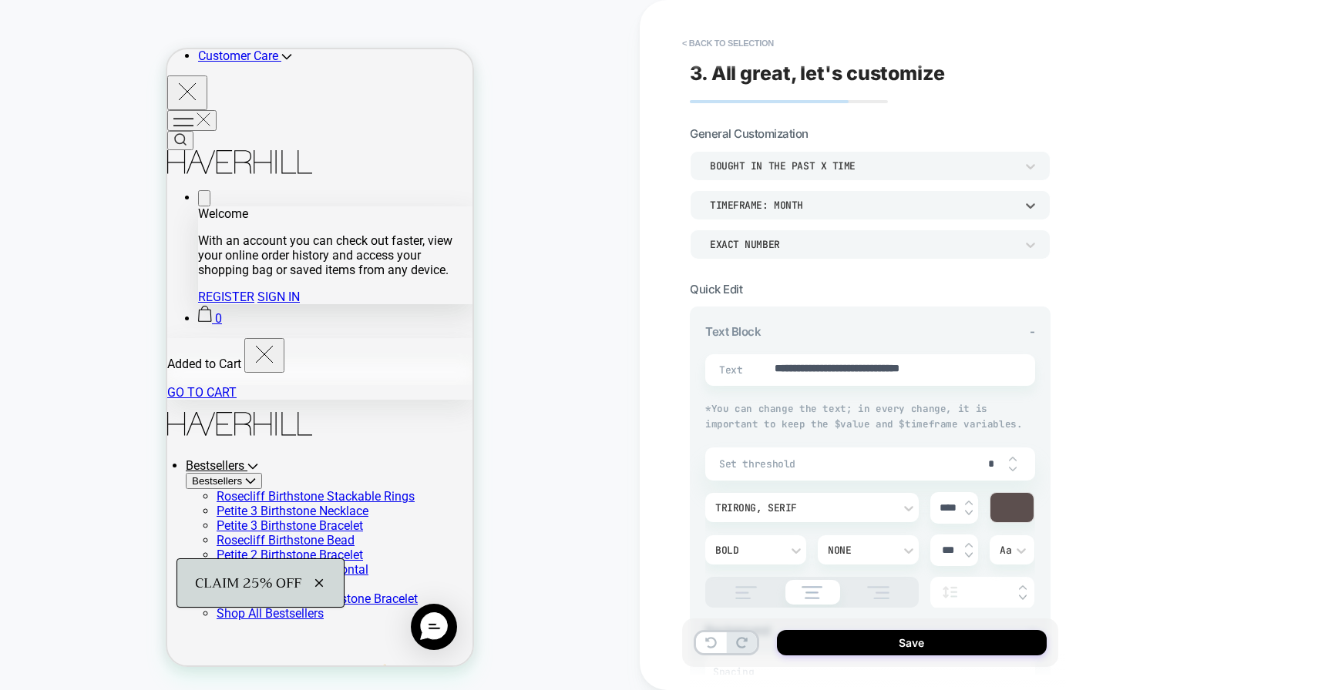
scroll to position [0, 0]
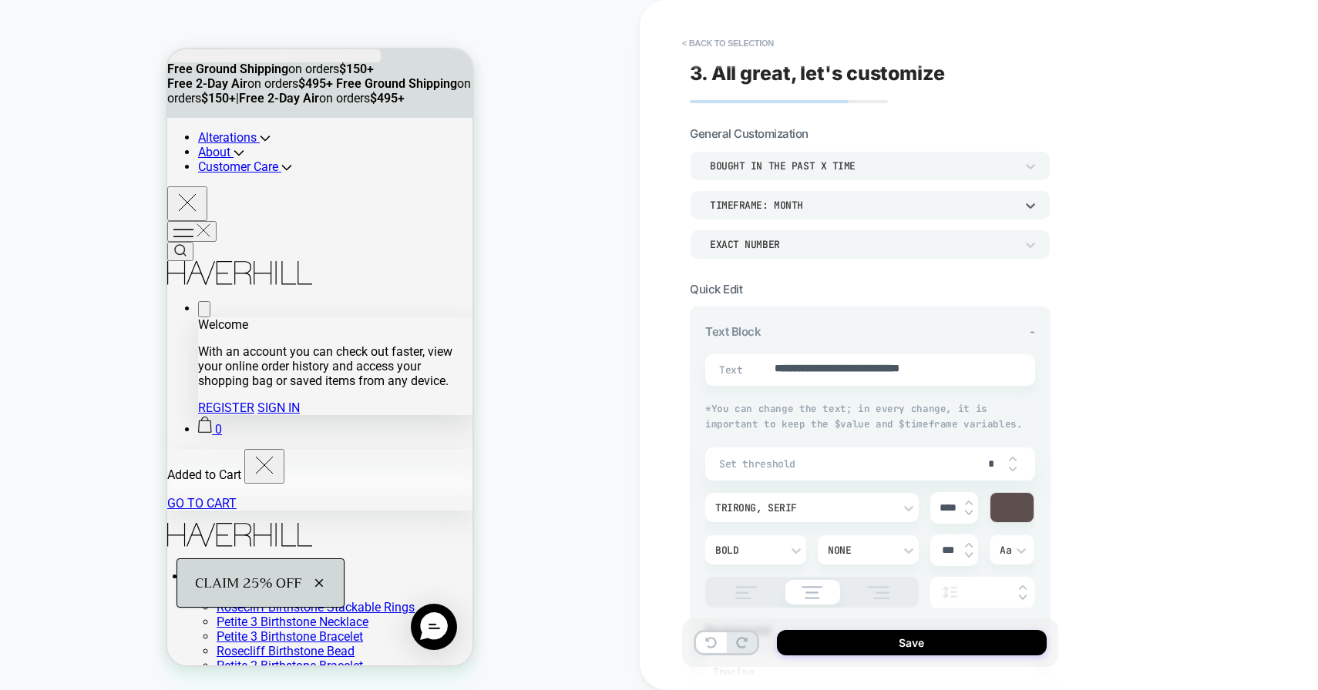
click at [884, 199] on div "TIMEFRAME: MONTH" at bounding box center [862, 205] width 305 height 13
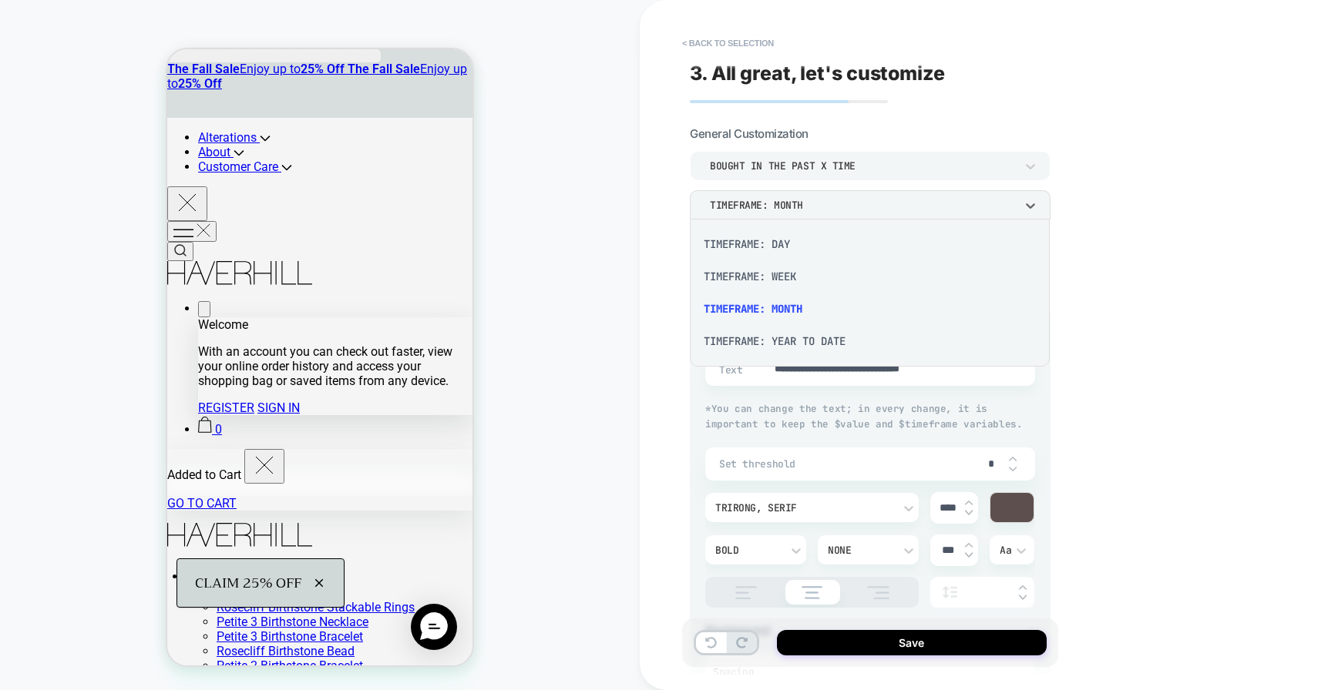
click at [1128, 240] on div at bounding box center [659, 345] width 1318 height 690
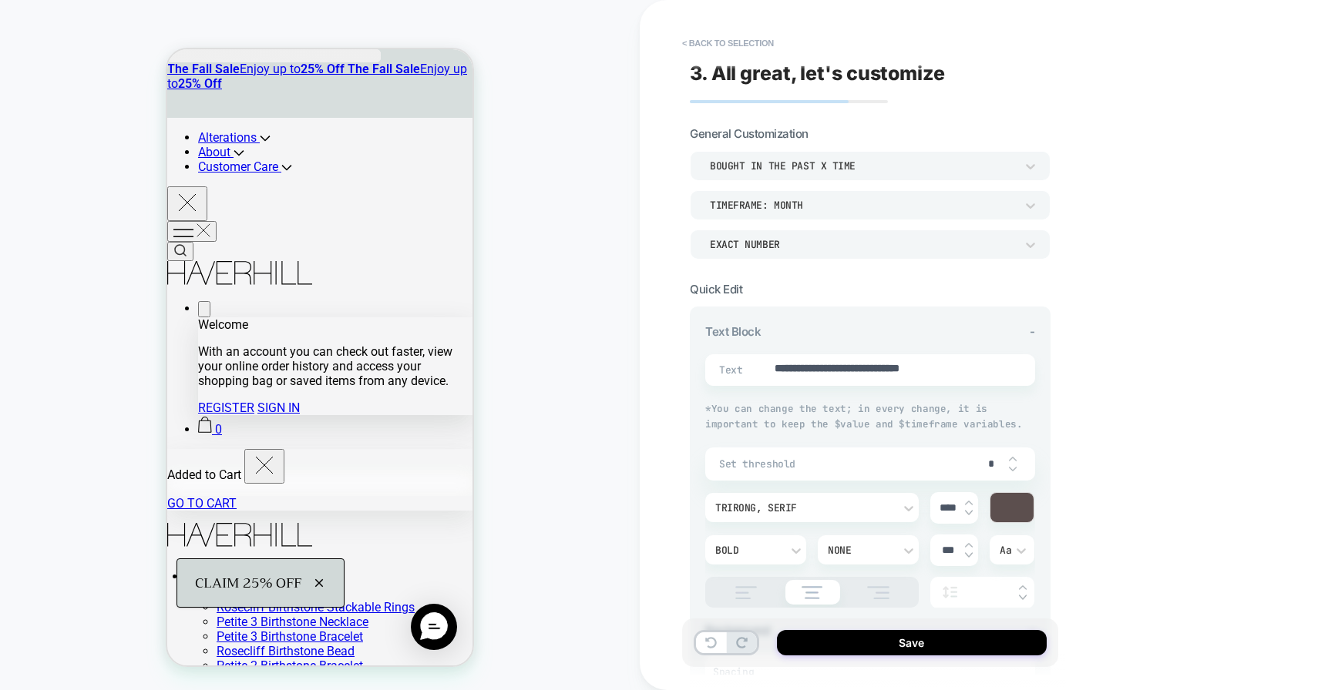
click at [1011, 231] on div "EXACT NUMBER" at bounding box center [870, 244] width 361 height 29
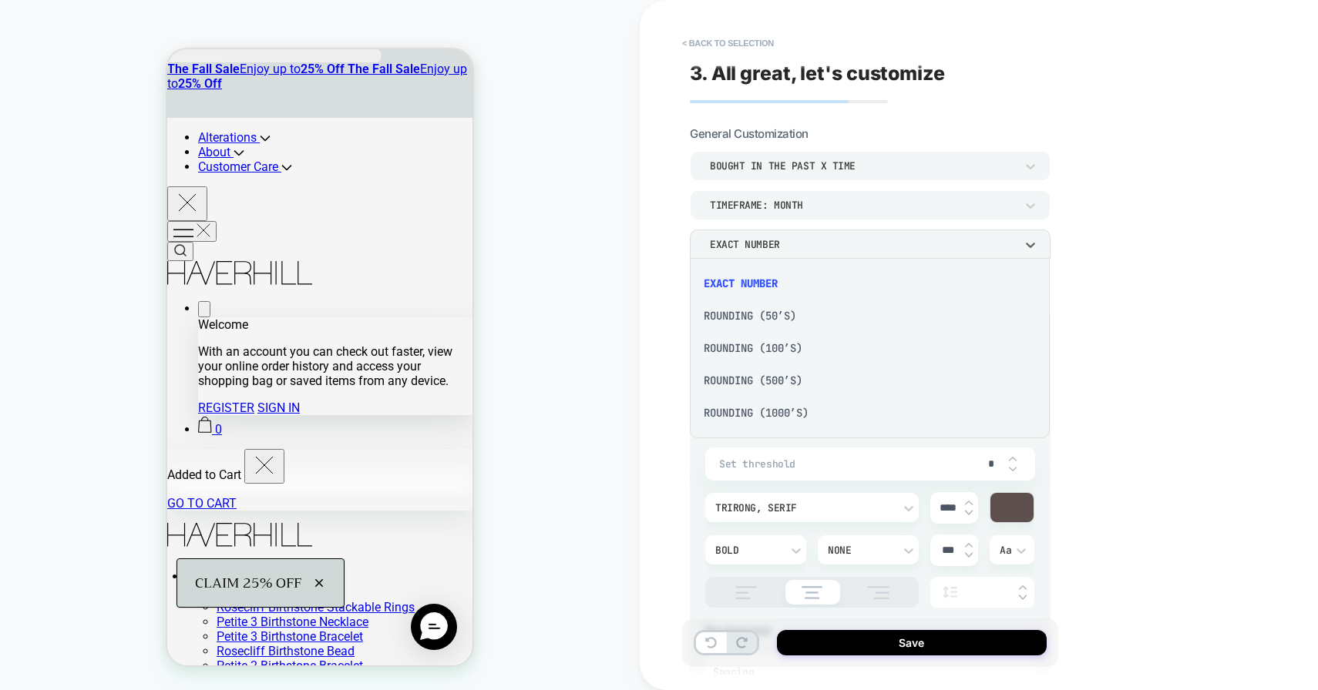
click at [1009, 243] on div at bounding box center [659, 345] width 1318 height 690
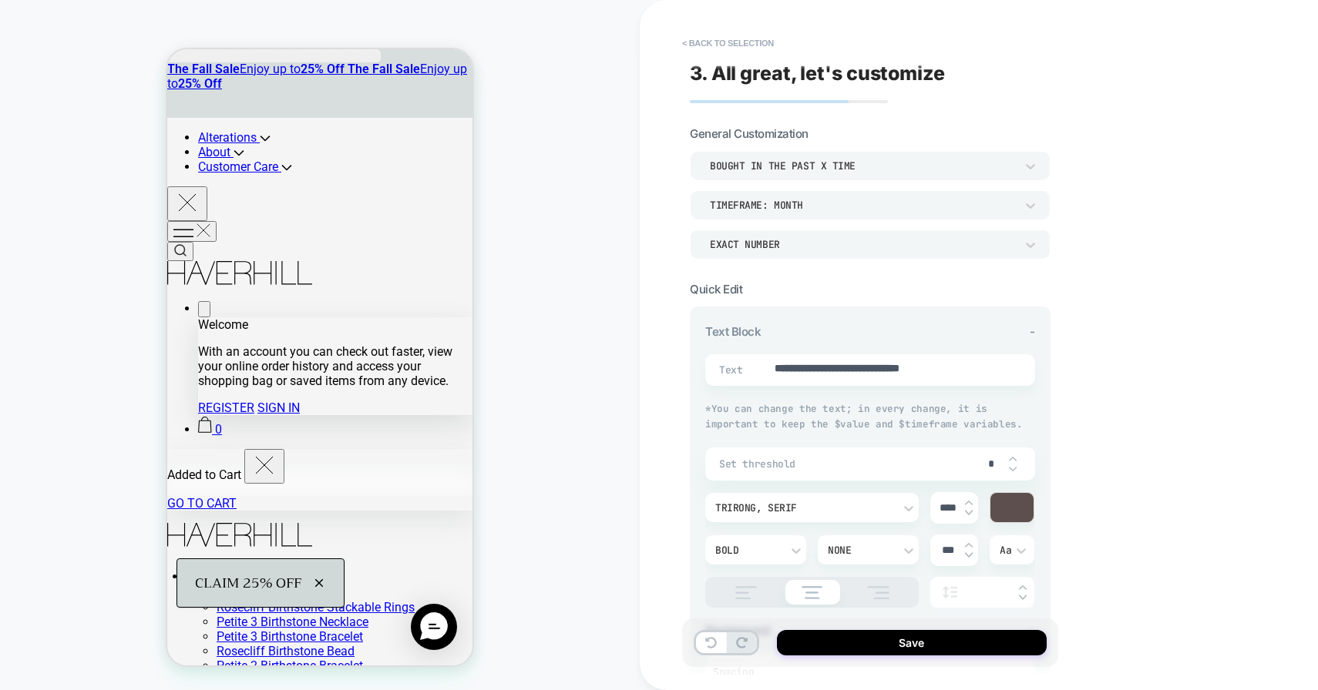
click at [908, 200] on div "TIMEFRAME: MONTH" at bounding box center [862, 205] width 305 height 13
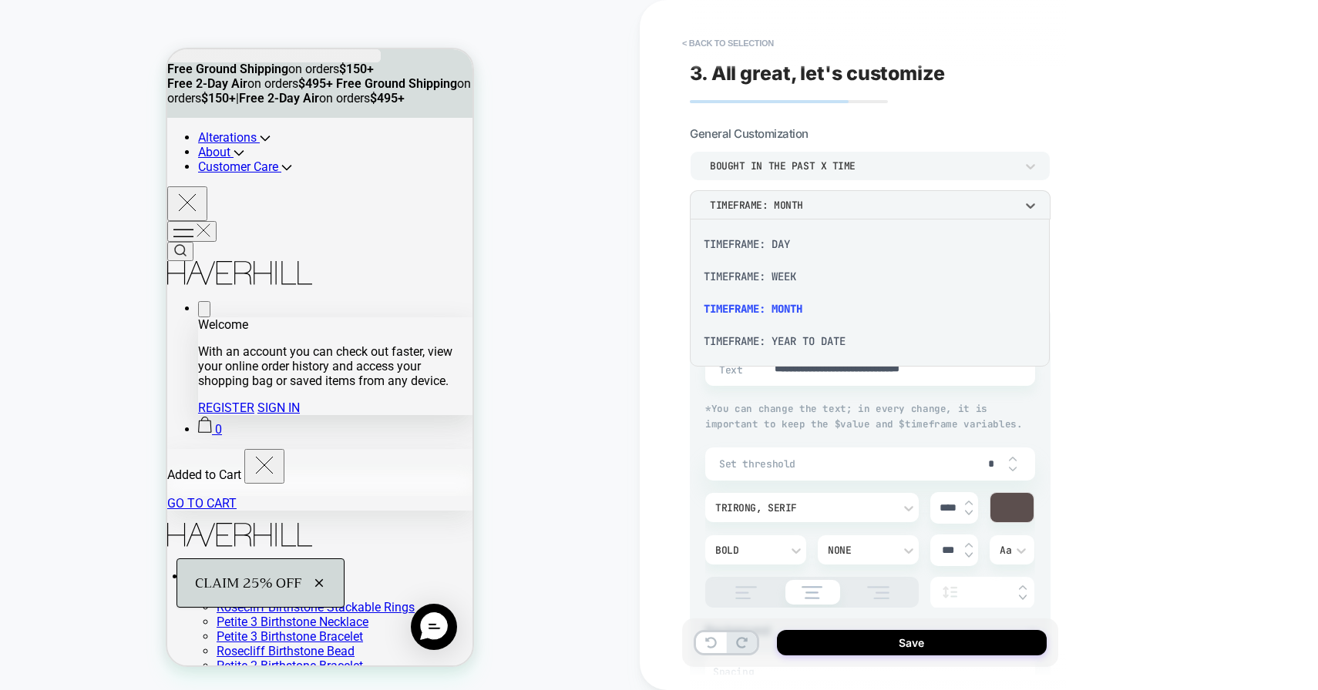
click at [908, 200] on div at bounding box center [659, 345] width 1318 height 690
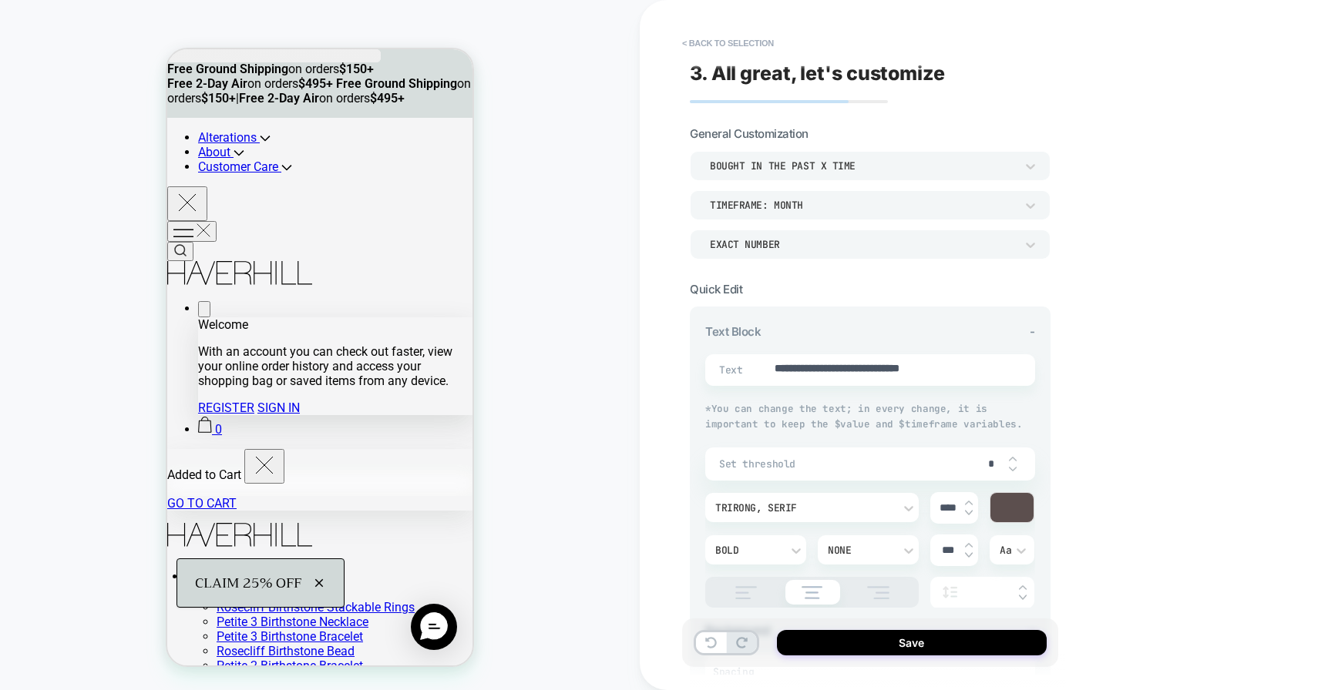
click at [867, 170] on div "bought in the past x time" at bounding box center [862, 166] width 305 height 13
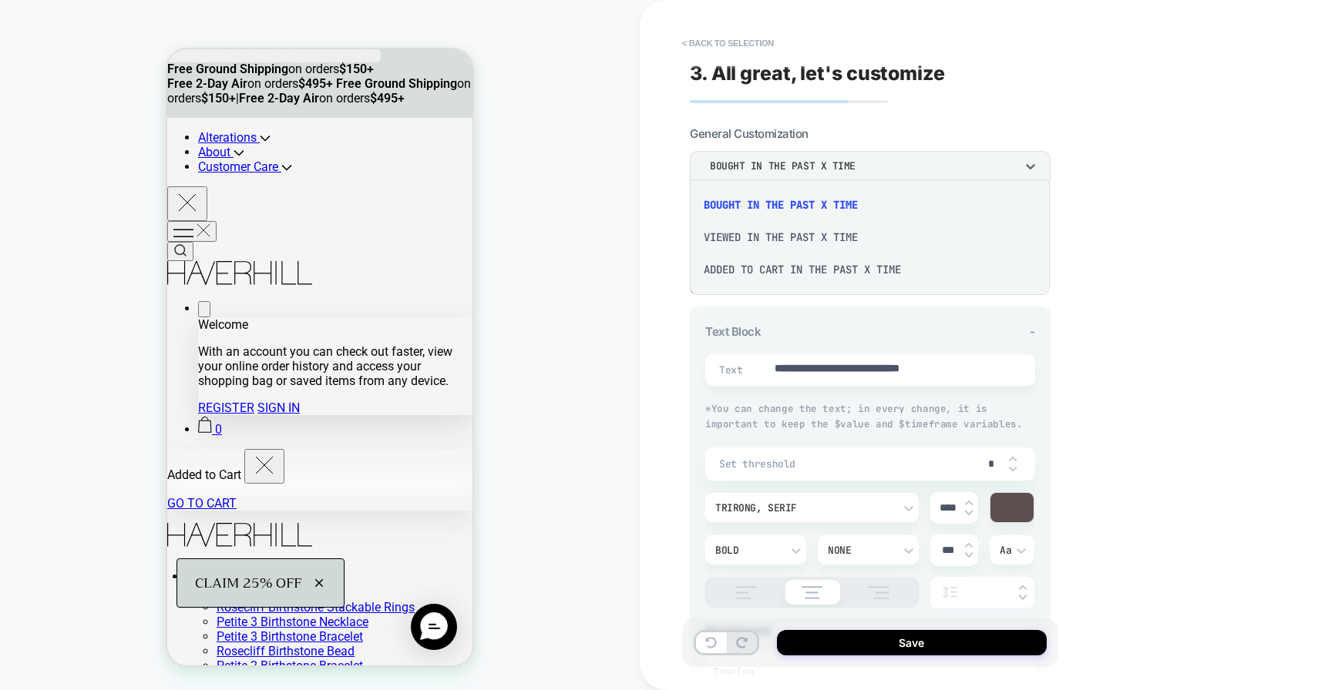
click at [820, 265] on div "Added to cart in the past x time" at bounding box center [870, 270] width 348 height 32
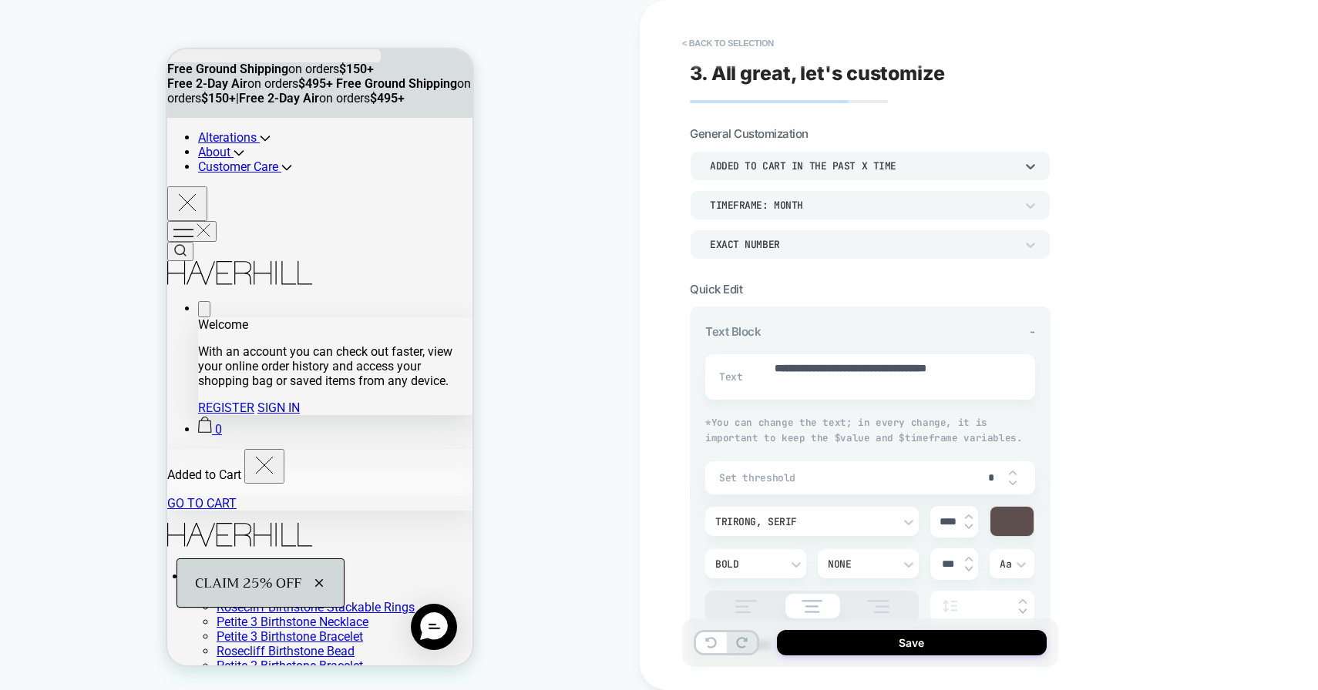
click at [823, 163] on div "Added to cart in the past x time" at bounding box center [862, 166] width 305 height 13
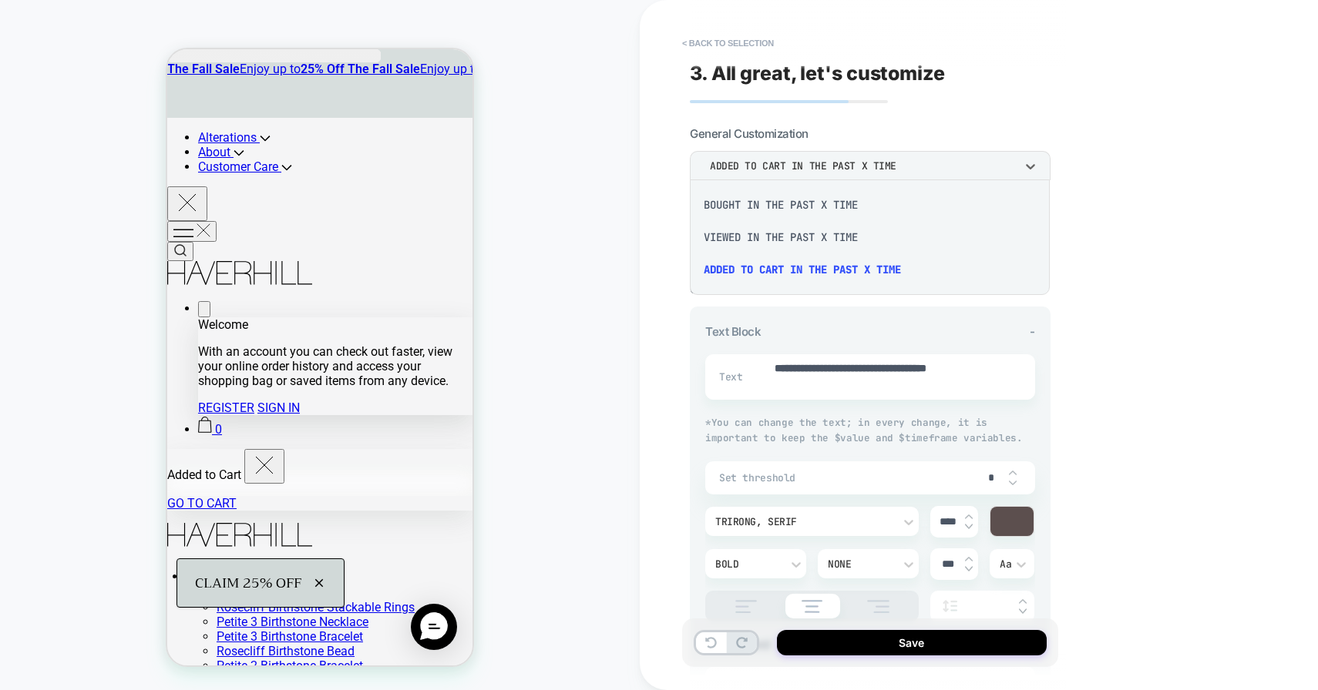
click at [810, 202] on div "bought in the past x time" at bounding box center [870, 205] width 348 height 32
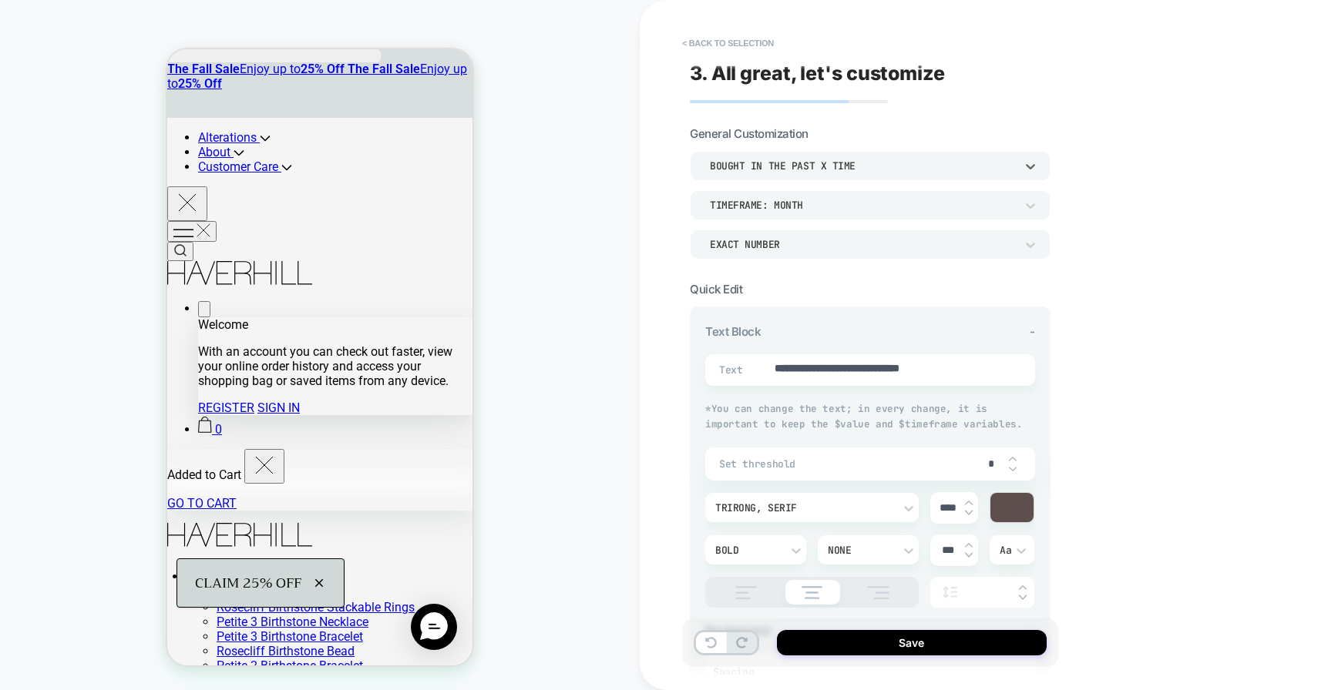
click at [833, 170] on div "bought in the past x time" at bounding box center [862, 166] width 305 height 13
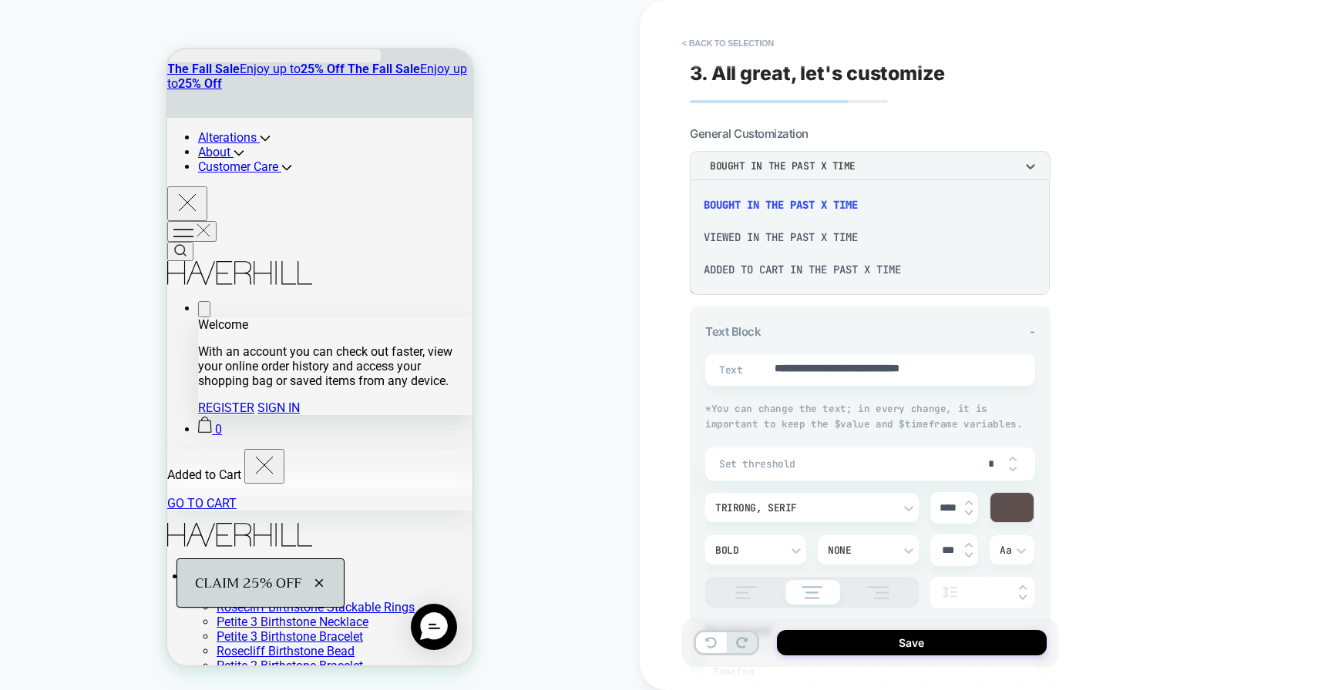
click at [829, 266] on div "Added to cart in the past x time" at bounding box center [870, 270] width 348 height 32
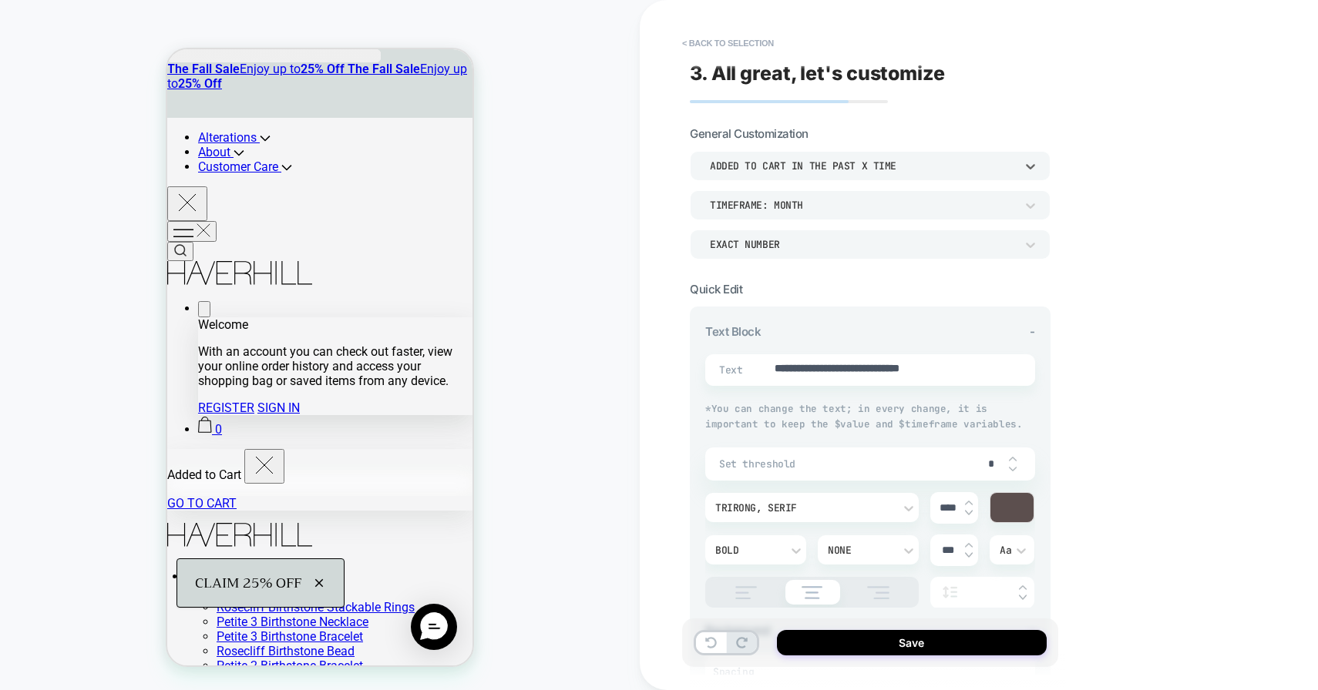
type textarea "*"
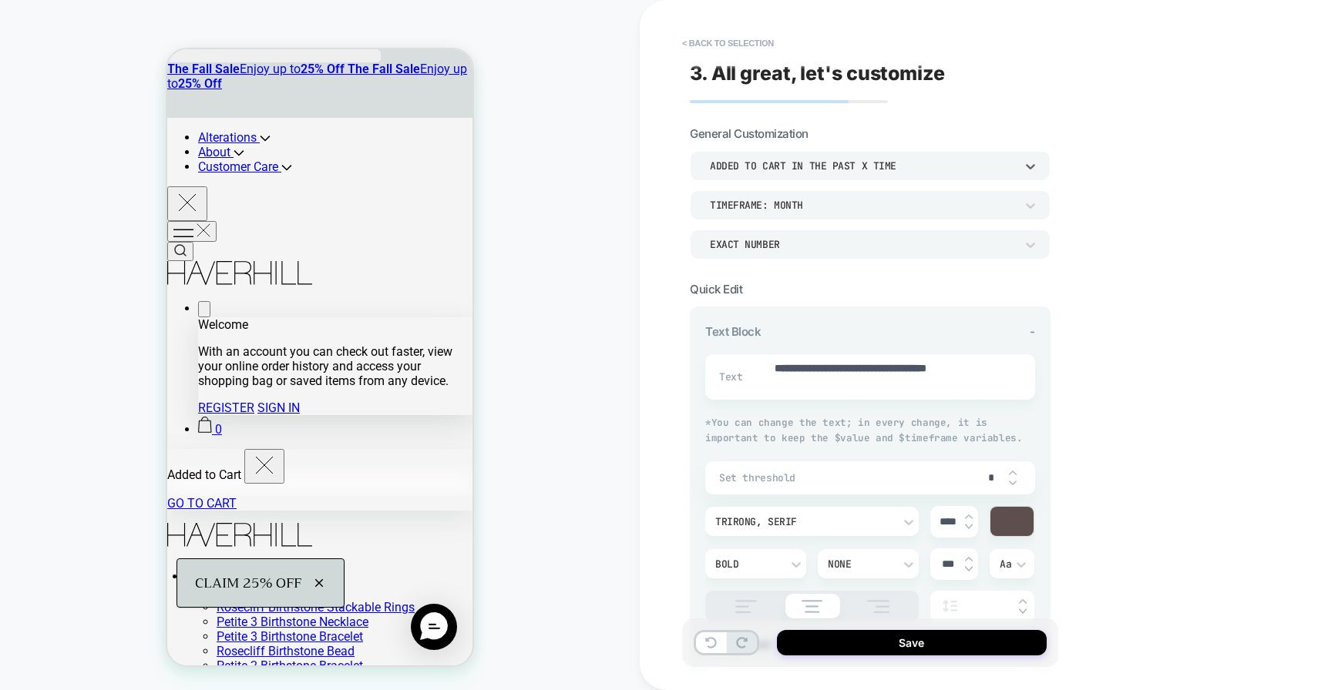
scroll to position [39, 0]
